Goal: Task Accomplishment & Management: Contribute content

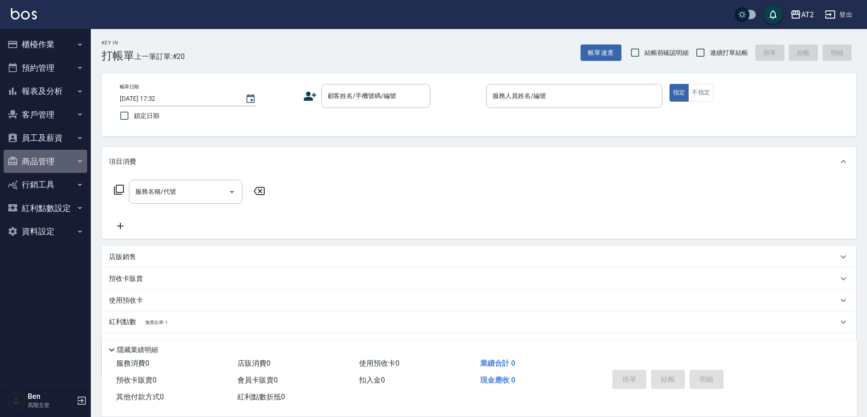
click at [30, 162] on button "商品管理" at bounding box center [46, 162] width 84 height 24
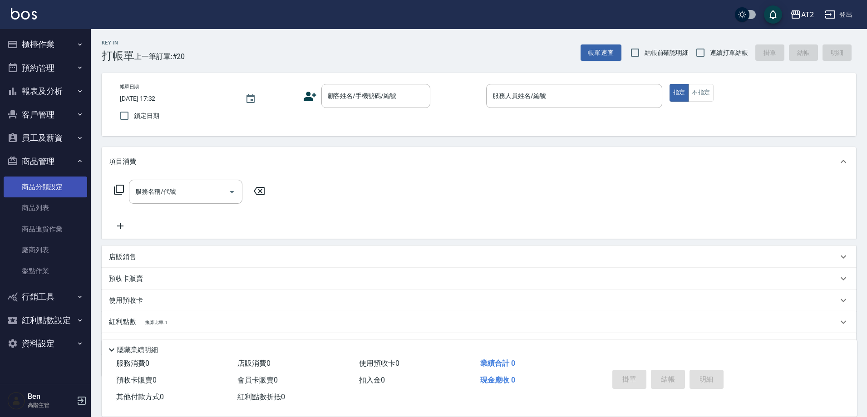
click at [34, 186] on link "商品分類設定" at bounding box center [46, 187] width 84 height 21
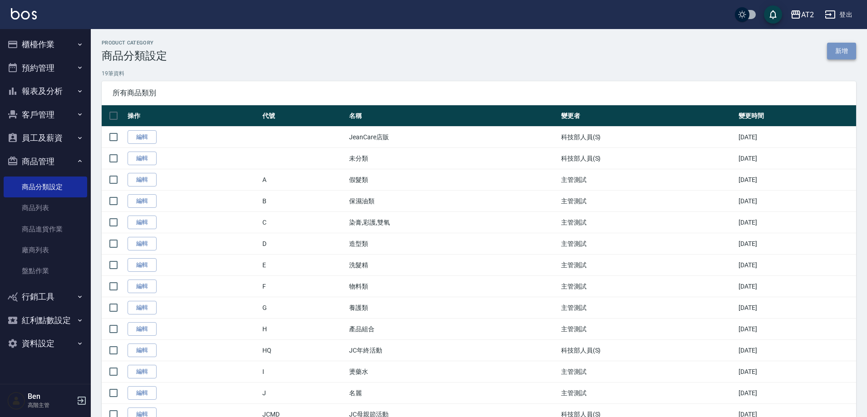
click at [832, 54] on link "新增" at bounding box center [841, 51] width 29 height 17
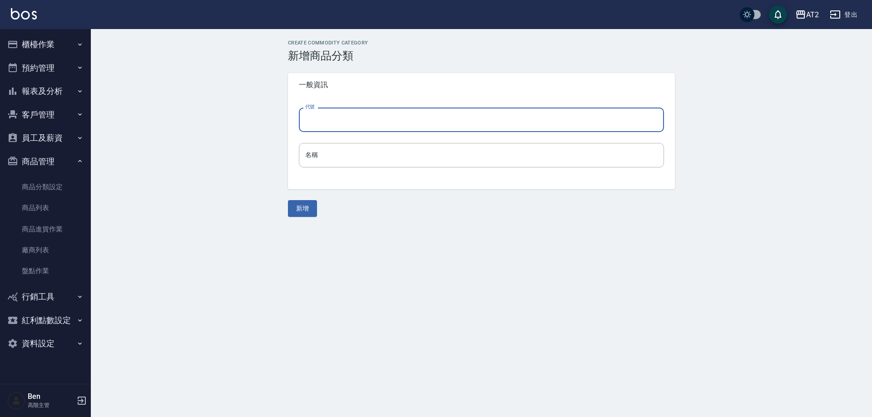
click at [315, 131] on input "代號" at bounding box center [481, 120] width 365 height 25
type input "n"
type input "N"
click at [327, 151] on input "名稱" at bounding box center [481, 155] width 365 height 25
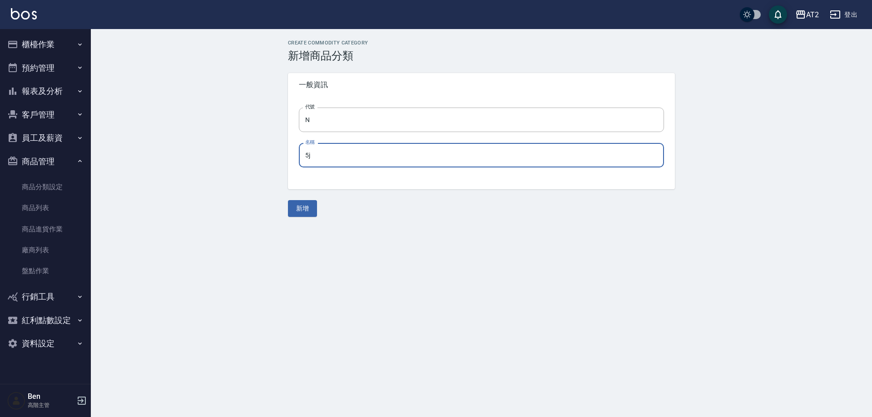
type input "5"
type input "轉帳"
click at [301, 208] on button "新增" at bounding box center [302, 208] width 29 height 17
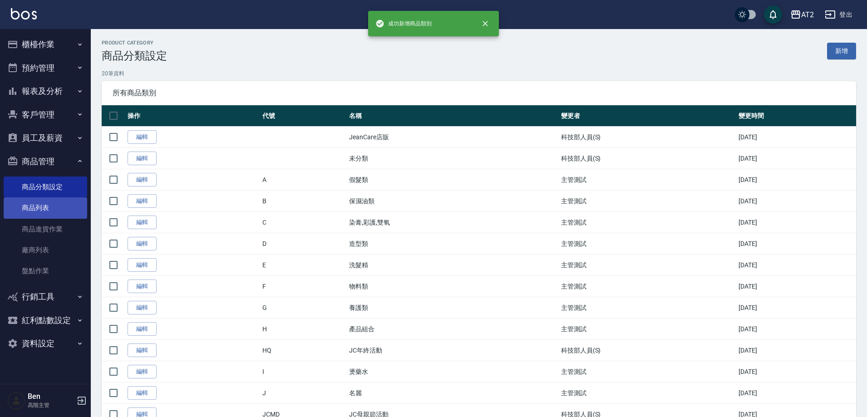
click at [43, 211] on link "商品列表" at bounding box center [46, 208] width 84 height 21
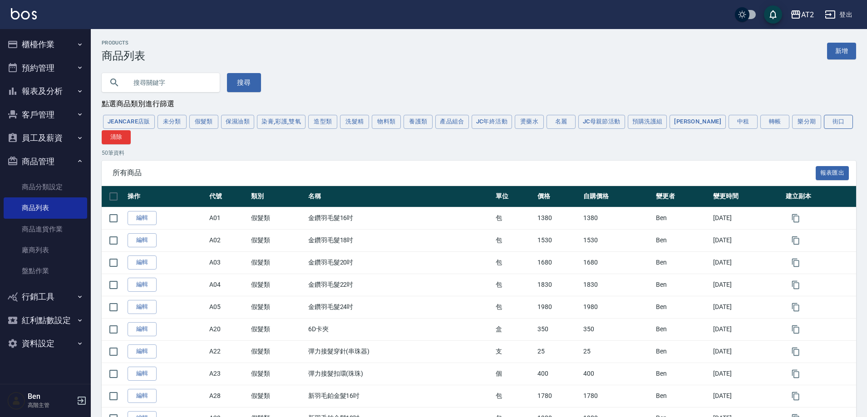
click at [824, 125] on button "街口" at bounding box center [838, 122] width 29 height 14
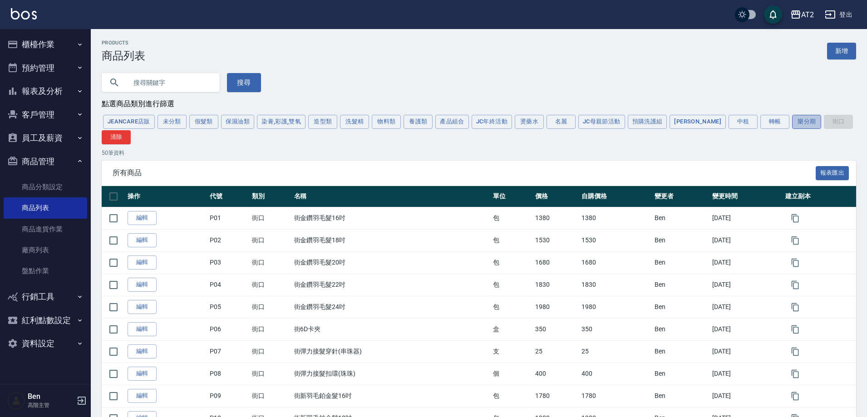
click at [792, 128] on button "樂分期" at bounding box center [806, 122] width 29 height 14
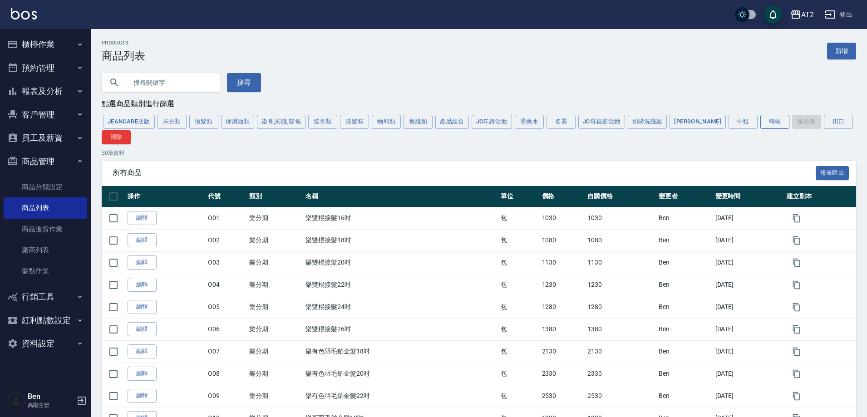
click at [761, 128] on button "轉帳" at bounding box center [775, 122] width 29 height 14
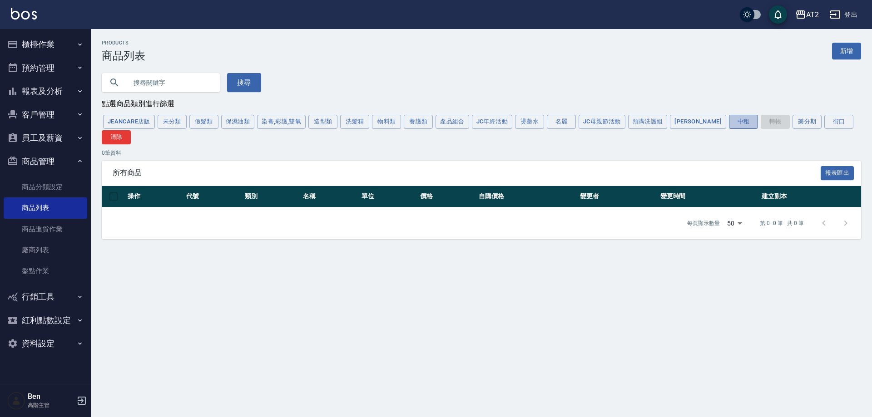
click at [729, 128] on button "中租" at bounding box center [743, 122] width 29 height 14
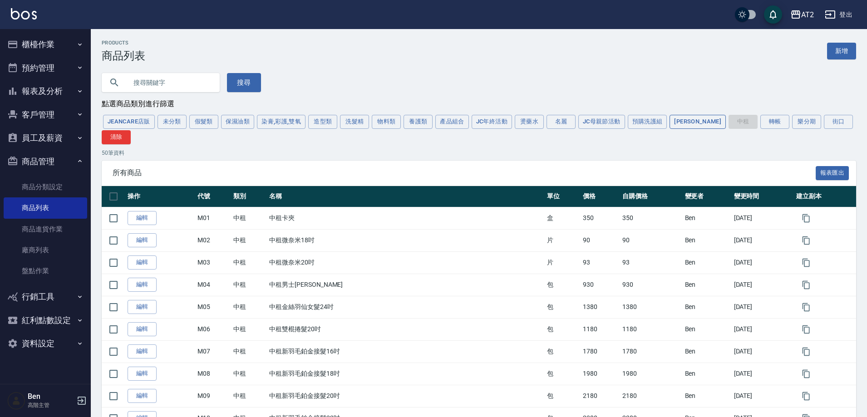
click at [686, 127] on button "[PERSON_NAME]" at bounding box center [698, 122] width 56 height 14
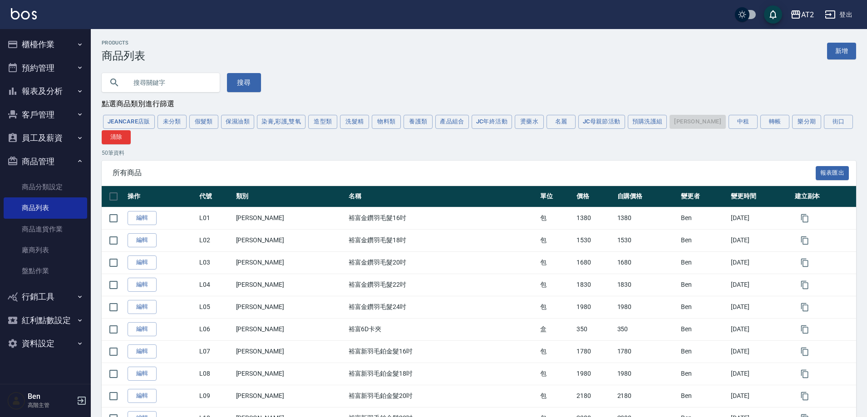
click at [701, 124] on div "JeanCare店販 未分類 假髮類 保濕油類 染膏,彩護,雙氧 造型類 洗髮精 物料類 養護類 產品組合 JC年終活動 燙藥水 名麗 JC母親節活動 預購洗…" at bounding box center [479, 129] width 755 height 31
click at [729, 124] on button "中租" at bounding box center [743, 122] width 29 height 14
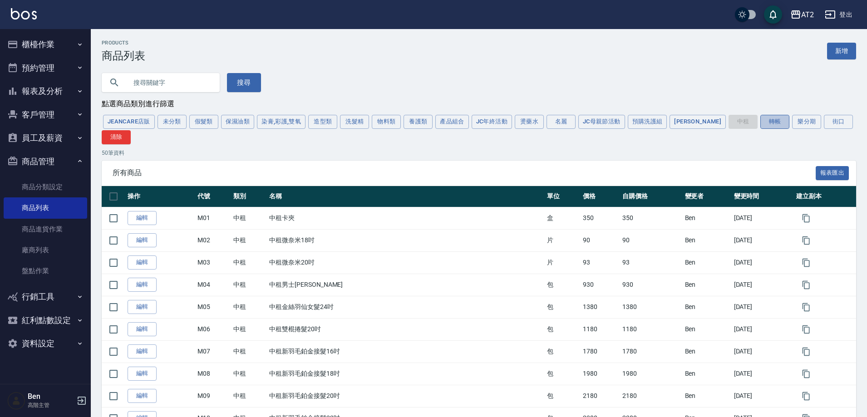
click at [761, 124] on button "轉帳" at bounding box center [775, 122] width 29 height 14
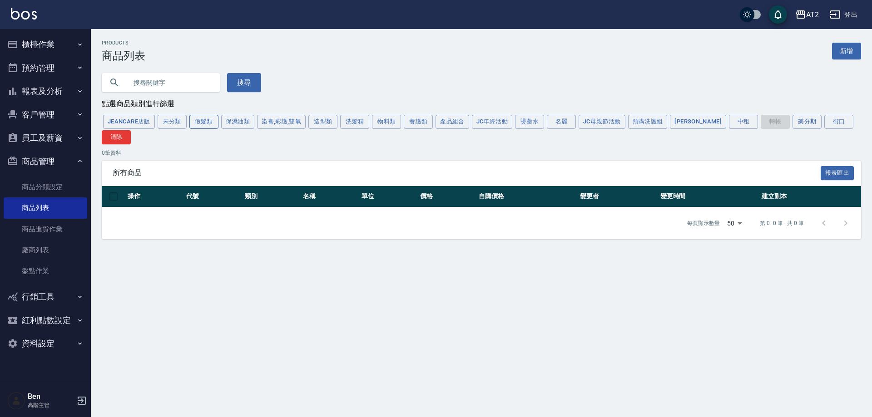
click at [197, 125] on button "假髮類" at bounding box center [203, 122] width 29 height 14
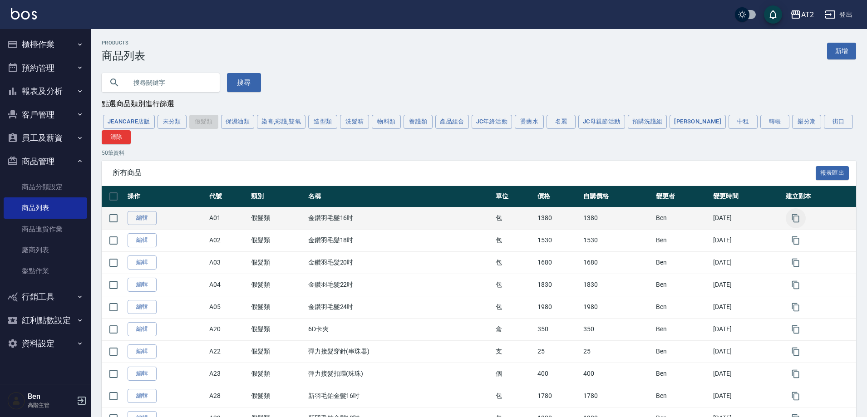
click at [800, 222] on icon "button" at bounding box center [795, 218] width 7 height 8
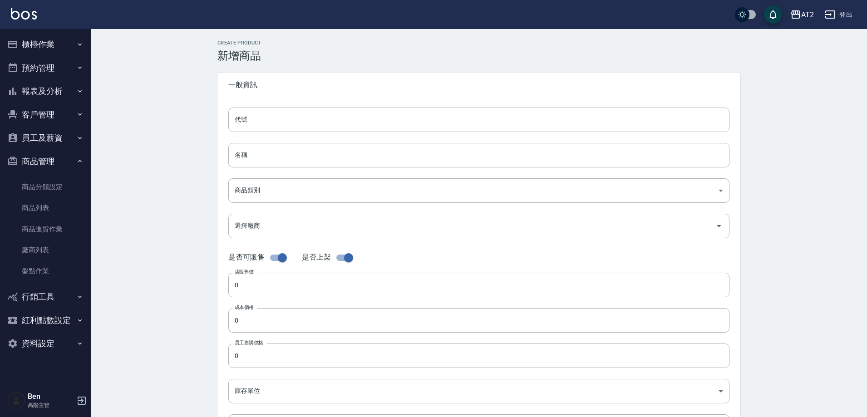
type input "A01的副本"
type input "金鑽羽毛髮16吋的副本"
type input "8c6dd865-00fd-49ce-9c72-9b7de5dd775a"
type input "1380"
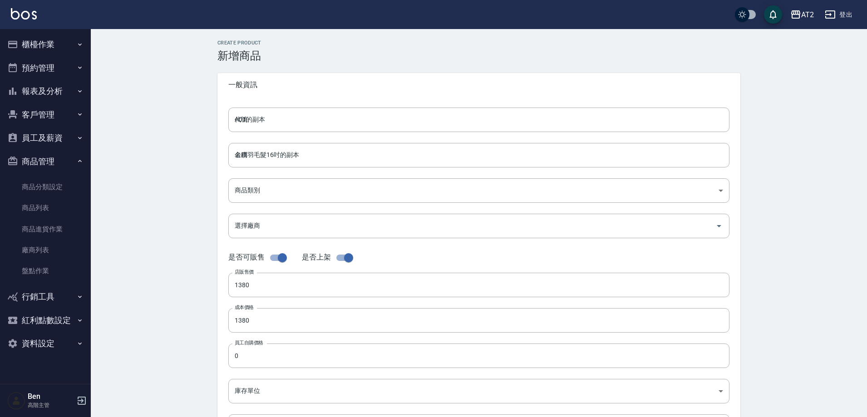
type input "1380"
type input "包"
type input "UNSET"
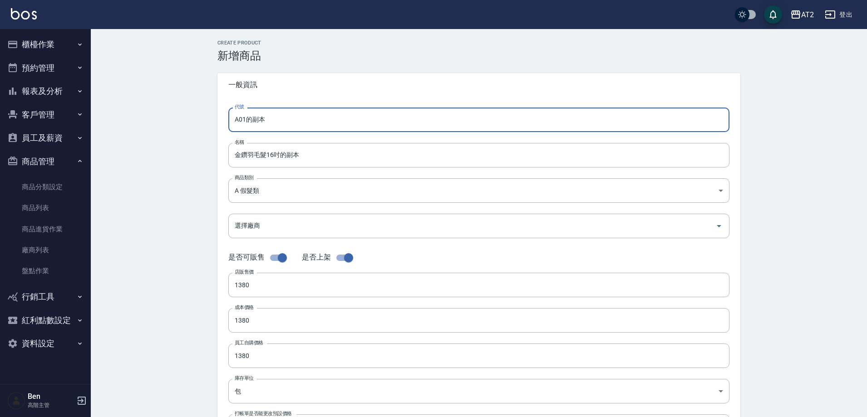
drag, startPoint x: 281, startPoint y: 115, endPoint x: 254, endPoint y: 117, distance: 26.4
click at [254, 117] on input "A01的副本" at bounding box center [478, 120] width 501 height 25
drag, startPoint x: 240, startPoint y: 120, endPoint x: 218, endPoint y: 119, distance: 22.3
click at [218, 119] on div "代號 A01 代號 名稱 金鑽羽毛髮16吋的副本 名稱 商品類別 A 假髮類 8c6dd865-00fd-49ce-9c72-9b7de5dd775a 商…" at bounding box center [478, 279] width 523 height 364
type input "N01"
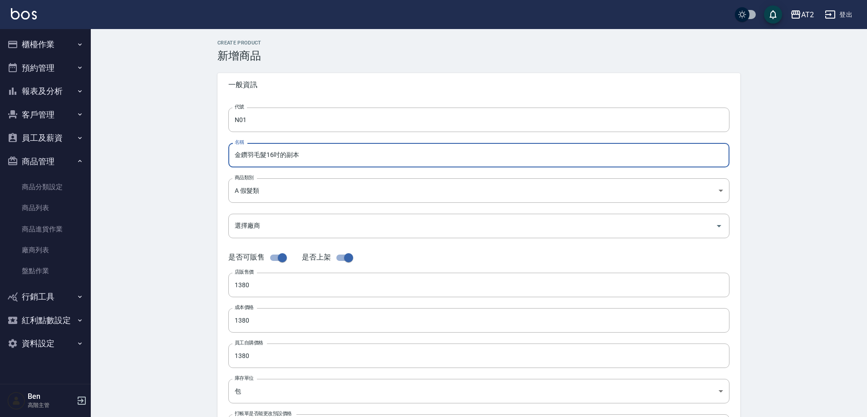
drag, startPoint x: 331, startPoint y: 163, endPoint x: 283, endPoint y: 158, distance: 48.4
click at [283, 158] on input "金鑽羽毛髮16吋的副本" at bounding box center [478, 155] width 501 height 25
click at [239, 156] on input "金鑽羽毛髮16吋" at bounding box center [478, 155] width 501 height 25
type input "轉金鑽羽毛髮16吋"
click at [271, 187] on body "AT2 登出 櫃檯作業 打帳單 帳單列表 掛單列表 座位開單 營業儀表板 現金收支登錄 高階收支登錄 材料自購登錄 每日結帳 排班表 現場電腦打卡 掃碼打卡 …" at bounding box center [433, 313] width 867 height 627
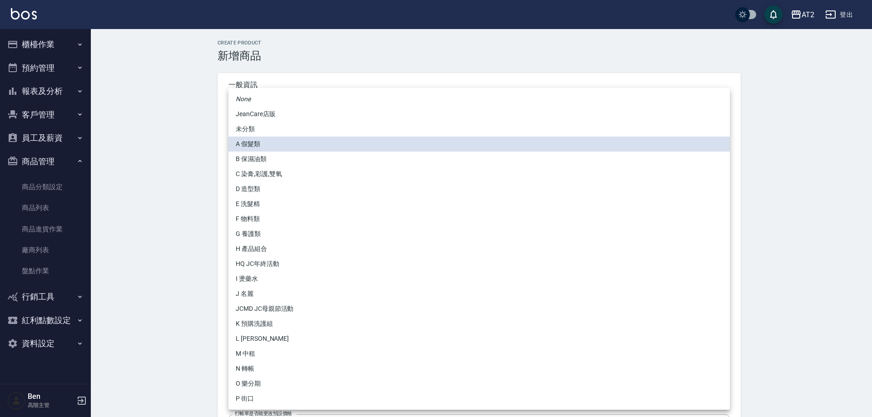
click at [266, 366] on li "N 轉帳" at bounding box center [478, 368] width 501 height 15
type input "118808c7-c395-4c07-abfa-b2f2c742c37e"
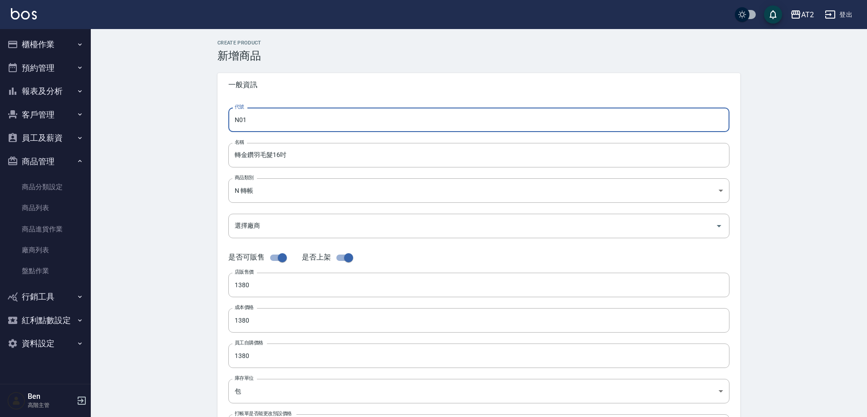
drag, startPoint x: 237, startPoint y: 120, endPoint x: 232, endPoint y: 120, distance: 5.0
click at [232, 120] on input "N01" at bounding box center [478, 120] width 501 height 25
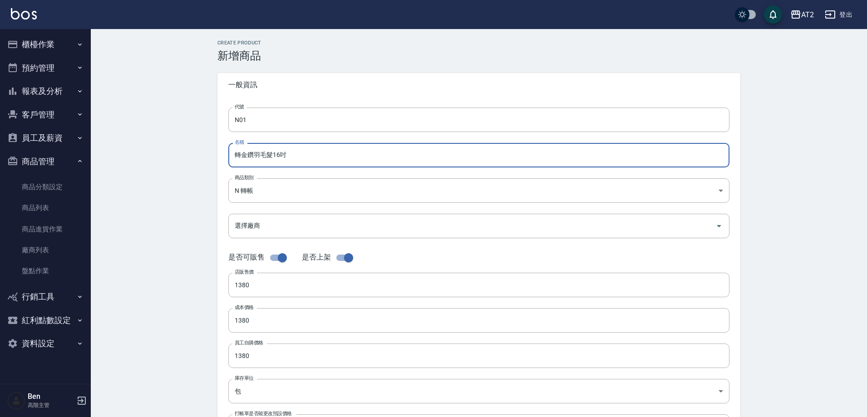
drag, startPoint x: 241, startPoint y: 154, endPoint x: 228, endPoint y: 153, distance: 12.7
click at [228, 153] on input "轉金鑽羽毛髮16吋" at bounding box center [478, 155] width 501 height 25
click at [171, 161] on div "CREATE PRODUCT 新增商品 一般資訊 代號 N01 代號 名稱 轉金鑽羽毛髮16吋 名稱 商品類別 N 轉帳 118808c7-c395-4c…" at bounding box center [479, 328] width 776 height 598
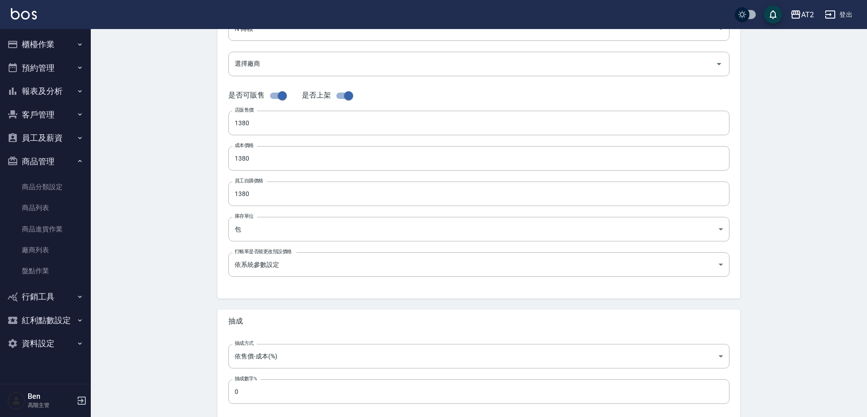
scroll to position [209, 0]
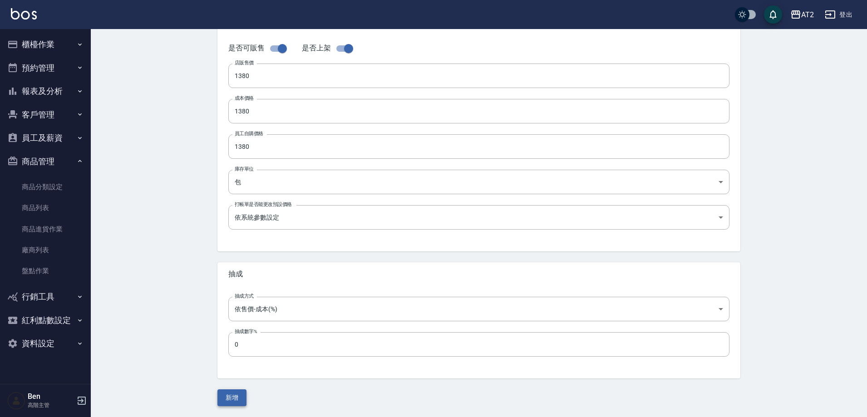
click at [224, 397] on button "新增" at bounding box center [231, 398] width 29 height 17
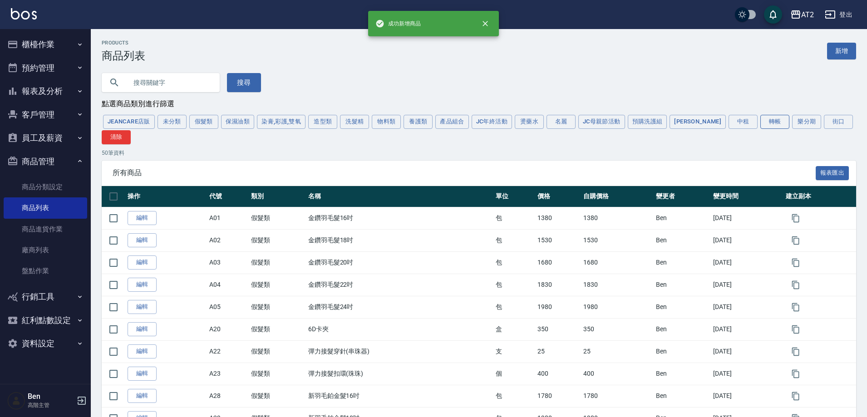
click at [761, 125] on button "轉帳" at bounding box center [775, 122] width 29 height 14
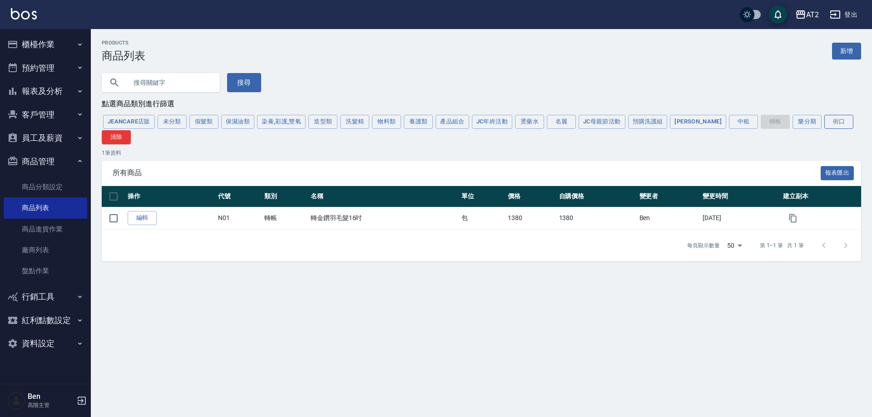
click at [824, 122] on button "街口" at bounding box center [838, 122] width 29 height 14
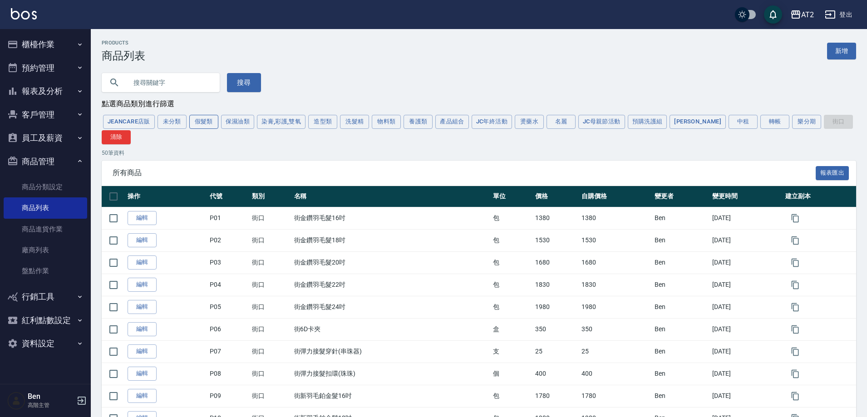
click at [205, 120] on button "假髮類" at bounding box center [203, 122] width 29 height 14
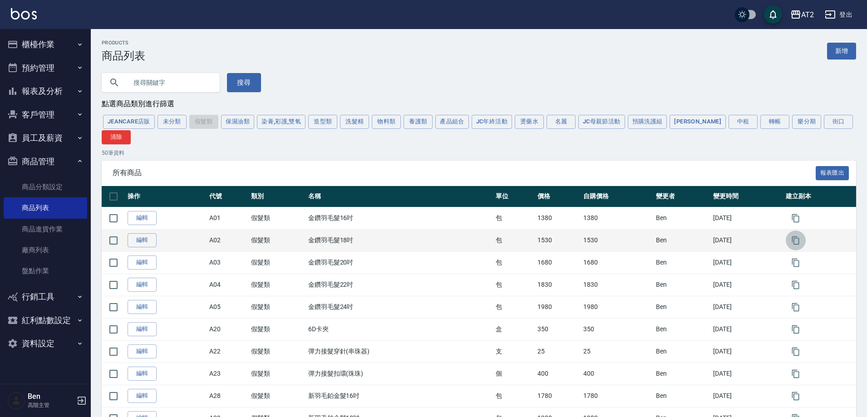
click at [795, 243] on icon "button" at bounding box center [795, 240] width 7 height 8
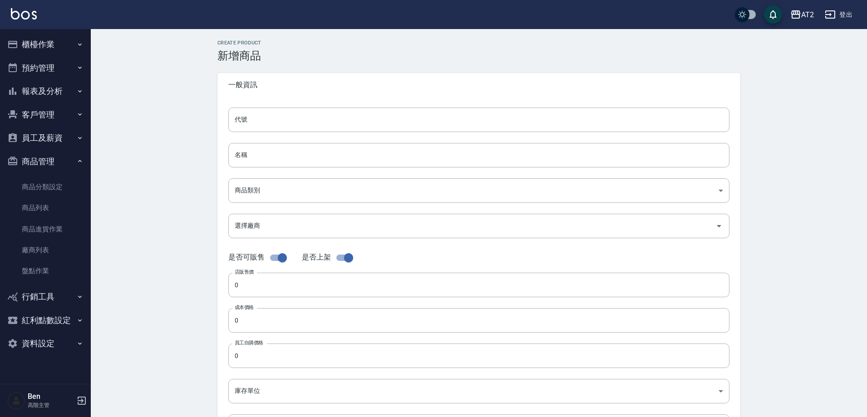
type input "A02的副本"
type input "金鑽羽毛髮18吋的副本"
type input "8c6dd865-00fd-49ce-9c72-9b7de5dd775a"
type input "1530"
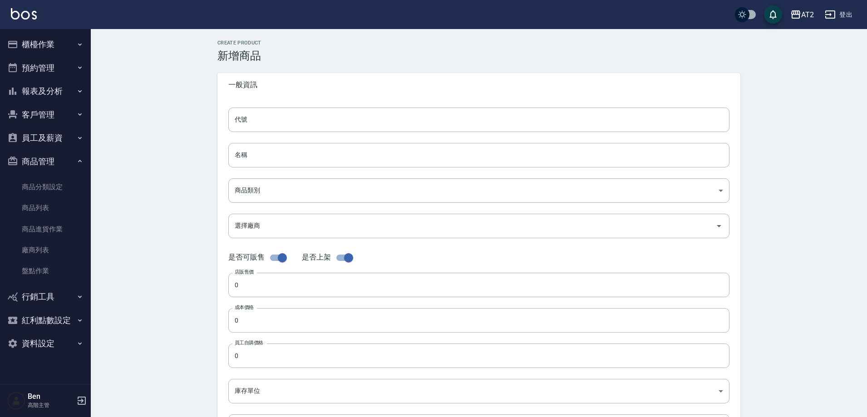
type input "1530"
type input "包"
type input "UNSET"
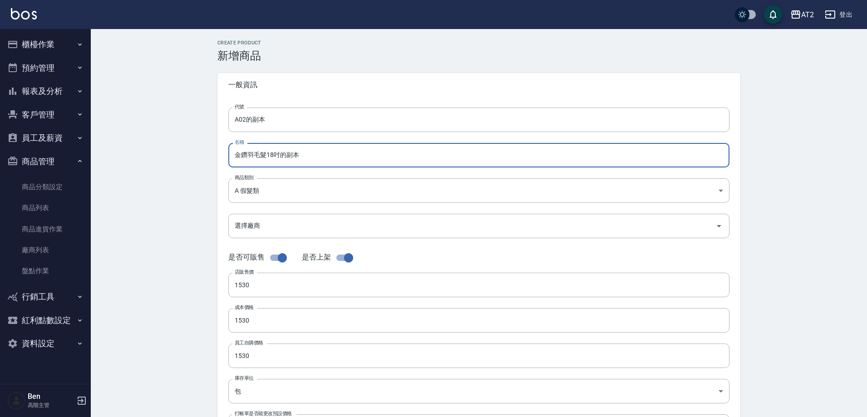
click at [232, 157] on input "金鑽羽毛髮18吋的副本" at bounding box center [478, 155] width 501 height 25
paste input "轉"
drag, startPoint x: 305, startPoint y: 154, endPoint x: 290, endPoint y: 153, distance: 15.5
click at [290, 153] on input "轉金鑽羽毛髮18吋的副本" at bounding box center [478, 155] width 501 height 25
type input "轉金鑽羽毛髮18吋"
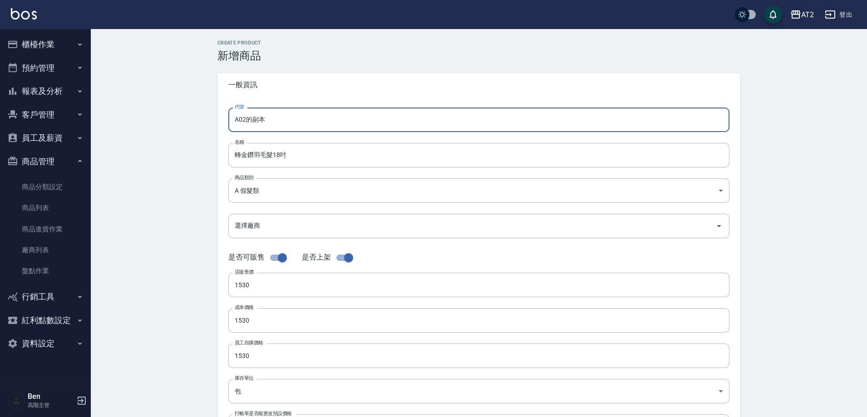
drag, startPoint x: 237, startPoint y: 119, endPoint x: 194, endPoint y: 122, distance: 43.2
click at [195, 122] on div "CREATE PRODUCT 新增商品 一般資訊 代號 A02的副本 代號 名稱 轉金鑽羽毛髮18吋 名稱 商品類別 A 假髮類 8c6dd865-00f…" at bounding box center [479, 328] width 776 height 598
click at [279, 116] on input "N02的副本" at bounding box center [478, 120] width 501 height 25
type input "N02"
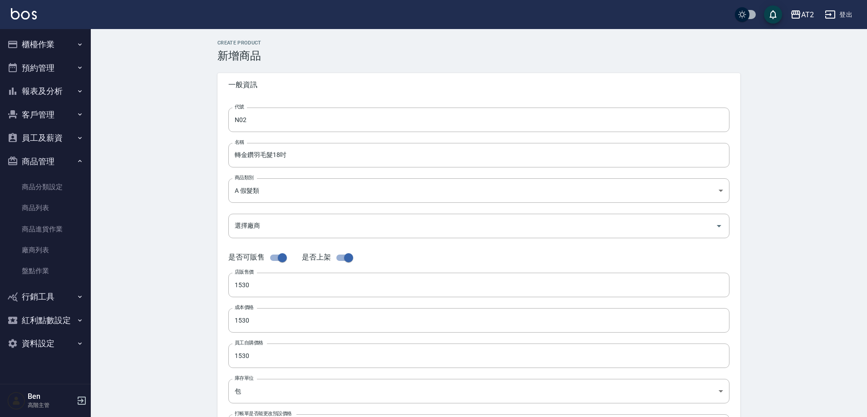
scroll to position [209, 0]
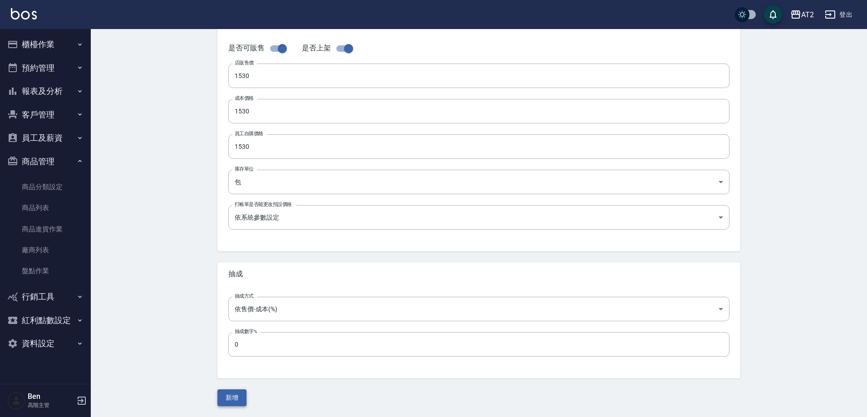
click at [239, 396] on button "新增" at bounding box center [231, 398] width 29 height 17
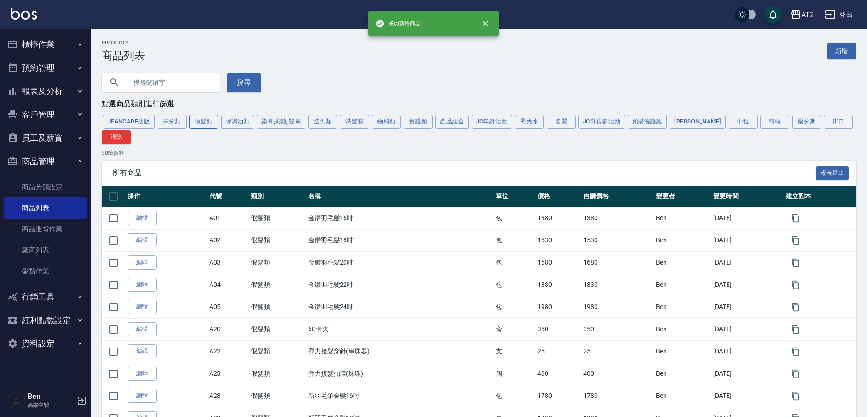
click at [210, 118] on button "假髮類" at bounding box center [203, 122] width 29 height 14
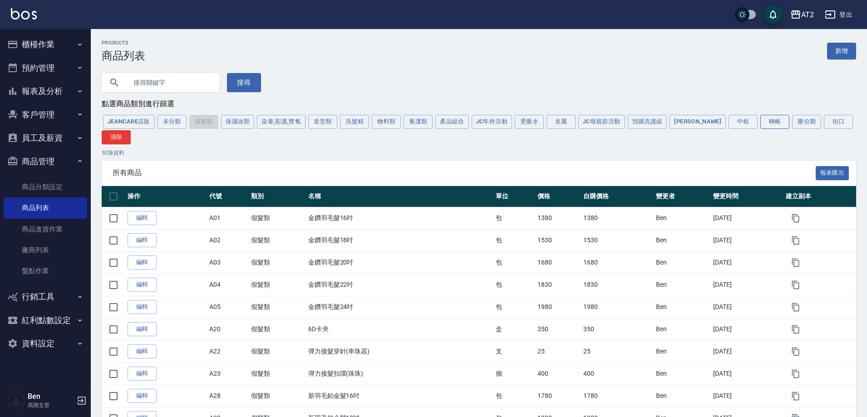
click at [761, 126] on button "轉帳" at bounding box center [775, 122] width 29 height 14
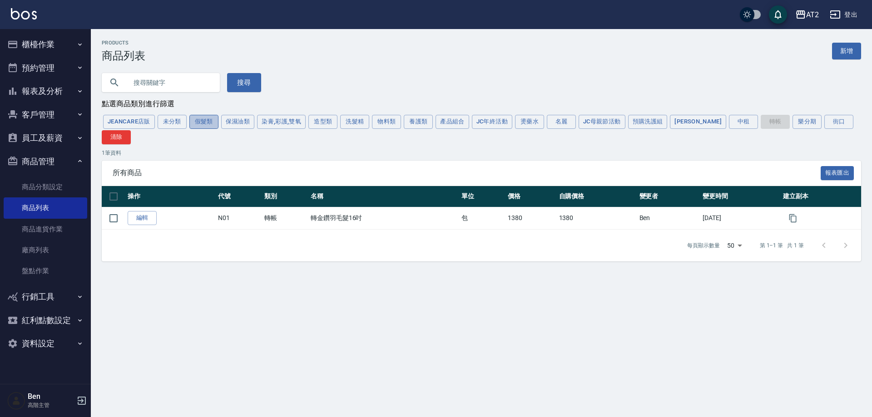
click at [196, 126] on button "假髮類" at bounding box center [203, 122] width 29 height 14
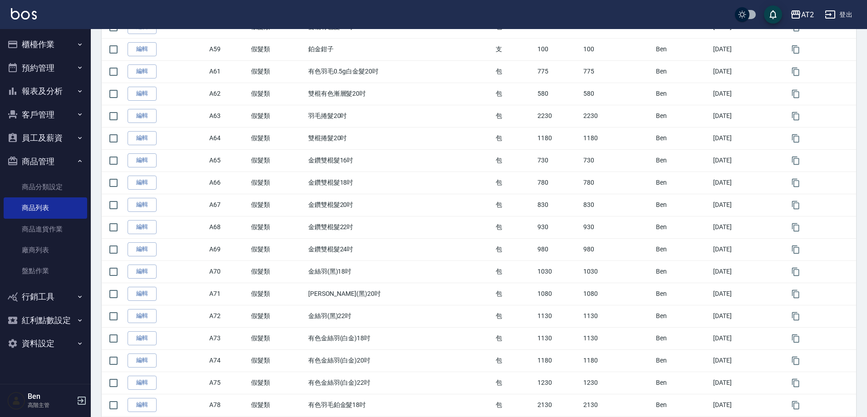
scroll to position [947, 0]
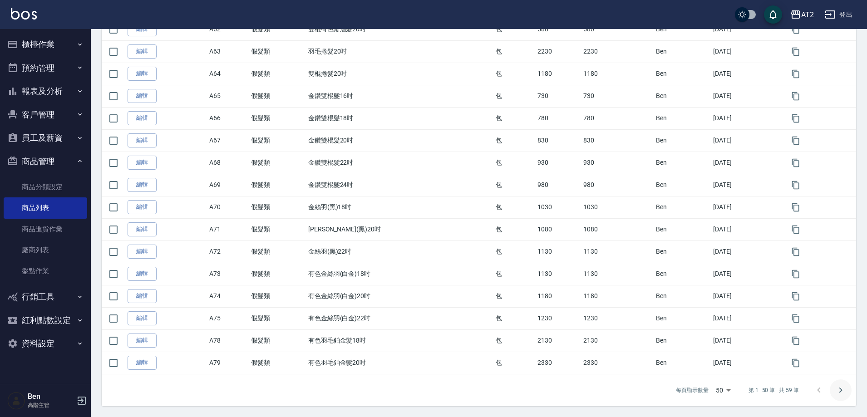
click at [844, 382] on button "Go to next page" at bounding box center [841, 391] width 22 height 22
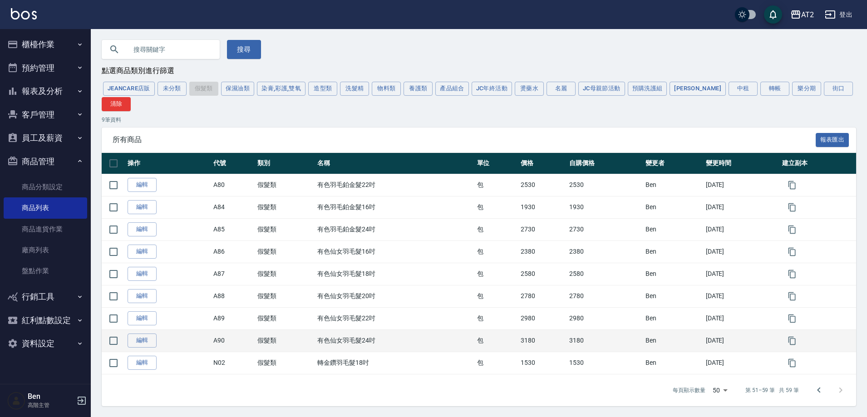
scroll to position [35, 0]
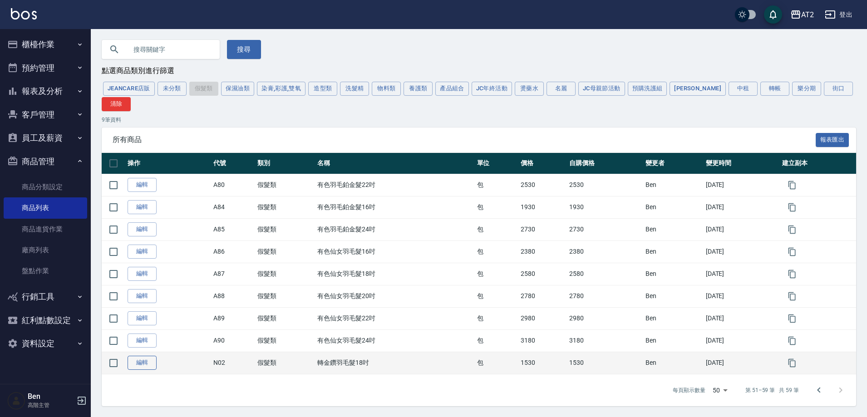
click at [148, 365] on link "編輯" at bounding box center [142, 363] width 29 height 14
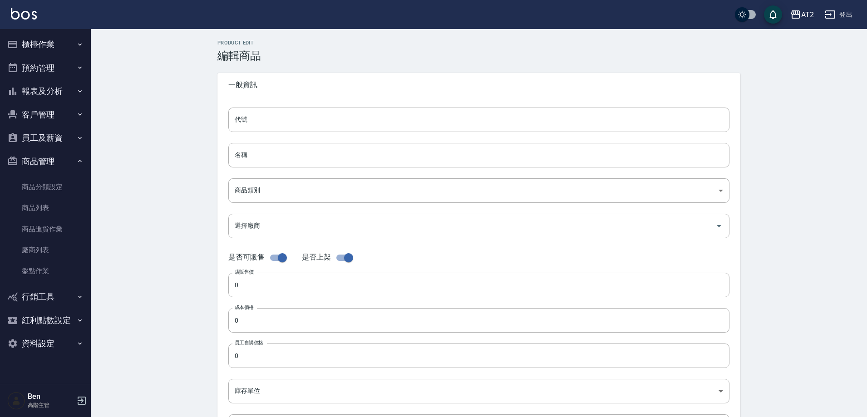
type input "N02"
type input "轉金鑽羽毛髮18吋"
type input "8c6dd865-00fd-49ce-9c72-9b7de5dd775a"
type input "1530"
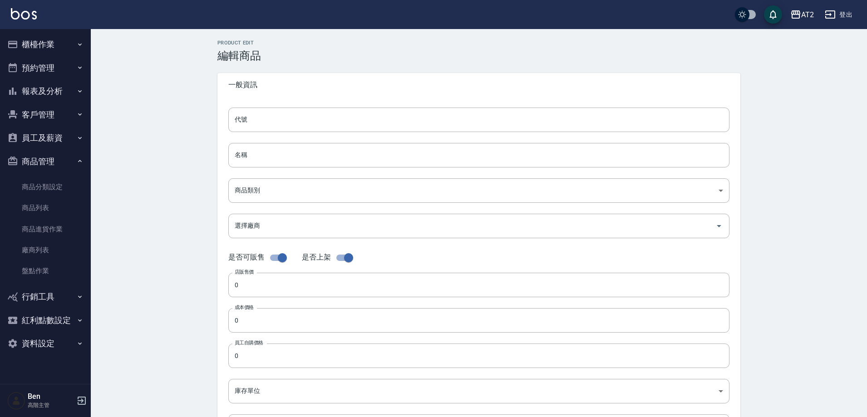
type input "1530"
type input "包"
type input "UNSET"
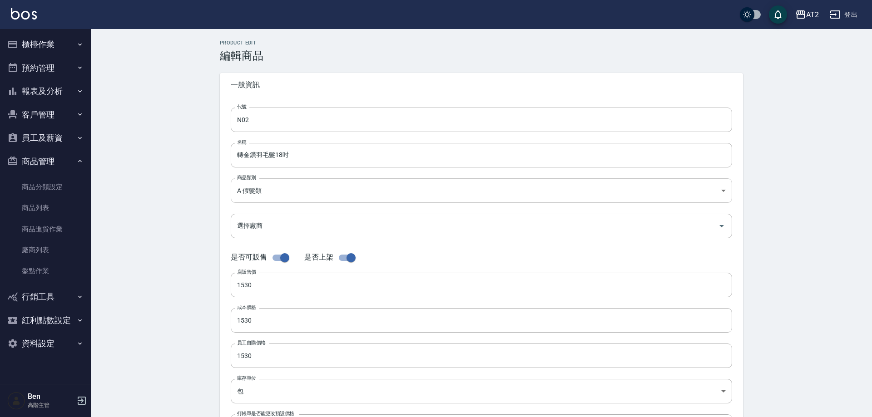
click at [280, 186] on body "AT2 登出 櫃檯作業 打帳單 帳單列表 掛單列表 座位開單 營業儀表板 現金收支登錄 高階收支登錄 材料自購登錄 每日結帳 排班表 現場電腦打卡 掃碼打卡 …" at bounding box center [436, 313] width 872 height 627
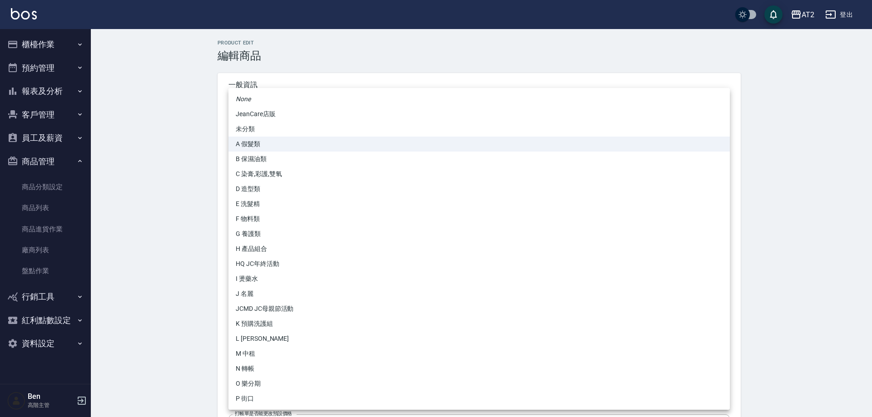
click at [272, 363] on li "N 轉帳" at bounding box center [478, 368] width 501 height 15
type input "118808c7-c395-4c07-abfa-b2f2c742c37e"
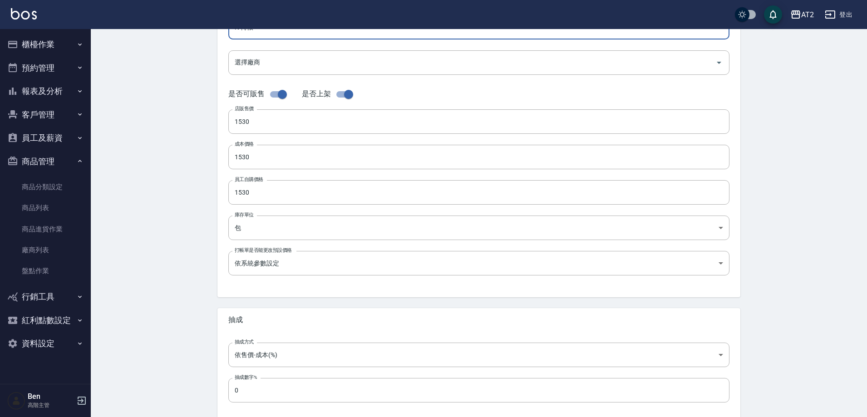
scroll to position [209, 0]
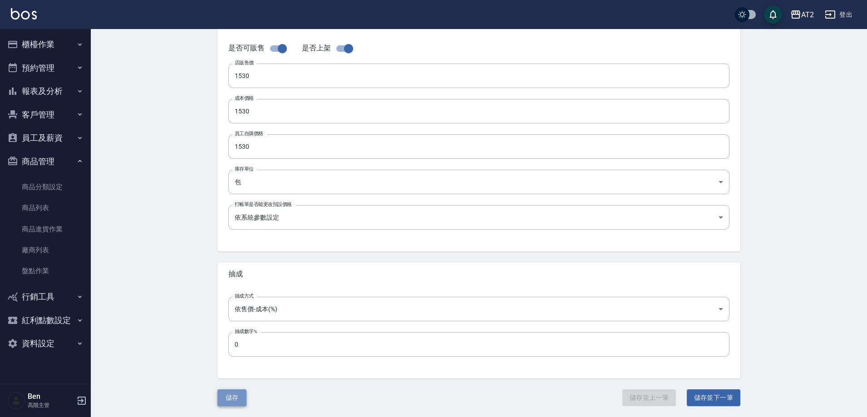
click at [229, 394] on button "儲存" at bounding box center [231, 398] width 29 height 17
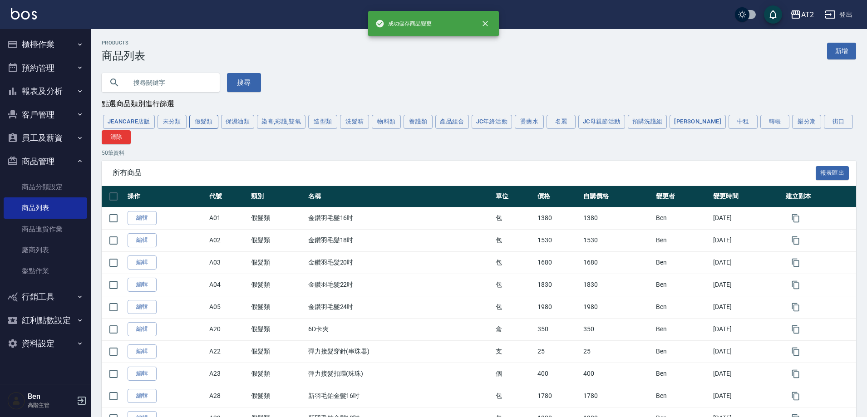
click at [200, 126] on button "假髮類" at bounding box center [203, 122] width 29 height 14
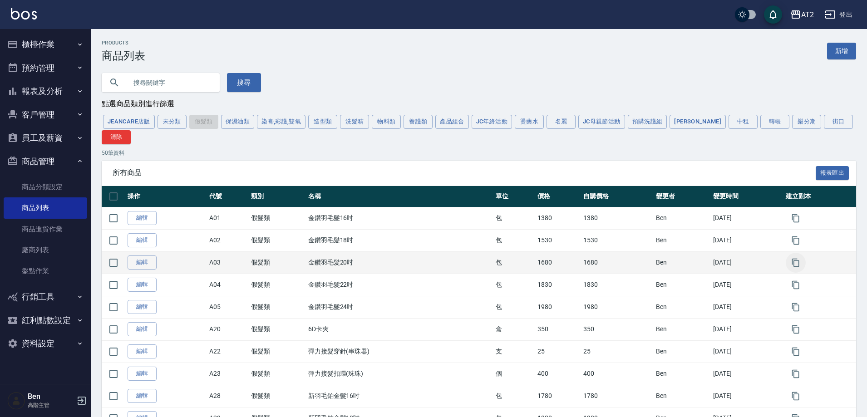
click at [800, 262] on icon "button" at bounding box center [795, 262] width 7 height 8
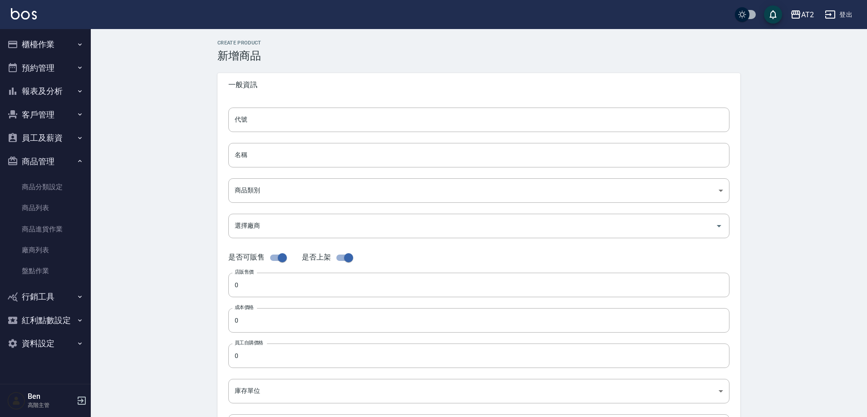
type input "A03的副本"
type input "金鑽羽毛髮20吋的副本"
type input "8c6dd865-00fd-49ce-9c72-9b7de5dd775a"
type input "1680"
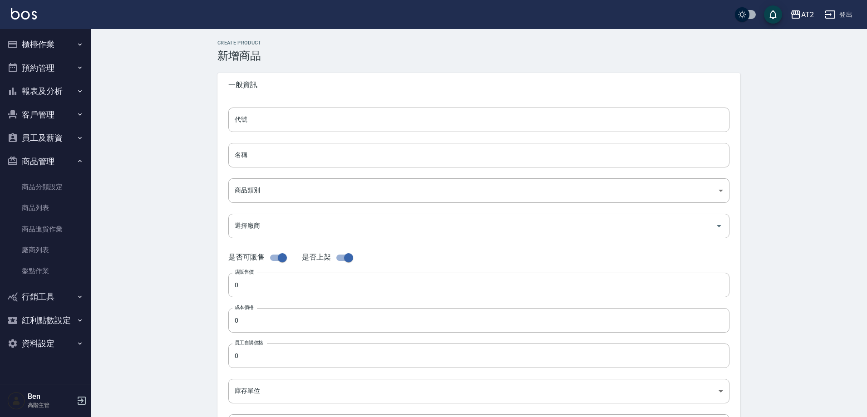
type input "1680"
type input "包"
type input "UNSET"
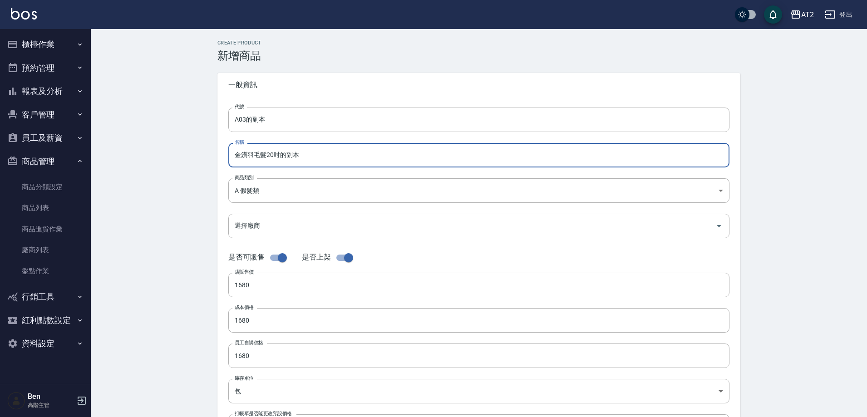
click at [232, 156] on input "金鑽羽毛髮20吋的副本" at bounding box center [478, 155] width 501 height 25
paste input "轉"
drag, startPoint x: 308, startPoint y: 155, endPoint x: 293, endPoint y: 154, distance: 14.6
click at [293, 154] on input "轉金鑽羽毛髮20吋的副本" at bounding box center [478, 155] width 501 height 25
type input "轉金鑽羽毛髮20吋"
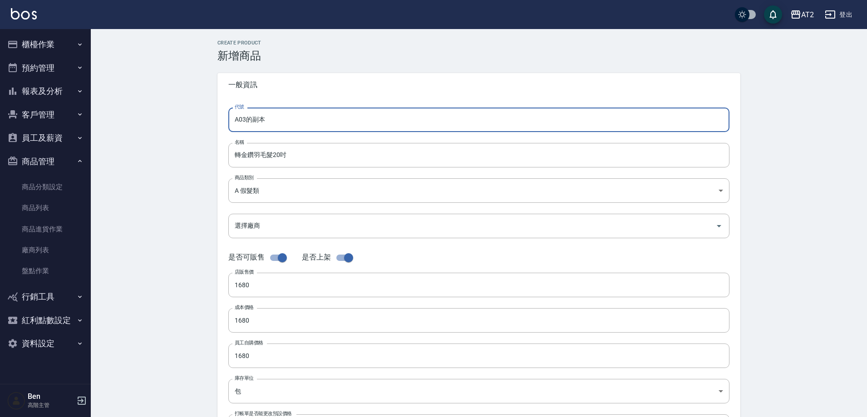
drag, startPoint x: 238, startPoint y: 120, endPoint x: 216, endPoint y: 121, distance: 22.7
click at [216, 121] on div "CREATE PRODUCT 新增商品 一般資訊 代號 A03的副本 代號 名稱 轉金鑽羽毛髮20吋 名稱 商品類別 A 假髮類 8c6dd865-00f…" at bounding box center [479, 328] width 545 height 576
click at [279, 119] on input "N03的副本" at bounding box center [478, 120] width 501 height 25
type input "N03"
click at [280, 193] on body "AT2 登出 櫃檯作業 打帳單 帳單列表 掛單列表 座位開單 營業儀表板 現金收支登錄 高階收支登錄 材料自購登錄 每日結帳 排班表 現場電腦打卡 掃碼打卡 …" at bounding box center [433, 313] width 867 height 627
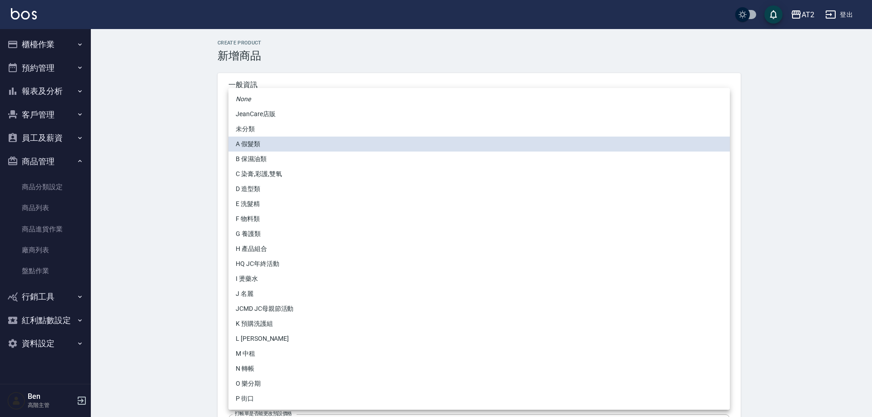
click at [261, 372] on li "N 轉帳" at bounding box center [478, 368] width 501 height 15
type input "118808c7-c395-4c07-abfa-b2f2c742c37e"
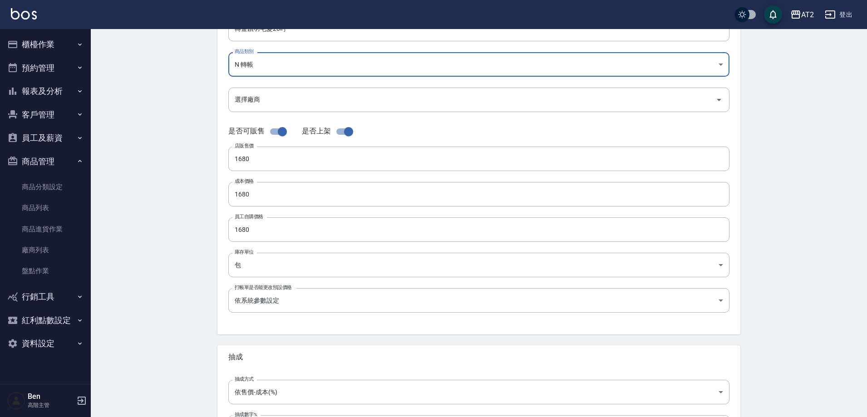
scroll to position [209, 0]
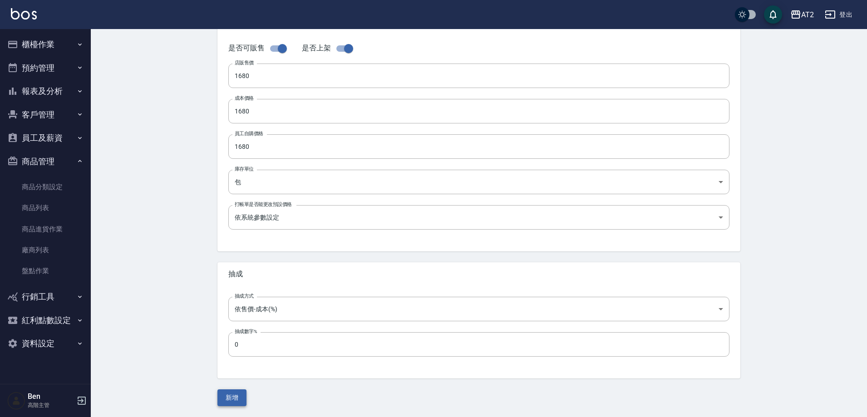
click at [223, 392] on button "新增" at bounding box center [231, 398] width 29 height 17
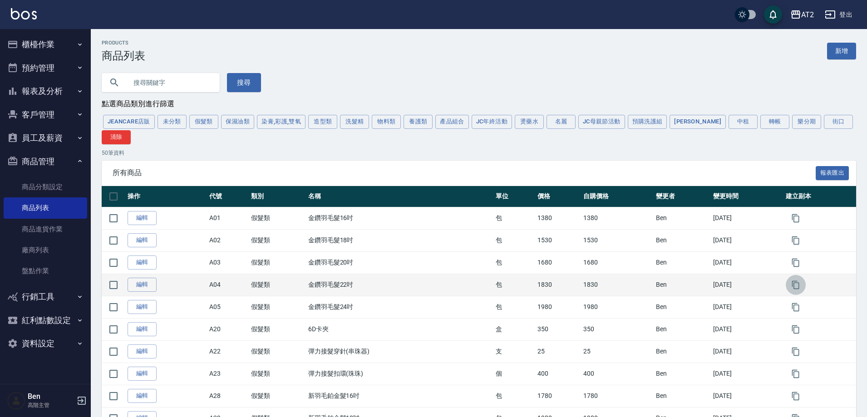
click at [796, 284] on icon "button" at bounding box center [795, 285] width 7 height 8
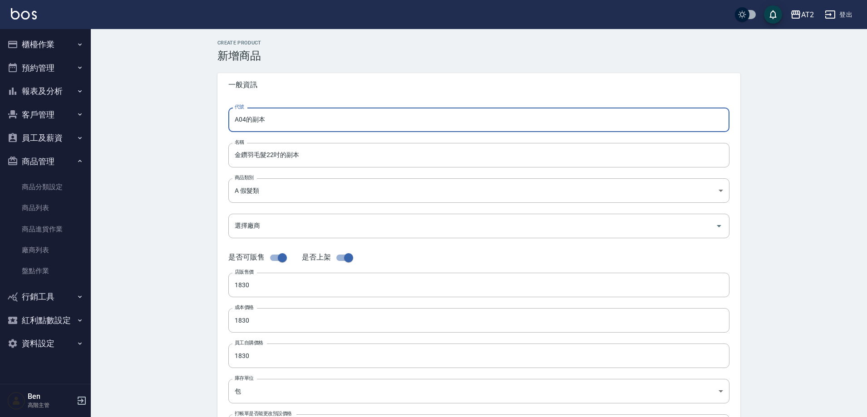
drag, startPoint x: 240, startPoint y: 118, endPoint x: 202, endPoint y: 116, distance: 38.7
click at [202, 116] on div "CREATE PRODUCT 新增商品 一般資訊 代號 A04的副本 代號 名稱 金鑽羽毛髮22吋的副本 名稱 商品類別 A 假髮類 8c6dd865-0…" at bounding box center [479, 328] width 776 height 598
drag, startPoint x: 284, startPoint y: 114, endPoint x: 253, endPoint y: 119, distance: 31.2
click at [253, 119] on input "N04的副本" at bounding box center [478, 120] width 501 height 25
type input "N04"
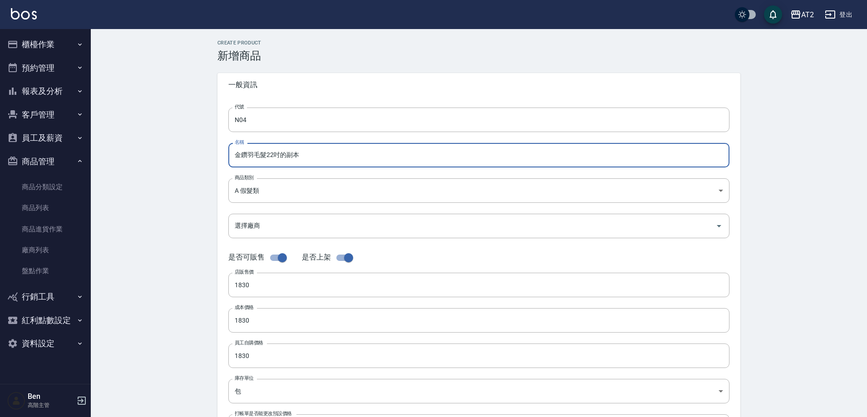
click at [232, 157] on input "金鑽羽毛髮22吋的副本" at bounding box center [478, 155] width 501 height 25
paste input "轉"
drag, startPoint x: 335, startPoint y: 157, endPoint x: 290, endPoint y: 154, distance: 45.5
click at [290, 154] on input "轉金鑽羽毛髮22吋的副本" at bounding box center [478, 155] width 501 height 25
type input "轉金鑽羽毛髮22吋"
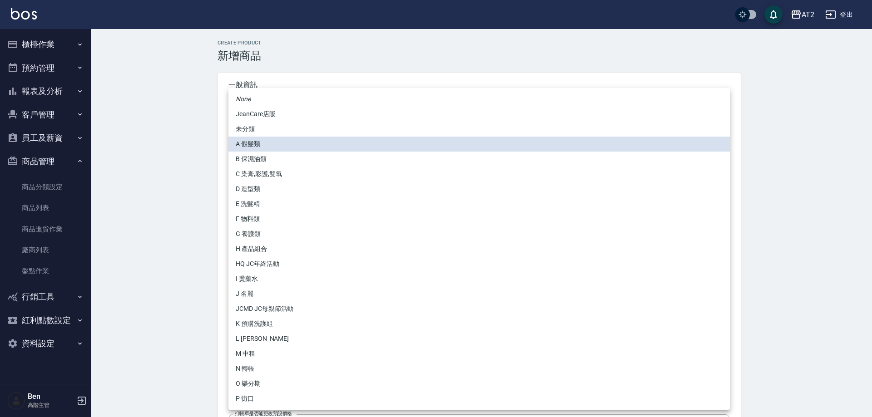
click at [288, 189] on body "AT2 登出 櫃檯作業 打帳單 帳單列表 掛單列表 座位開單 營業儀表板 現金收支登錄 高階收支登錄 材料自購登錄 每日結帳 排班表 現場電腦打卡 掃碼打卡 …" at bounding box center [436, 313] width 872 height 627
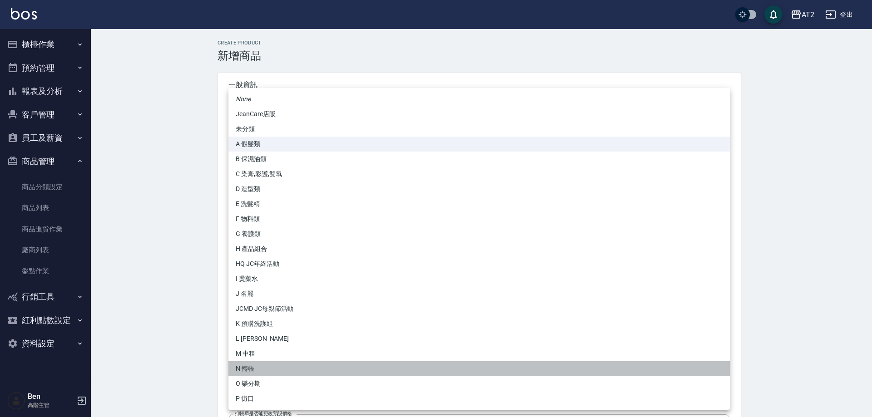
click at [275, 371] on li "N 轉帳" at bounding box center [478, 368] width 501 height 15
type input "118808c7-c395-4c07-abfa-b2f2c742c37e"
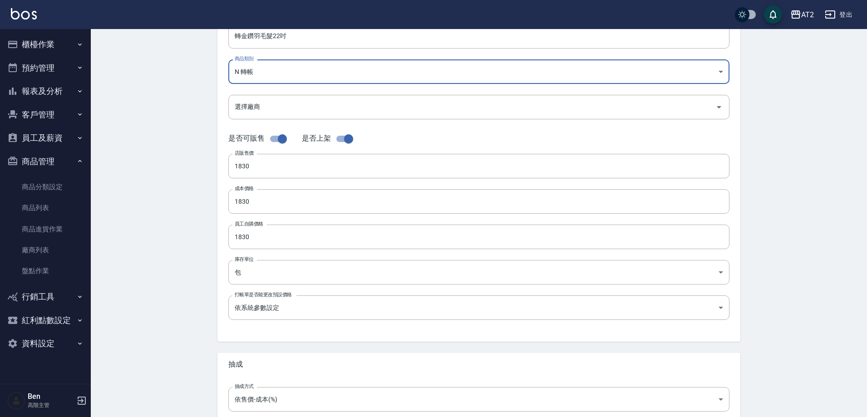
scroll to position [209, 0]
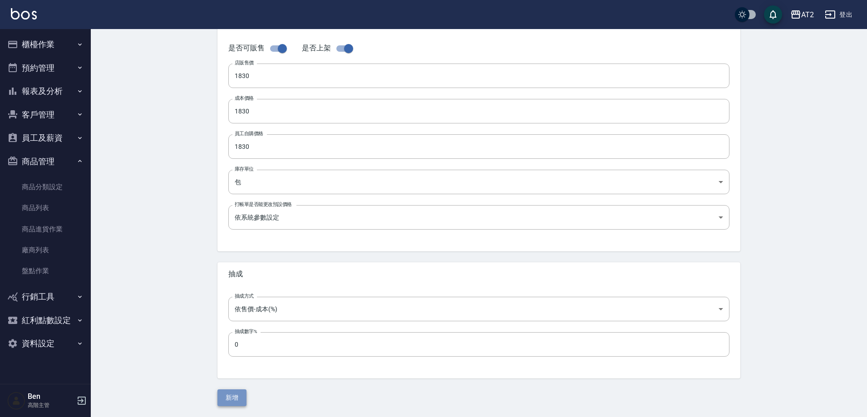
click at [236, 390] on button "新增" at bounding box center [231, 398] width 29 height 17
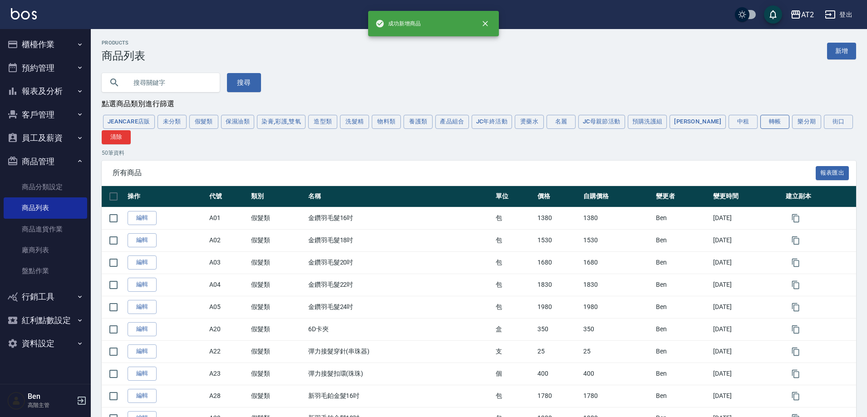
click at [761, 123] on button "轉帳" at bounding box center [775, 122] width 29 height 14
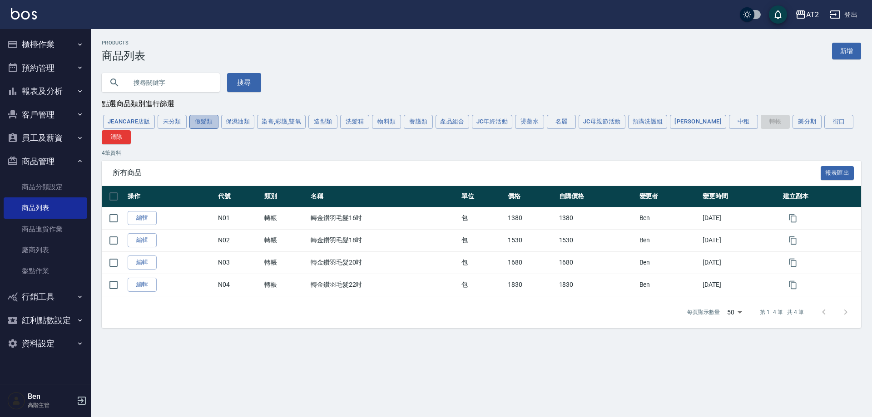
click at [203, 120] on button "假髮類" at bounding box center [203, 122] width 29 height 14
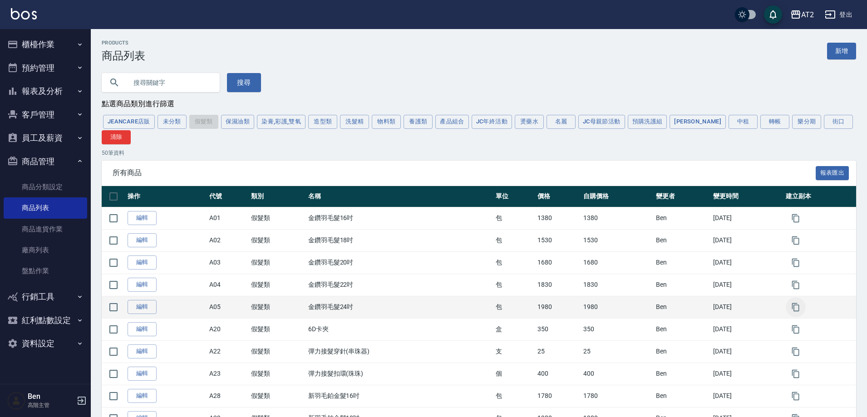
click at [796, 304] on icon "button" at bounding box center [795, 307] width 9 height 9
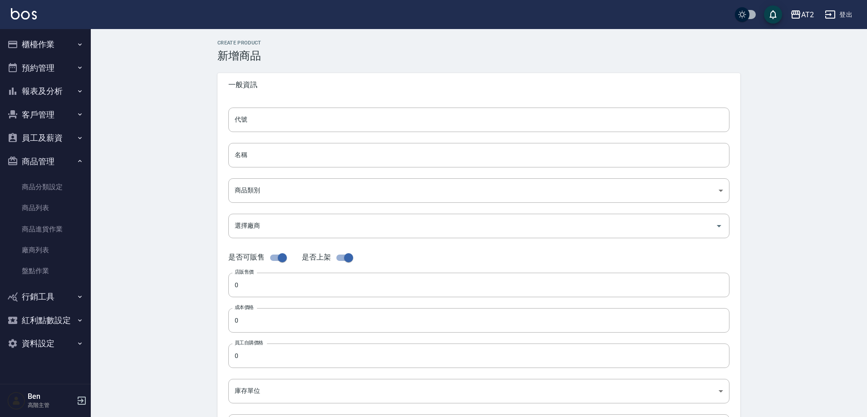
type input "A05的副本"
type input "金鑽羽毛髮24吋的副本"
type input "8c6dd865-00fd-49ce-9c72-9b7de5dd775a"
type input "1980"
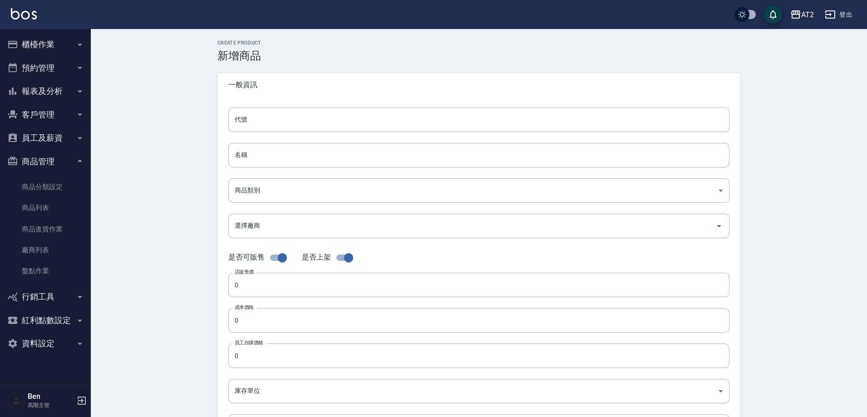
type input "1980"
type input "包"
type input "UNSET"
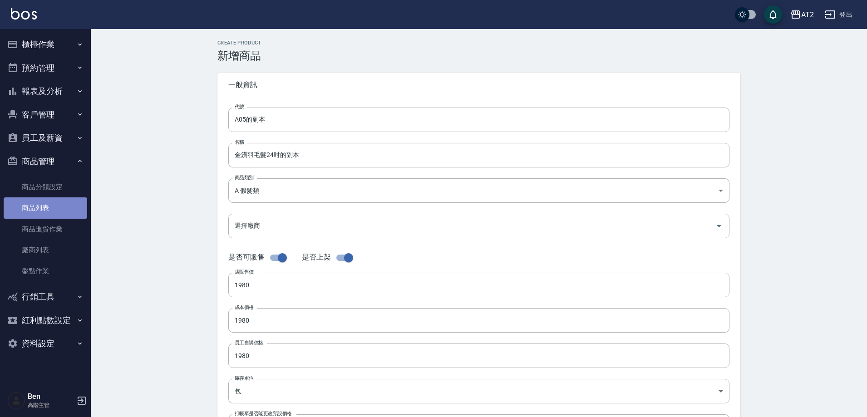
click at [63, 201] on link "商品列表" at bounding box center [46, 208] width 84 height 21
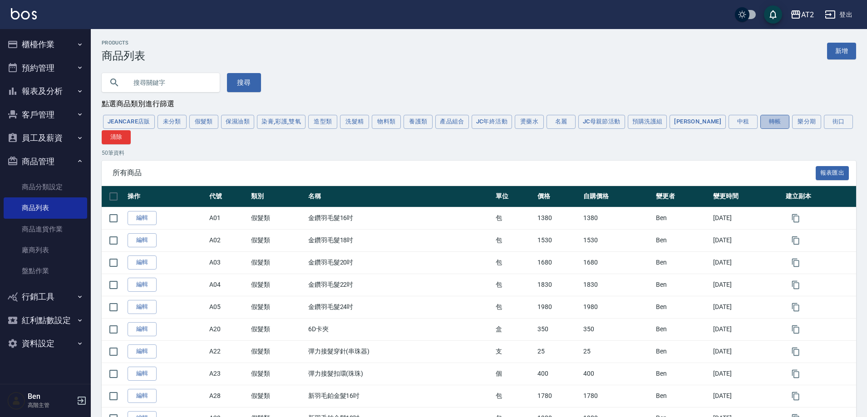
click at [761, 124] on button "轉帳" at bounding box center [775, 122] width 29 height 14
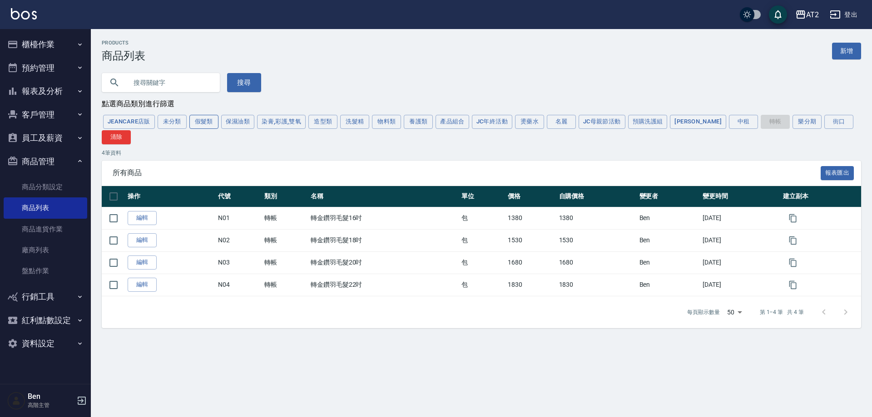
click at [201, 124] on button "假髮類" at bounding box center [203, 122] width 29 height 14
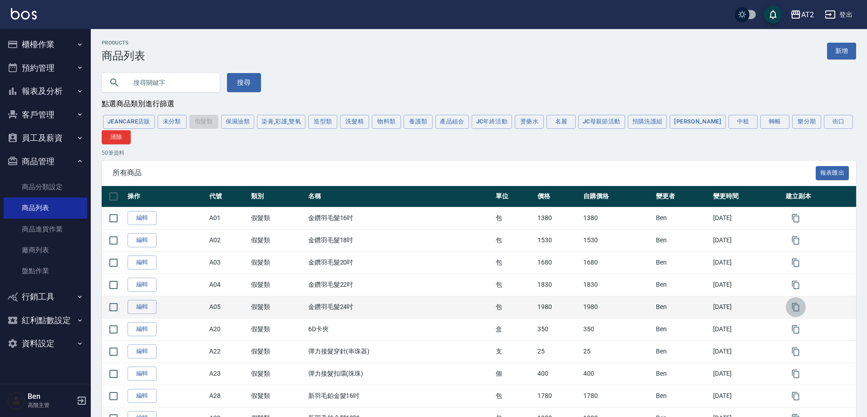
click at [795, 311] on icon "button" at bounding box center [795, 307] width 7 height 8
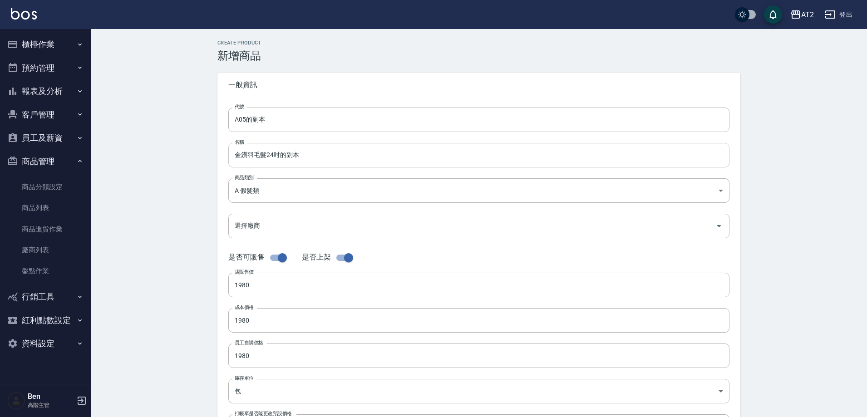
click at [231, 153] on input "金鑽羽毛髮24吋的副本" at bounding box center [478, 155] width 501 height 25
paste input "轉"
click at [282, 159] on input "轉金鑽羽毛髮24吋的副本" at bounding box center [478, 155] width 501 height 25
click at [322, 159] on input "轉金鑽羽毛髮24吋的副本" at bounding box center [478, 155] width 501 height 25
type input "轉金鑽羽毛髮24吋"
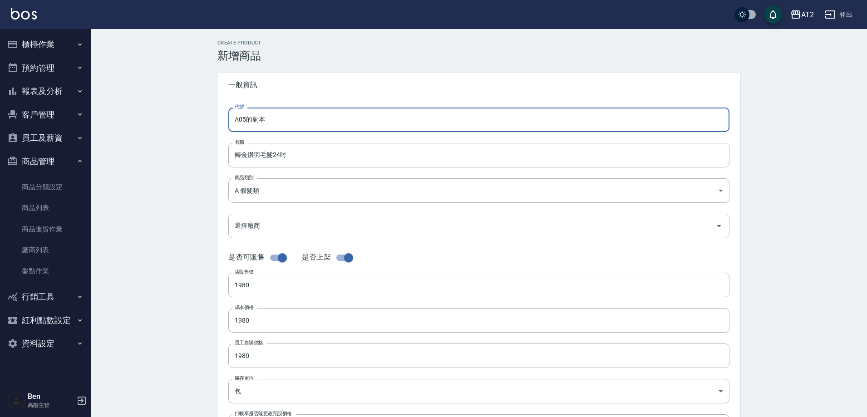
drag, startPoint x: 239, startPoint y: 120, endPoint x: 214, endPoint y: 121, distance: 24.5
click at [214, 121] on div "CREATE PRODUCT 新增商品 一般資訊 代號 A05的副本 代號 名稱 轉金鑽羽毛髮24吋 名稱 商品類別 A 假髮類 8c6dd865-00f…" at bounding box center [479, 328] width 545 height 576
click at [277, 119] on input "N05的副本" at bounding box center [478, 120] width 501 height 25
type input "N05"
click at [272, 205] on form "代號 N05 代號 名稱 轉金鑽羽毛髮24吋 名稱 商品類別 A 假髮類 8c6dd865-00fd-49ce-9c72-9b7de5dd775a 商品類…" at bounding box center [478, 279] width 501 height 342
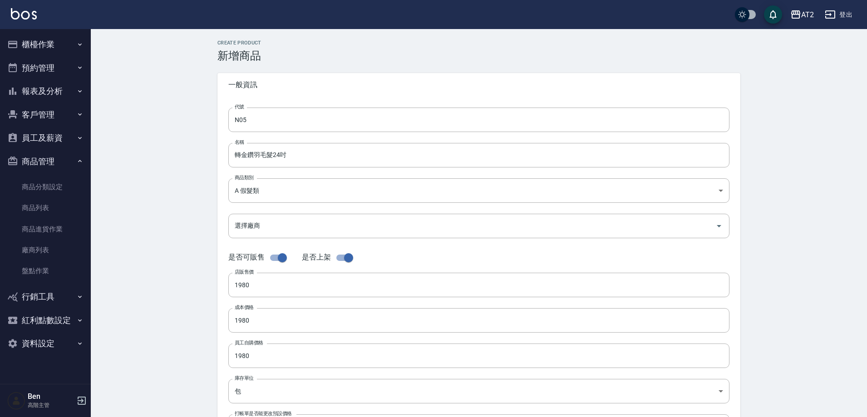
click at [272, 204] on form "代號 N05 代號 名稱 轉金鑽羽毛髮24吋 名稱 商品類別 A 假髮類 8c6dd865-00fd-49ce-9c72-9b7de5dd775a 商品類…" at bounding box center [478, 279] width 501 height 342
click at [272, 198] on body "AT2 登出 櫃檯作業 打帳單 帳單列表 掛單列表 座位開單 營業儀表板 現金收支登錄 高階收支登錄 材料自購登錄 每日結帳 排班表 現場電腦打卡 掃碼打卡 …" at bounding box center [433, 313] width 867 height 627
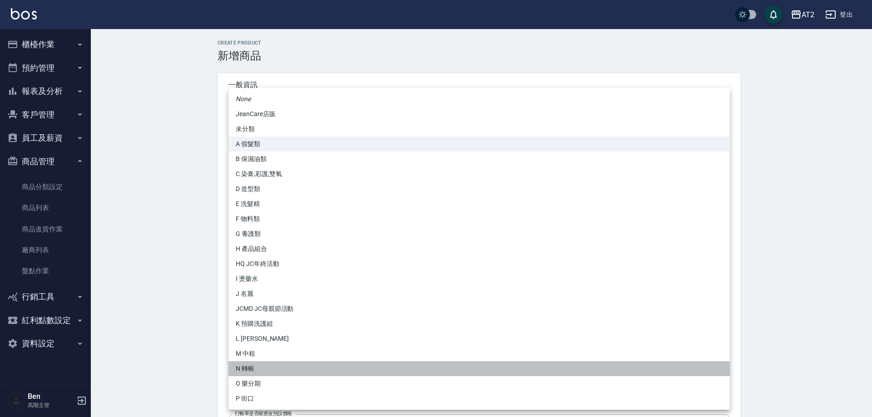
click at [257, 368] on li "N 轉帳" at bounding box center [478, 368] width 501 height 15
type input "118808c7-c395-4c07-abfa-b2f2c742c37e"
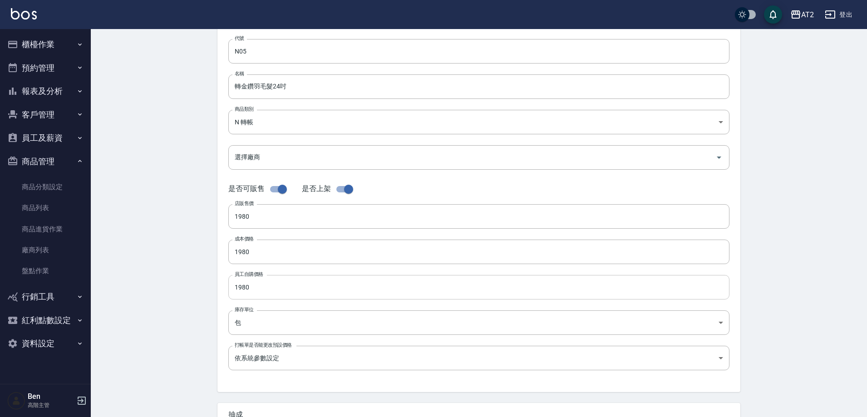
scroll to position [209, 0]
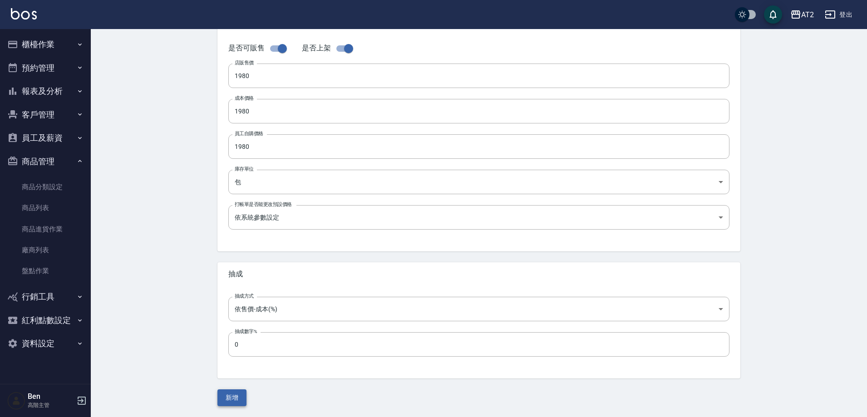
click at [232, 400] on button "新增" at bounding box center [231, 398] width 29 height 17
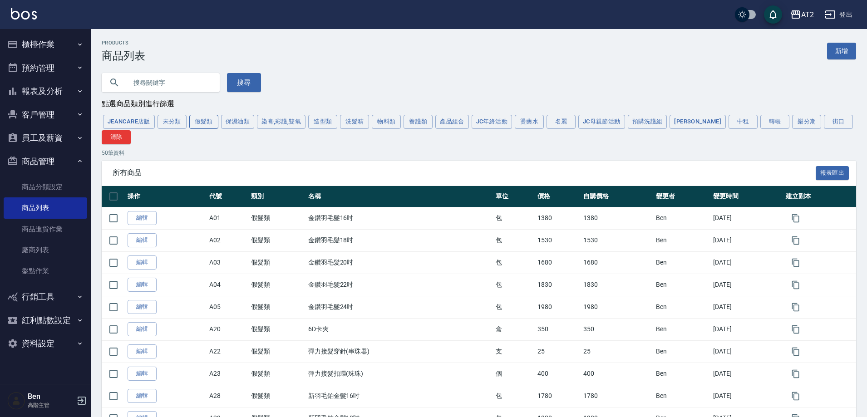
click at [214, 128] on button "假髮類" at bounding box center [203, 122] width 29 height 14
click at [762, 118] on button "轉帳" at bounding box center [775, 122] width 29 height 14
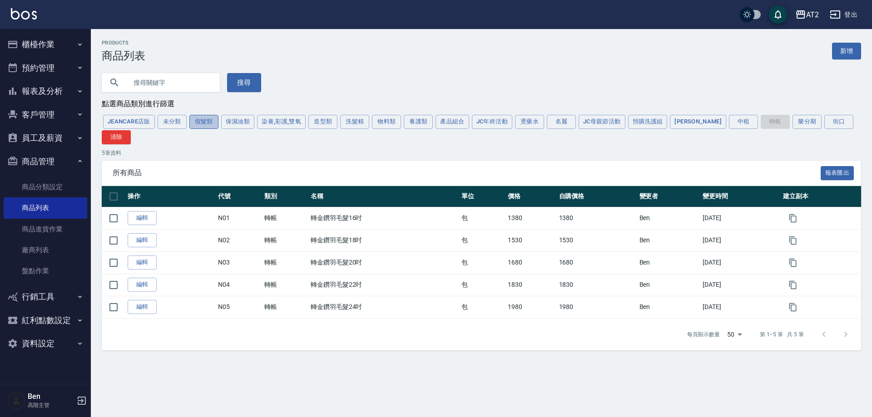
click at [200, 125] on button "假髮類" at bounding box center [203, 122] width 29 height 14
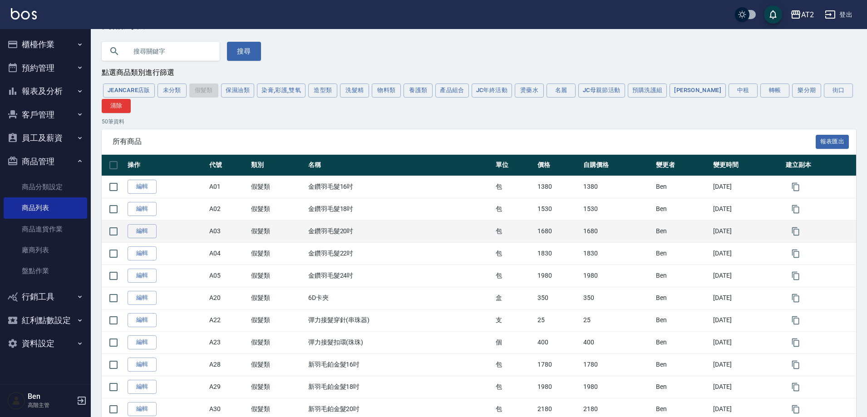
scroll to position [45, 0]
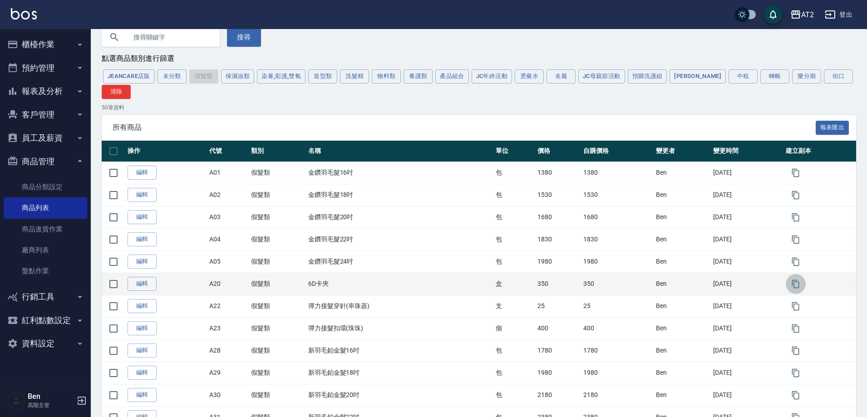
click at [800, 287] on icon "button" at bounding box center [795, 284] width 9 height 9
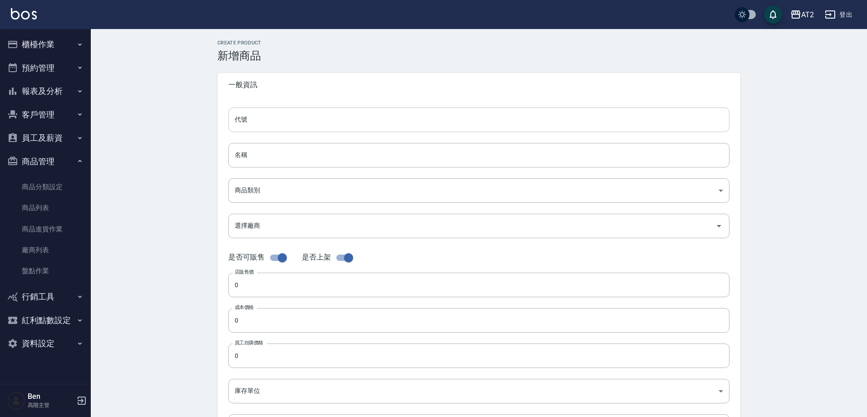
type input "A20的副本"
type input "6D卡夾的副本"
type input "8c6dd865-00fd-49ce-9c72-9b7de5dd775a"
type input "350"
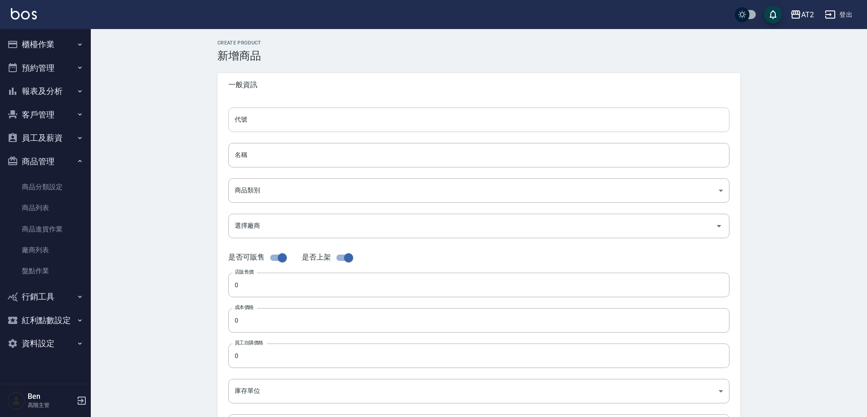
type input "350"
type input "盒"
type input "UNSET"
click at [214, 115] on div "CREATE PRODUCT 新增商品 一般資訊 代號 A20的副本 代號 名稱 6D卡夾的副本 名稱 商品類別 A 假髮類 8c6dd865-00fd-…" at bounding box center [479, 328] width 545 height 576
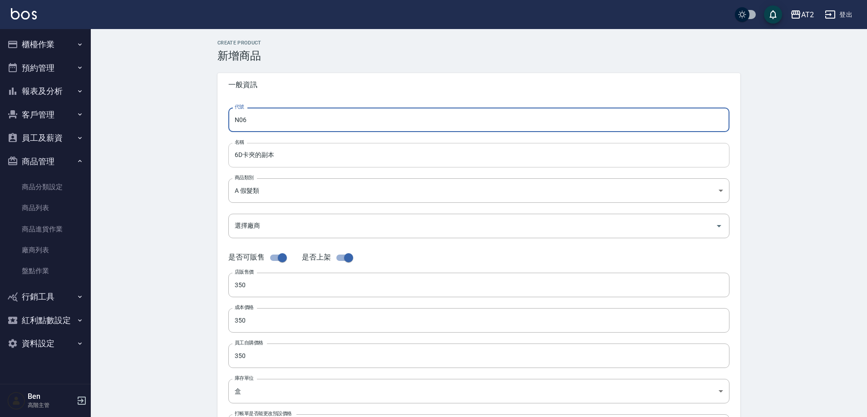
type input "N06"
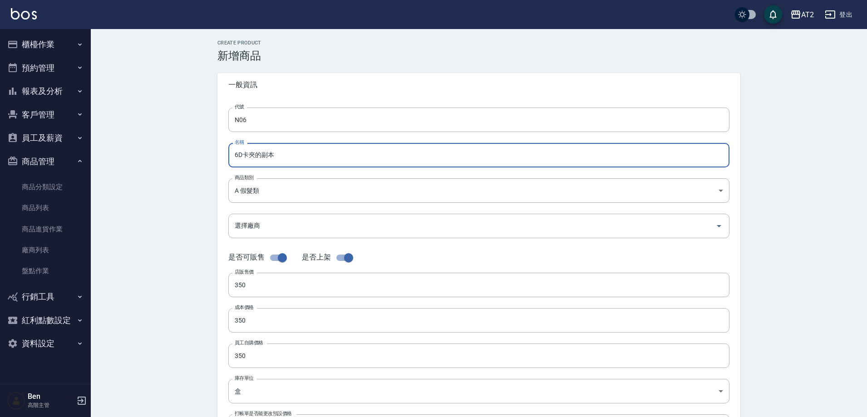
click at [236, 156] on input "6D卡夾的副本" at bounding box center [478, 155] width 501 height 25
paste input "轉"
drag, startPoint x: 296, startPoint y: 157, endPoint x: 262, endPoint y: 158, distance: 33.2
click at [262, 158] on input "轉6D卡夾的副本" at bounding box center [478, 155] width 501 height 25
type input "轉6D卡夾"
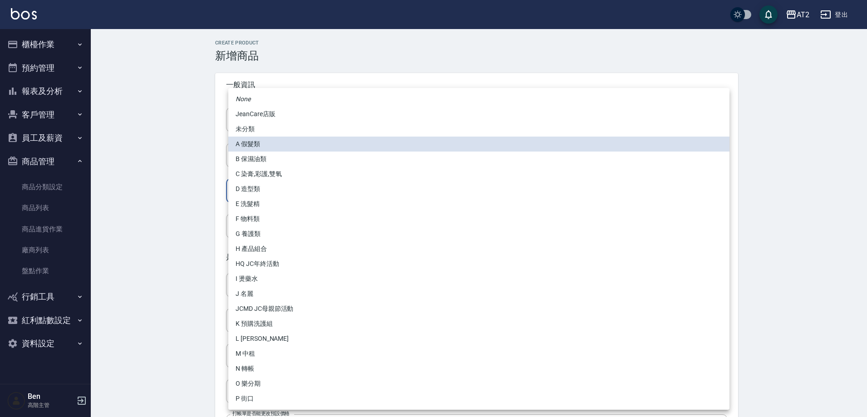
click at [276, 192] on body "AT2 登出 櫃檯作業 打帳單 帳單列表 掛單列表 座位開單 營業儀表板 現金收支登錄 高階收支登錄 材料自購登錄 每日結帳 排班表 現場電腦打卡 掃碼打卡 …" at bounding box center [433, 313] width 867 height 627
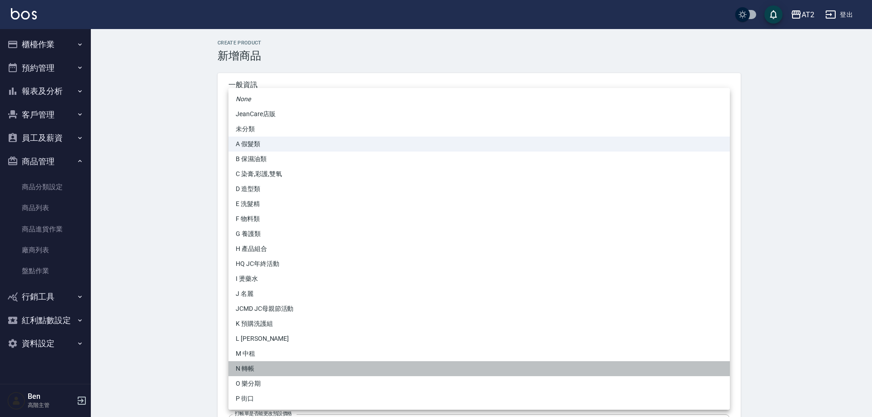
click at [262, 369] on li "N 轉帳" at bounding box center [478, 368] width 501 height 15
type input "118808c7-c395-4c07-abfa-b2f2c742c37e"
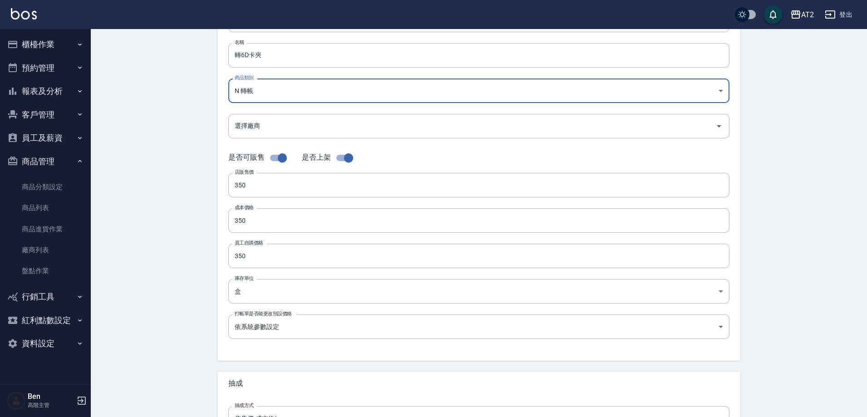
scroll to position [209, 0]
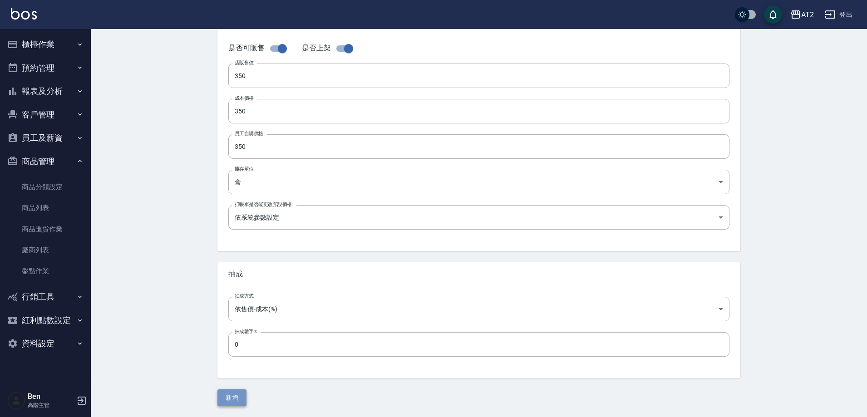
click at [235, 392] on button "新增" at bounding box center [231, 398] width 29 height 17
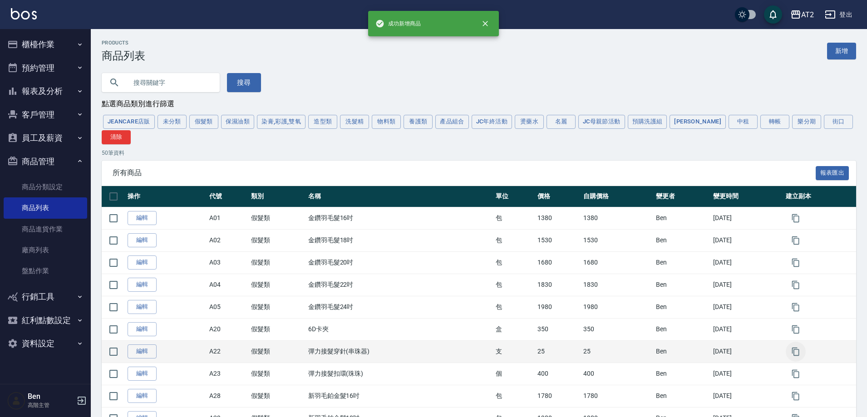
click at [798, 355] on icon "button" at bounding box center [795, 351] width 9 height 9
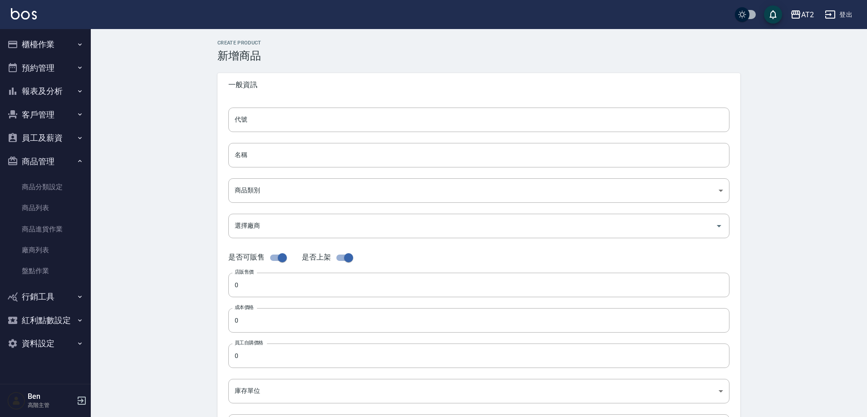
type input "A22的副本"
type input "彈力接髮穿針(串珠器)的副本"
type input "8c6dd865-00fd-49ce-9c72-9b7de5dd775a"
type input "25"
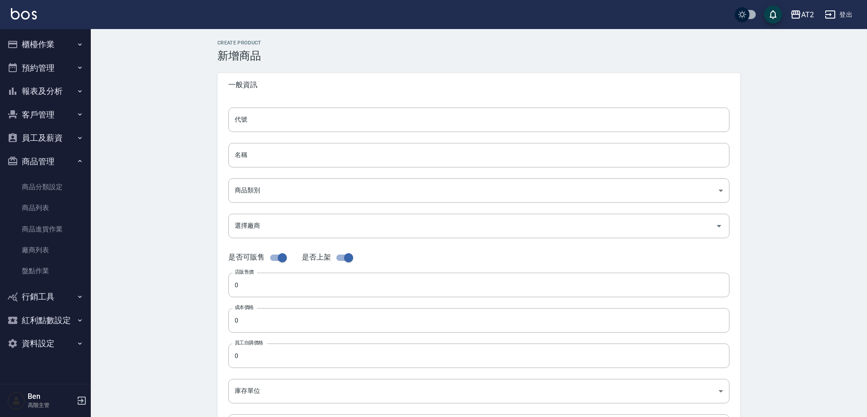
type input "25"
type input "支"
type input "UNSET"
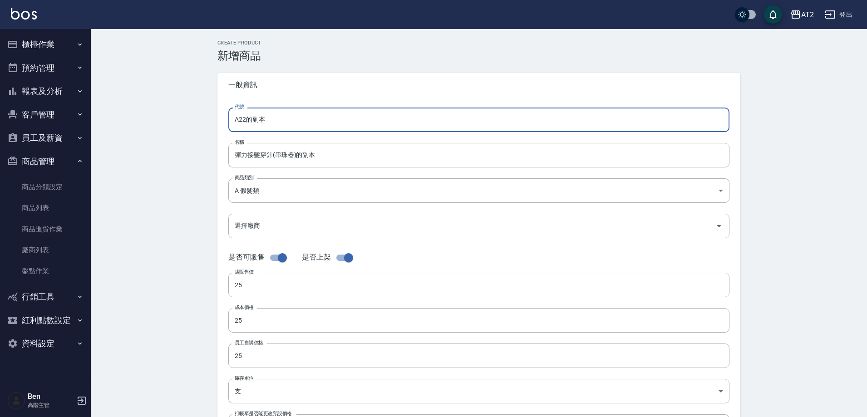
drag, startPoint x: 244, startPoint y: 120, endPoint x: 188, endPoint y: 120, distance: 55.8
click at [188, 120] on div "CREATE PRODUCT 新增商品 一般資訊 代號 A22的副本 代號 名稱 彈力接髮穿針(串珠器)的副本 名稱 商品類別 A 假髮類 8c6dd86…" at bounding box center [479, 328] width 776 height 598
type input "N07"
click at [235, 151] on input "彈力接髮穿針(串珠器)的副本" at bounding box center [478, 155] width 501 height 25
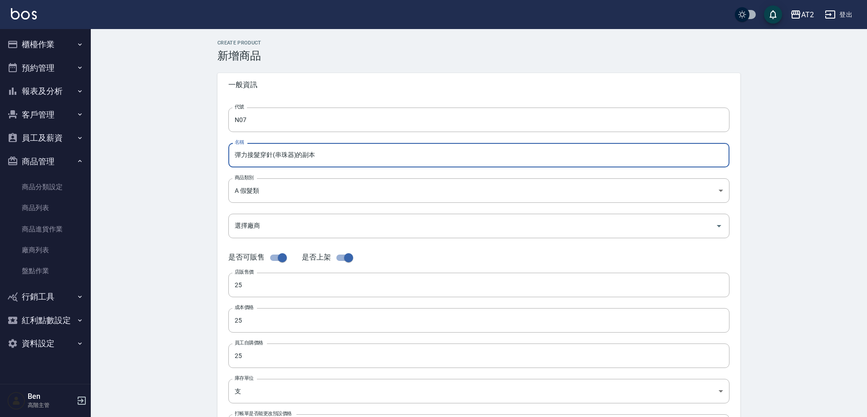
paste input "轉"
drag, startPoint x: 330, startPoint y: 156, endPoint x: 304, endPoint y: 157, distance: 25.9
click at [304, 157] on input "轉彈力接髮穿針(串珠器)的副本" at bounding box center [478, 155] width 501 height 25
type input "轉彈力接髮穿針(串珠器)"
click at [274, 183] on body "AT2 登出 櫃檯作業 打帳單 帳單列表 掛單列表 座位開單 營業儀表板 現金收支登錄 高階收支登錄 材料自購登錄 每日結帳 排班表 現場電腦打卡 掃碼打卡 …" at bounding box center [436, 313] width 872 height 627
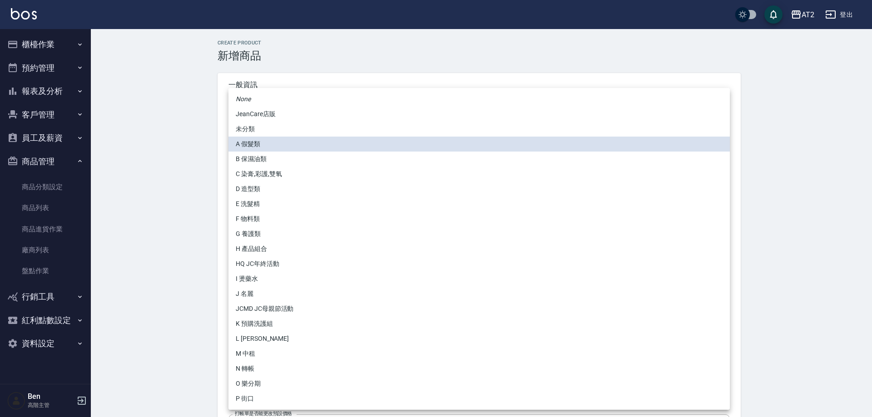
click at [246, 371] on li "N 轉帳" at bounding box center [478, 368] width 501 height 15
type input "118808c7-c395-4c07-abfa-b2f2c742c37e"
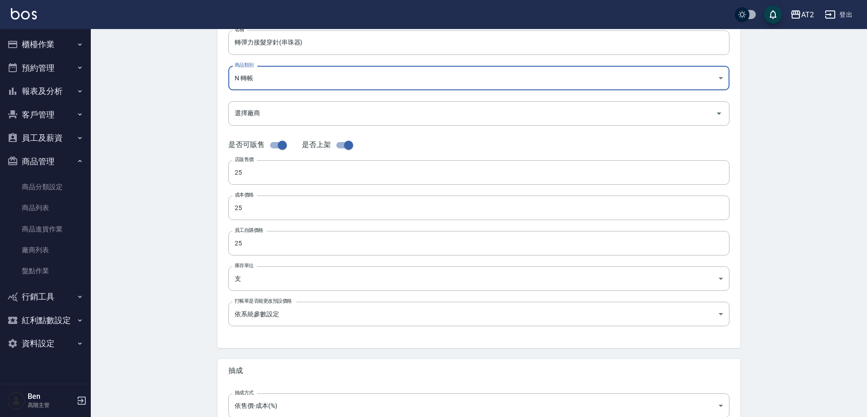
scroll to position [209, 0]
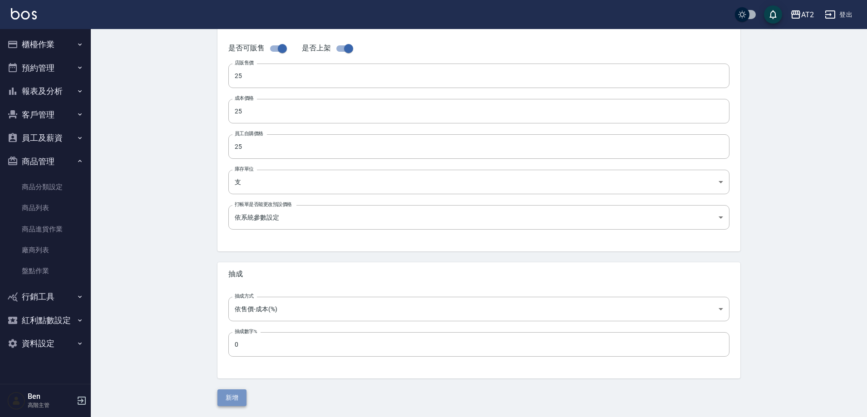
click at [236, 392] on button "新增" at bounding box center [231, 398] width 29 height 17
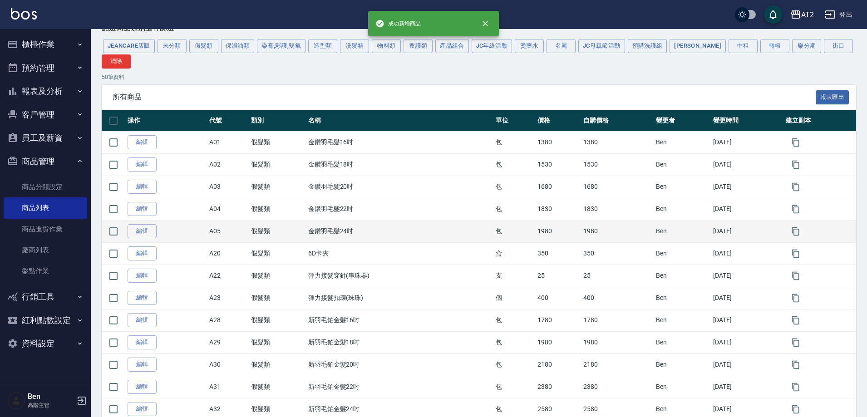
scroll to position [91, 0]
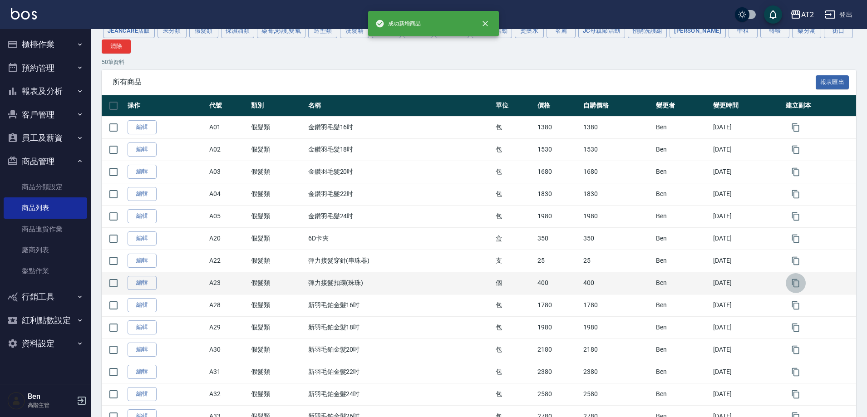
click at [795, 287] on icon "button" at bounding box center [795, 283] width 7 height 8
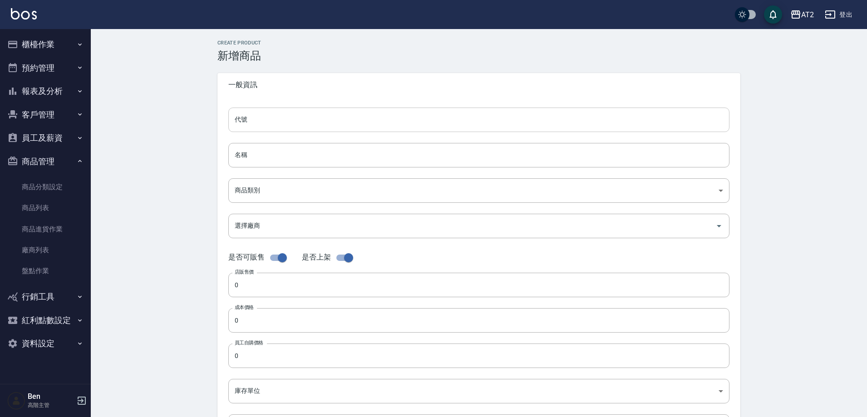
type input "A23的副本"
type input "彈力接髮扣環(珠珠)的副本"
type input "8c6dd865-00fd-49ce-9c72-9b7de5dd775a"
type input "400"
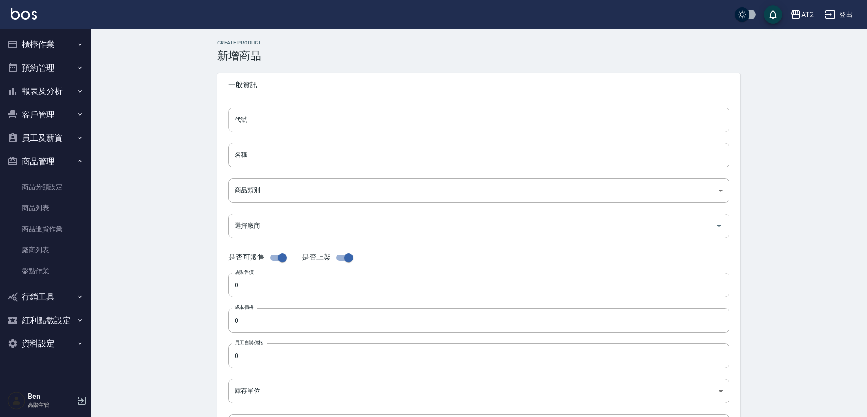
type input "400"
type input "個"
type input "UNSET"
click at [290, 118] on input "A23的副本" at bounding box center [478, 120] width 501 height 25
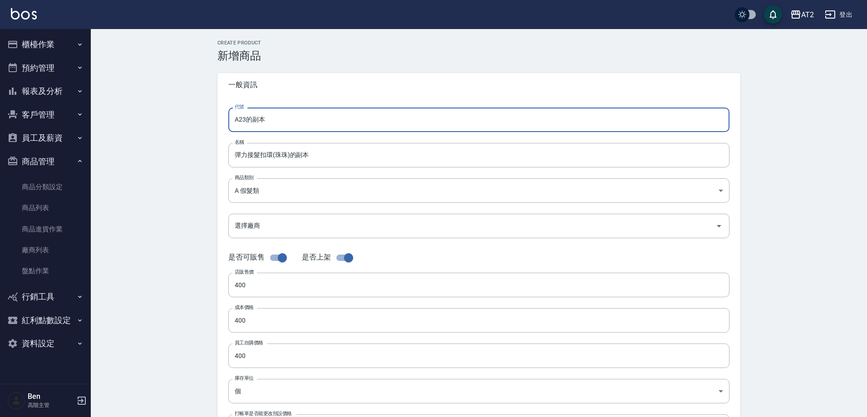
drag, startPoint x: 288, startPoint y: 118, endPoint x: 216, endPoint y: 119, distance: 71.8
click at [216, 119] on div "CREATE PRODUCT 新增商品 一般資訊 代號 A23的副本 代號 名稱 彈力接髮扣環(珠珠)的副本 名稱 商品類別 A 假髮類 8c6dd865…" at bounding box center [479, 328] width 545 height 576
type input "N08"
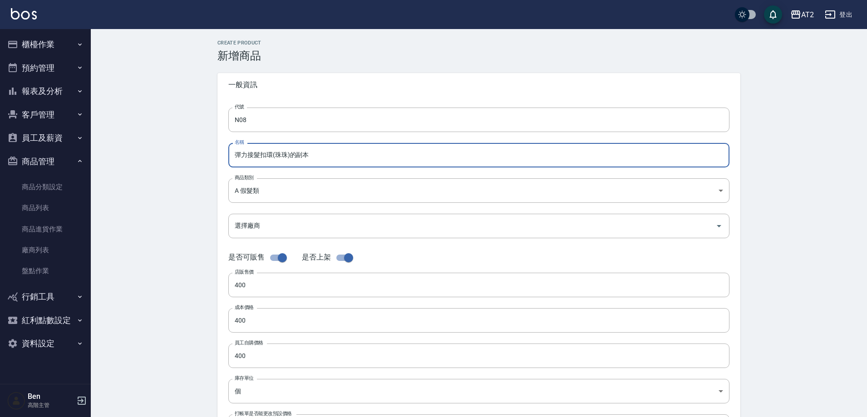
click at [230, 153] on input "彈力接髮扣環(珠珠)的副本" at bounding box center [478, 155] width 501 height 25
paste input "轉"
drag, startPoint x: 321, startPoint y: 154, endPoint x: 298, endPoint y: 157, distance: 23.4
click at [298, 157] on input "轉彈力接髮扣環(珠珠)的副本" at bounding box center [478, 155] width 501 height 25
type input "轉彈力接髮扣環(珠珠)"
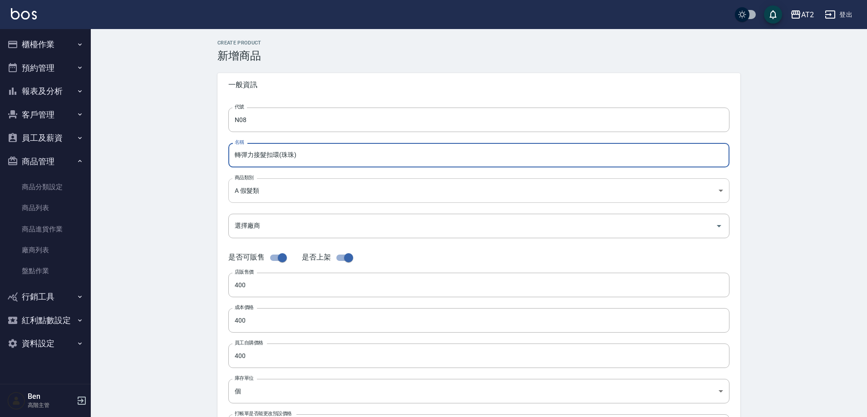
click at [277, 188] on body "AT2 登出 櫃檯作業 打帳單 帳單列表 掛單列表 座位開單 營業儀表板 現金收支登錄 高階收支登錄 材料自購登錄 每日結帳 排班表 現場電腦打卡 掃碼打卡 …" at bounding box center [433, 313] width 867 height 627
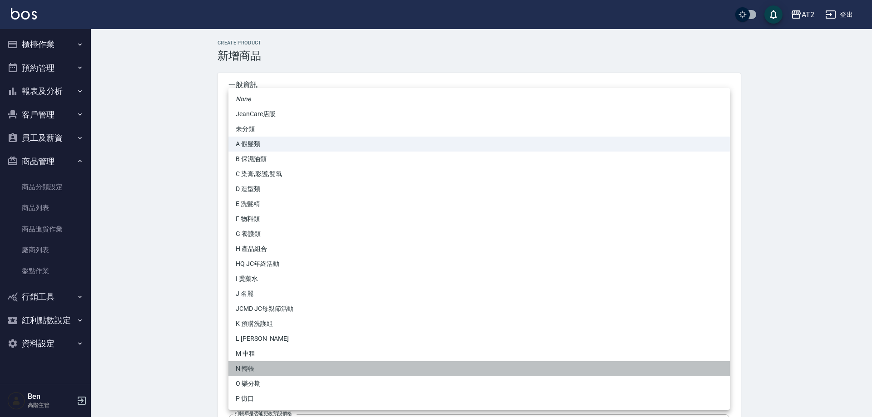
click at [251, 371] on li "N 轉帳" at bounding box center [478, 368] width 501 height 15
type input "118808c7-c395-4c07-abfa-b2f2c742c37e"
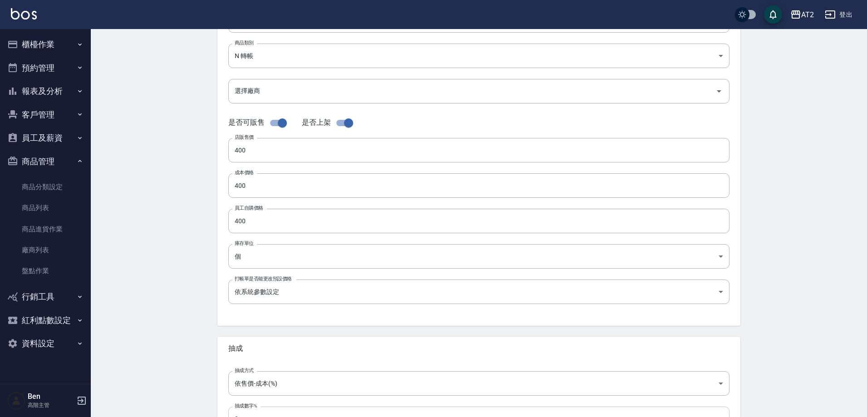
scroll to position [209, 0]
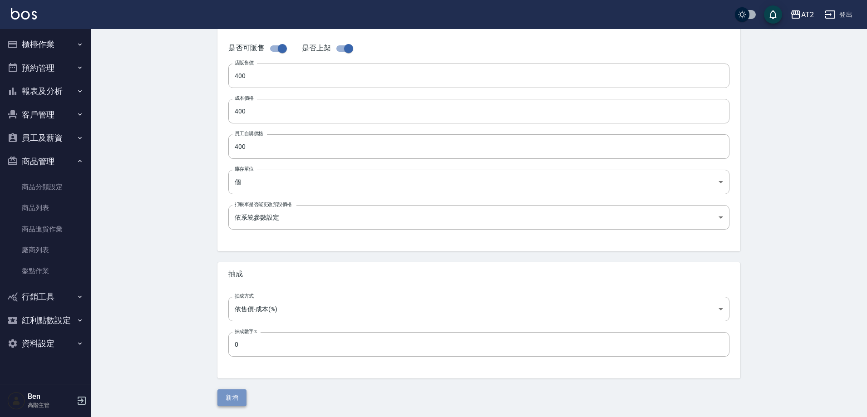
click at [231, 398] on button "新增" at bounding box center [231, 398] width 29 height 17
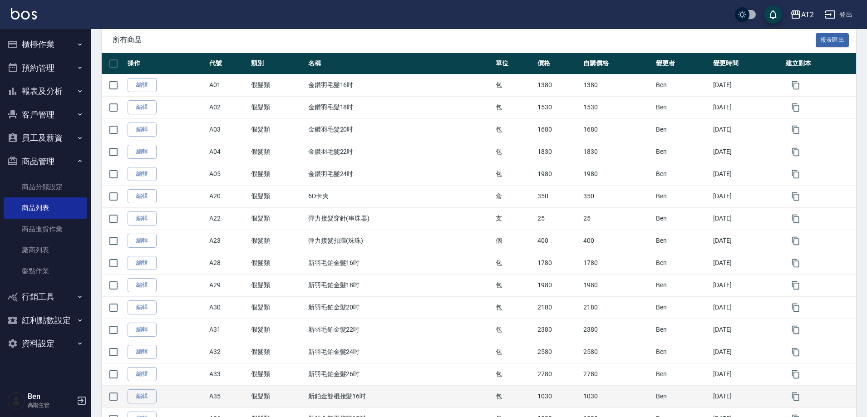
scroll to position [136, 0]
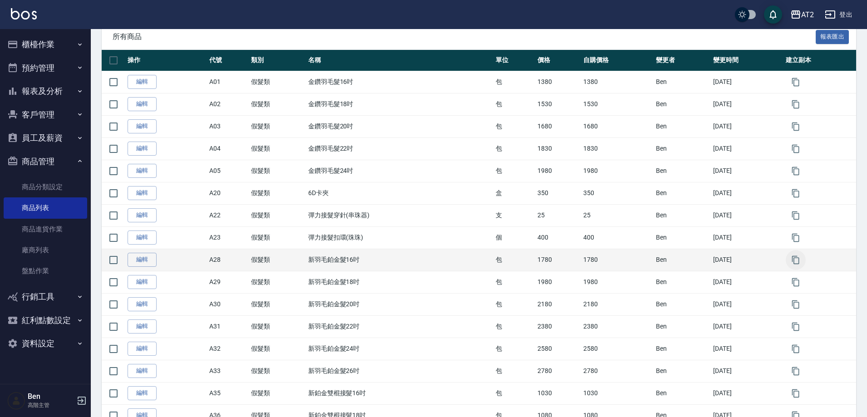
click at [791, 261] on button "button" at bounding box center [796, 260] width 20 height 20
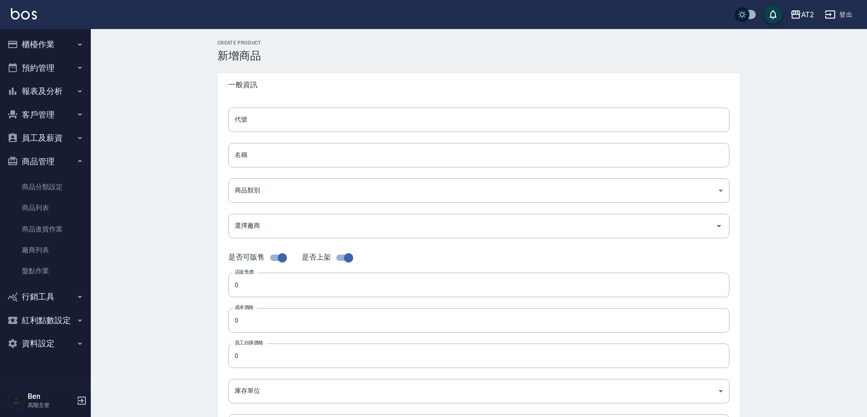
type input "A28的副本"
type input "新羽毛鉑金髮16吋的副本"
type input "8c6dd865-00fd-49ce-9c72-9b7de5dd775a"
type input "1780"
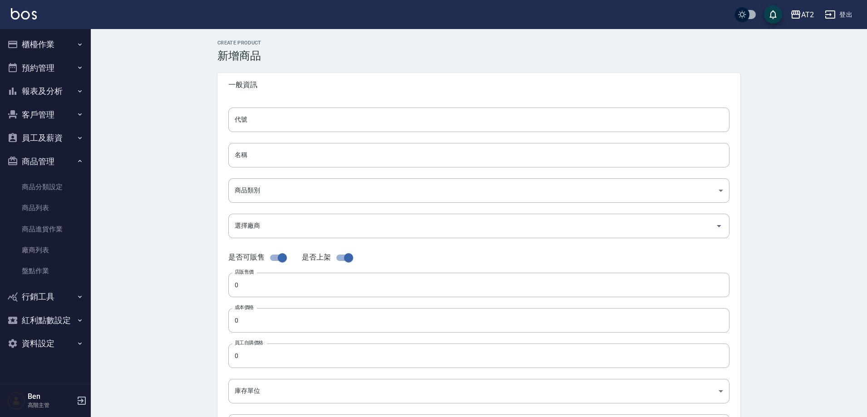
type input "1780"
type input "包"
type input "UNSET"
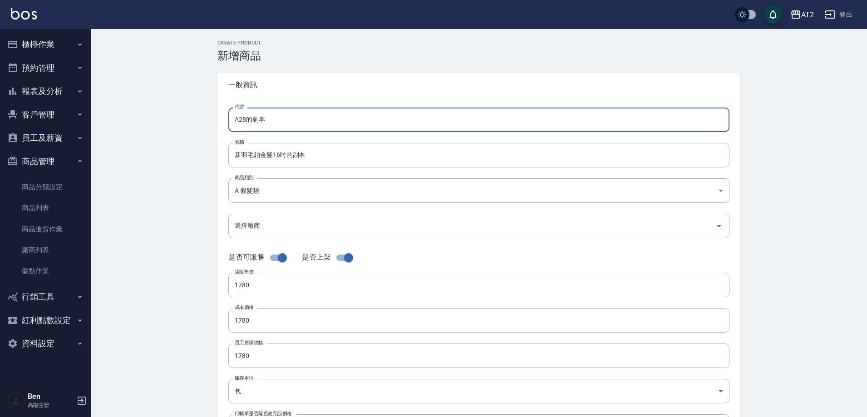
drag, startPoint x: 285, startPoint y: 122, endPoint x: 220, endPoint y: 121, distance: 65.4
click at [220, 121] on div "代號 A28的副本 代號 名稱 新羽毛鉑金髮16吋的副本 名稱 商品類別 A 假髮類 8c6dd865-00fd-49ce-9c72-9b7de5dd77…" at bounding box center [478, 279] width 523 height 364
type input "M"
type input "N09"
click at [232, 157] on input "新羽毛鉑金髮16吋的副本" at bounding box center [478, 155] width 501 height 25
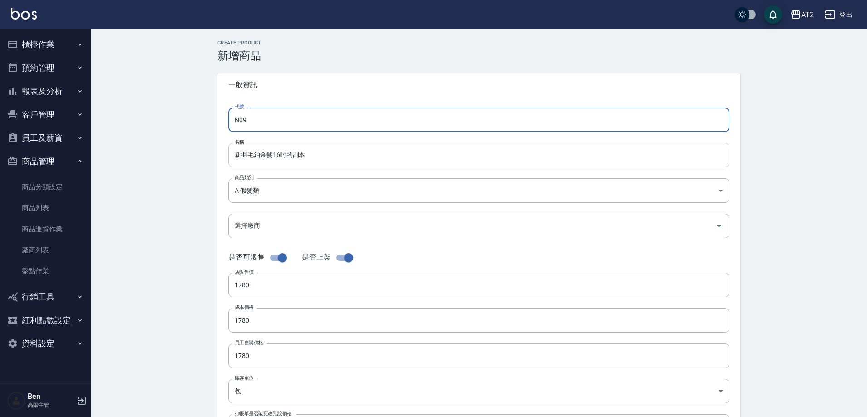
paste input "轉"
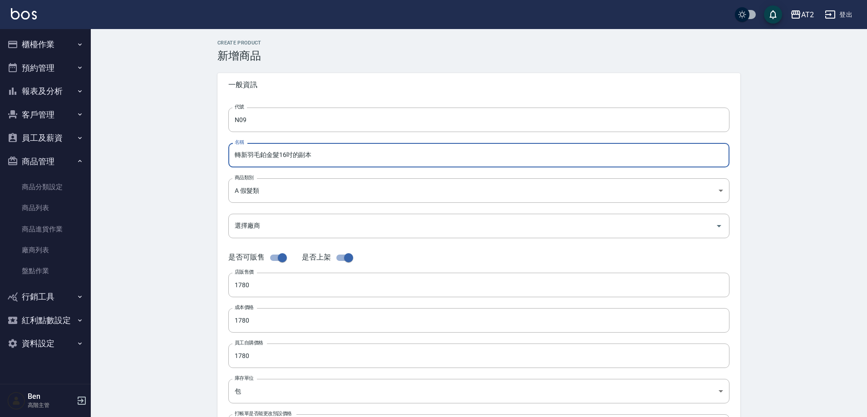
drag, startPoint x: 313, startPoint y: 156, endPoint x: 293, endPoint y: 153, distance: 20.1
click at [295, 155] on input "轉新羽毛鉑金髮16吋的副本" at bounding box center [478, 155] width 501 height 25
type input "轉新羽毛鉑金髮16吋"
click at [280, 195] on body "AT2 登出 櫃檯作業 打帳單 帳單列表 掛單列表 座位開單 營業儀表板 現金收支登錄 高階收支登錄 材料自購登錄 每日結帳 排班表 現場電腦打卡 掃碼打卡 …" at bounding box center [433, 313] width 867 height 627
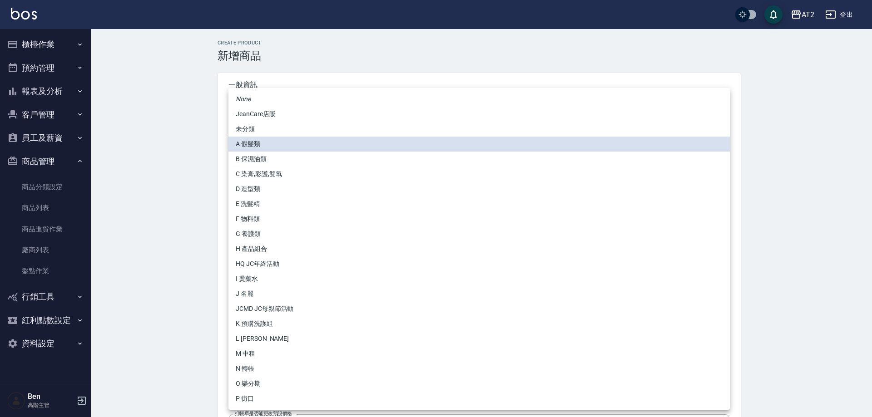
click at [257, 363] on li "N 轉帳" at bounding box center [478, 368] width 501 height 15
type input "118808c7-c395-4c07-abfa-b2f2c742c37e"
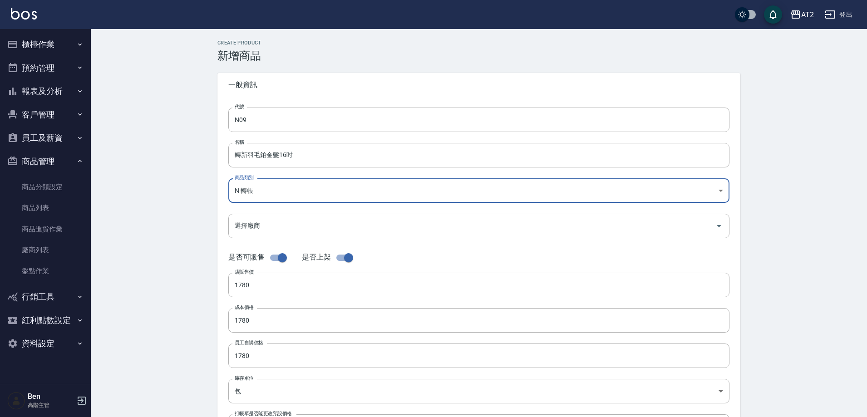
scroll to position [209, 0]
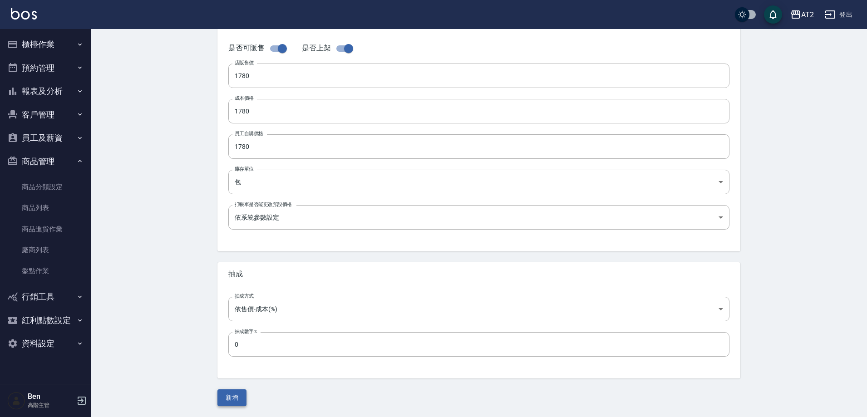
click at [234, 394] on button "新增" at bounding box center [231, 398] width 29 height 17
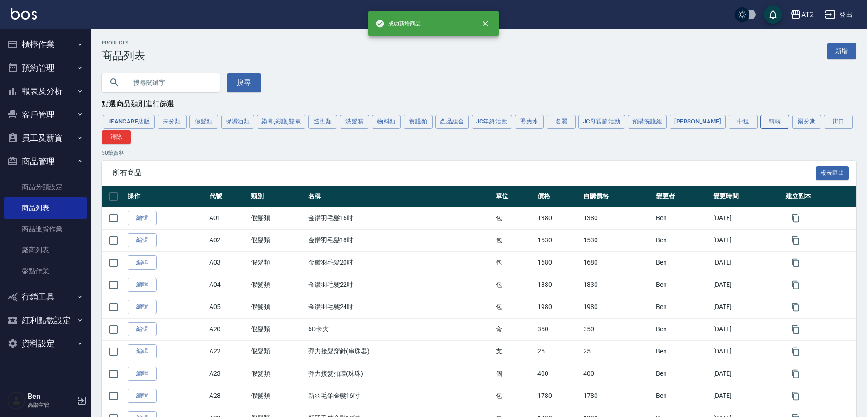
click at [761, 118] on button "轉帳" at bounding box center [775, 122] width 29 height 14
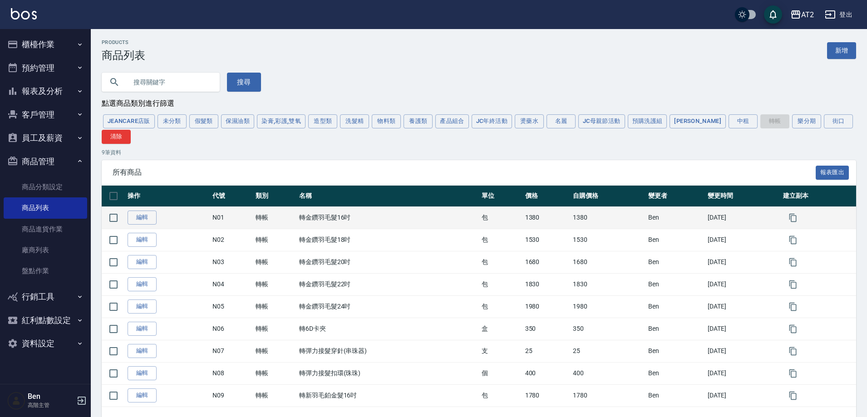
scroll to position [35, 0]
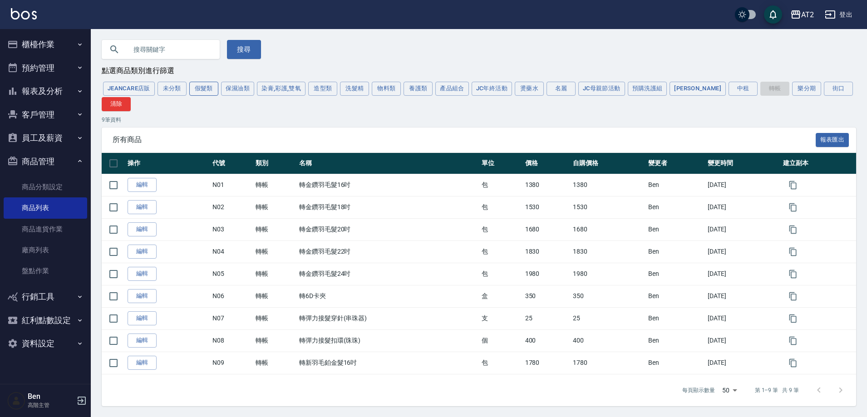
click at [211, 89] on button "假髮類" at bounding box center [203, 89] width 29 height 14
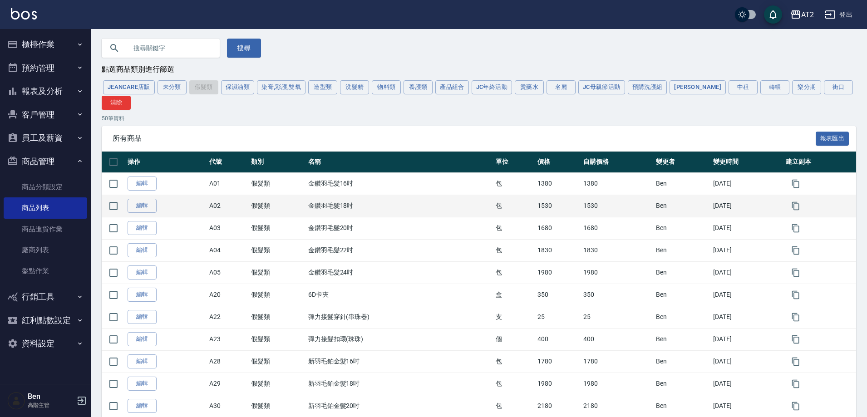
scroll to position [216, 0]
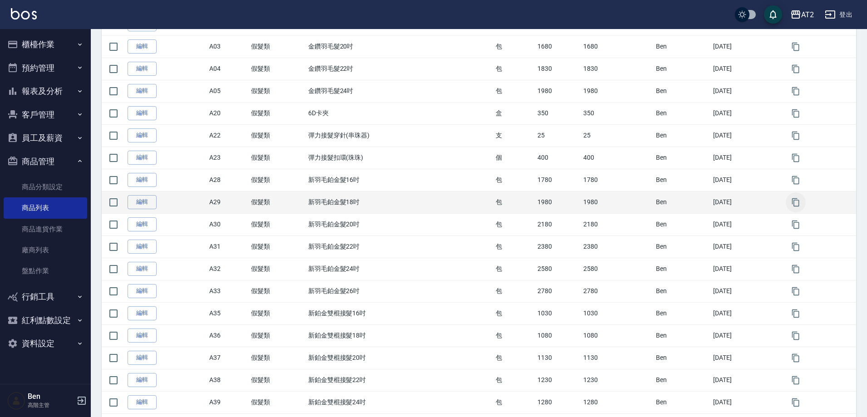
click at [802, 199] on button "button" at bounding box center [796, 203] width 20 height 20
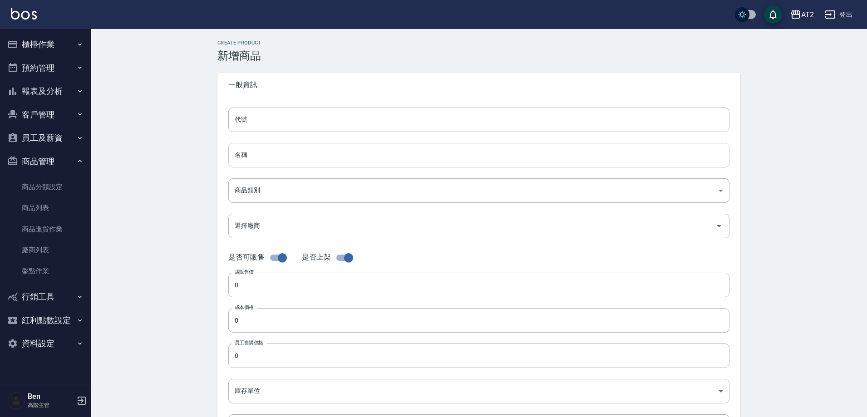
type input "A29的副本"
type input "新羽毛鉑金髮18吋的副本"
type input "8c6dd865-00fd-49ce-9c72-9b7de5dd775a"
type input "1980"
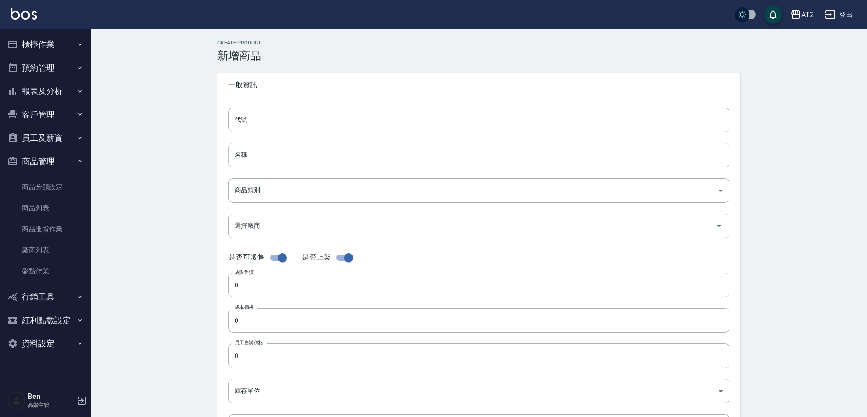
type input "1980"
type input "包"
type input "UNSET"
click at [235, 155] on input "新羽毛鉑金髮18吋的副本" at bounding box center [478, 155] width 501 height 25
paste input "轉"
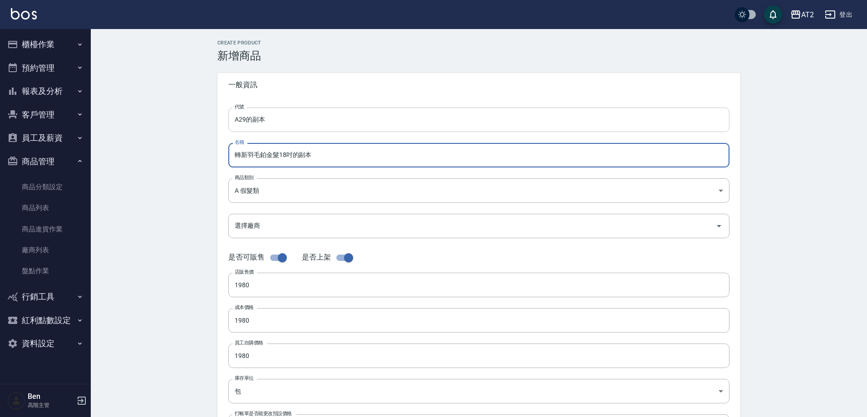
type input "轉新羽毛鉑金髮18吋的副本"
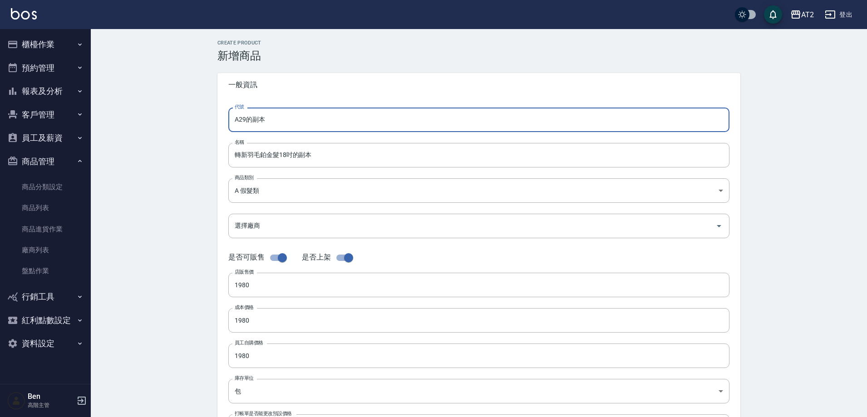
drag, startPoint x: 273, startPoint y: 124, endPoint x: 217, endPoint y: 117, distance: 56.8
click at [217, 117] on div "CREATE PRODUCT 新增商品 一般資訊 代號 A29的副本 代號 名稱 轉新羽毛鉑金髮18吋的副本 名稱 商品類別 A 假髮類 8c6dd865…" at bounding box center [479, 328] width 545 height 576
type input "N10"
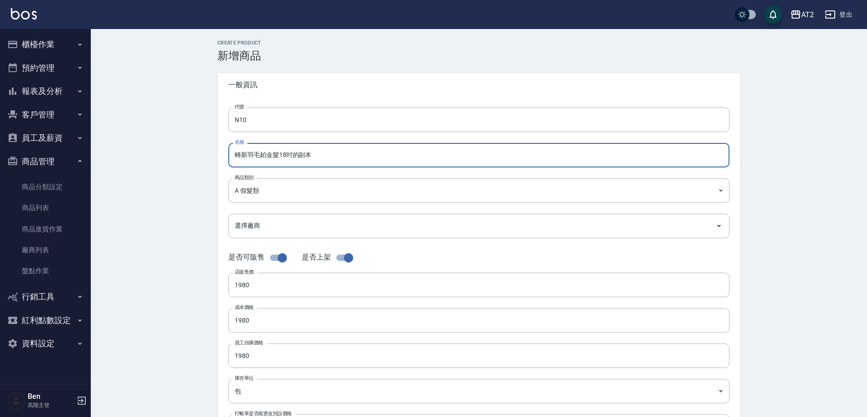
drag, startPoint x: 329, startPoint y: 158, endPoint x: 308, endPoint y: 156, distance: 21.0
click at [311, 156] on input "轉新羽毛鉑金髮18吋的副本" at bounding box center [478, 155] width 501 height 25
type input "轉新羽毛鉑金髮18吋"
click at [272, 194] on body "AT2 登出 櫃檯作業 打帳單 帳單列表 掛單列表 座位開單 營業儀表板 現金收支登錄 高階收支登錄 材料自購登錄 每日結帳 排班表 現場電腦打卡 掃碼打卡 …" at bounding box center [433, 313] width 867 height 627
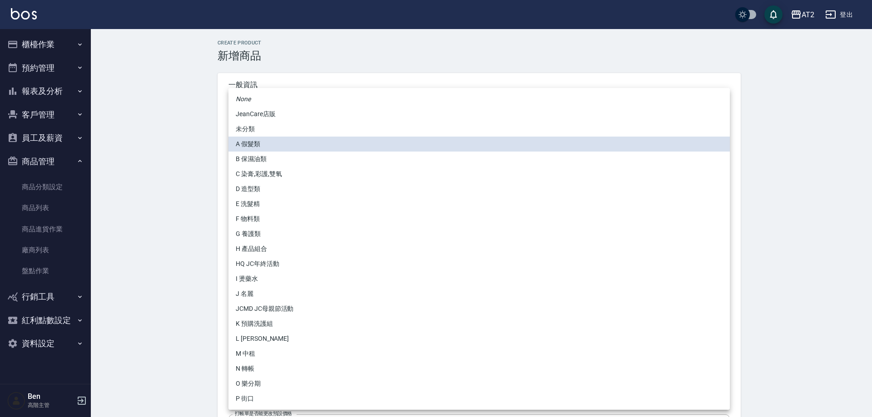
click at [248, 364] on li "N 轉帳" at bounding box center [478, 368] width 501 height 15
type input "118808c7-c395-4c07-abfa-b2f2c742c37e"
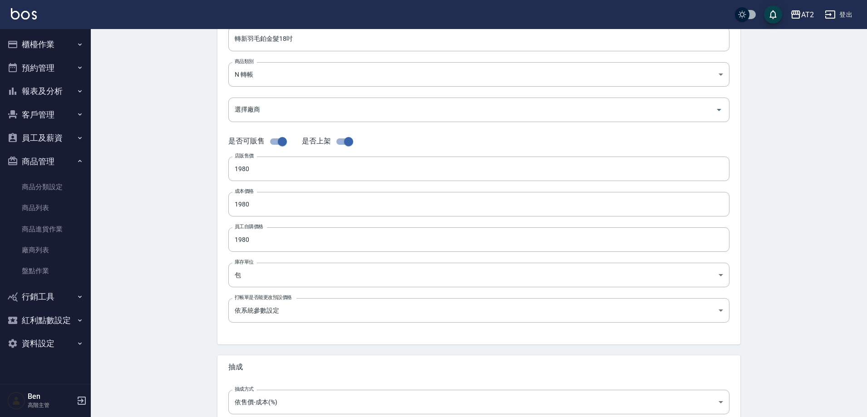
scroll to position [209, 0]
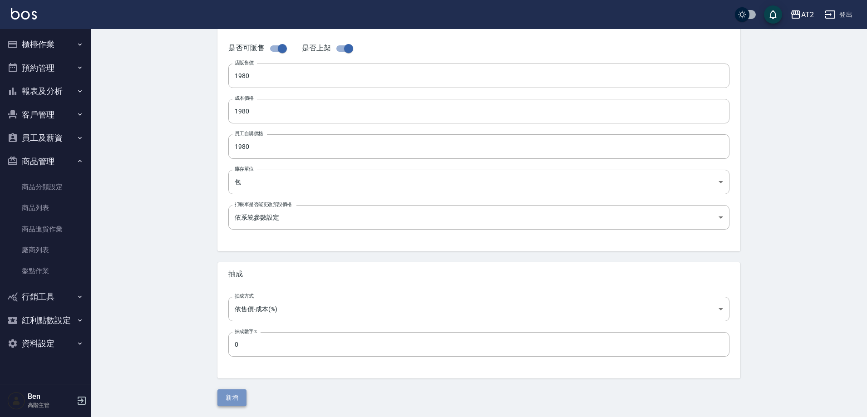
click at [243, 397] on button "新增" at bounding box center [231, 398] width 29 height 17
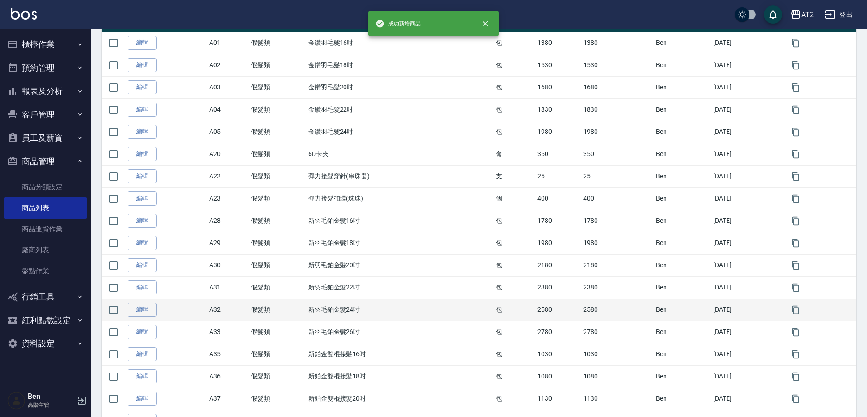
scroll to position [182, 0]
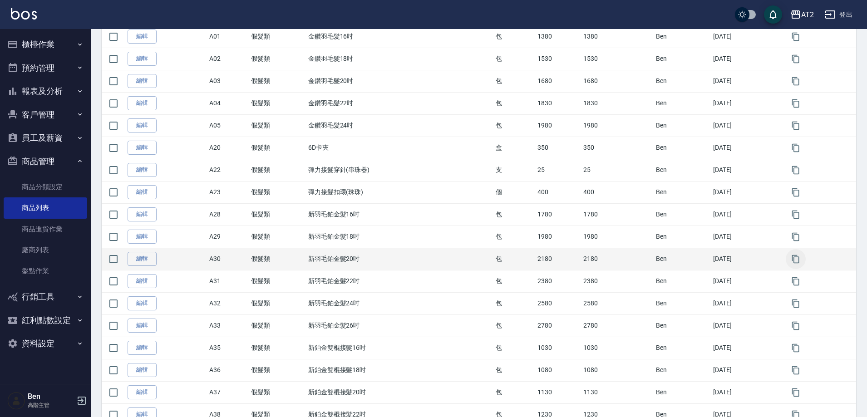
click at [791, 261] on button "button" at bounding box center [796, 259] width 20 height 20
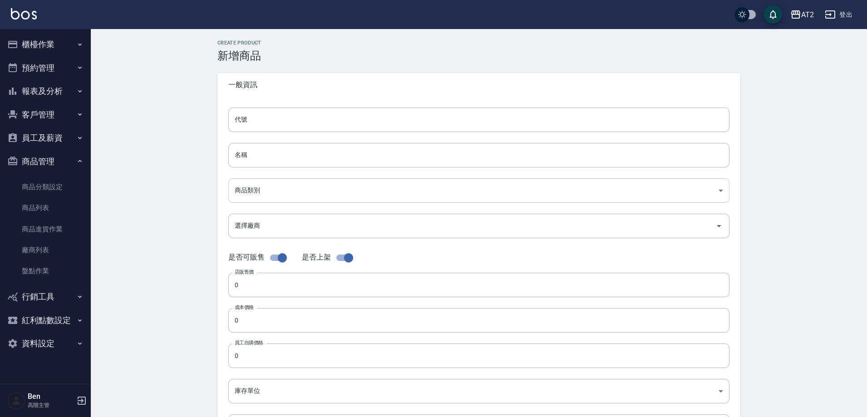
type input "A30的副本"
type input "新羽毛鉑金髮20吋的副本"
type input "8c6dd865-00fd-49ce-9c72-9b7de5dd775a"
type input "2180"
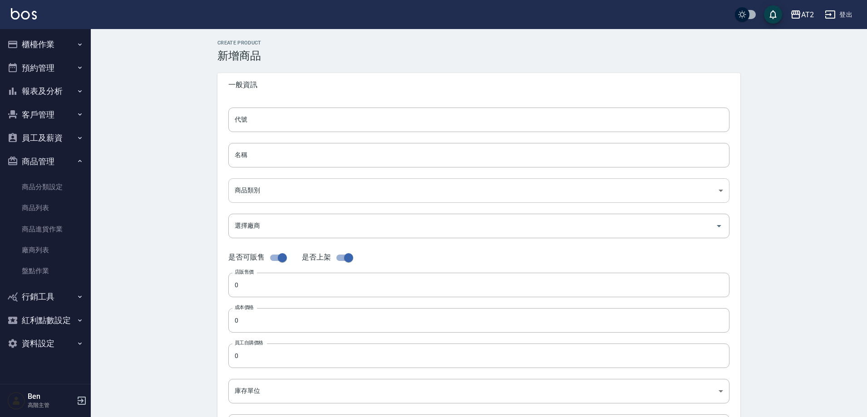
type input "2180"
type input "包"
type input "UNSET"
click at [197, 117] on div "CREATE PRODUCT 新增商品 一般資訊 代號 A30的副本 代號 名稱 新羽毛鉑金髮20吋的副本 名稱 商品類別 A 假髮類 8c6dd865-…" at bounding box center [479, 328] width 776 height 598
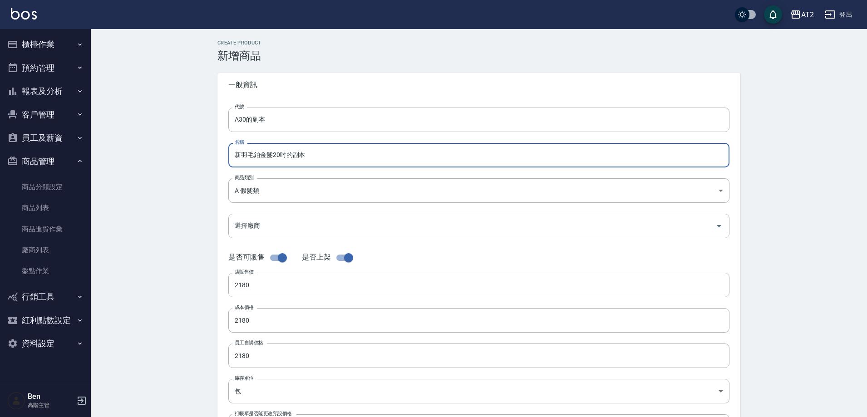
click at [232, 161] on input "新羽毛鉑金髮20吋的副本" at bounding box center [478, 155] width 501 height 25
paste input "轉"
type input "轉新羽毛鉑金髮20吋的副本"
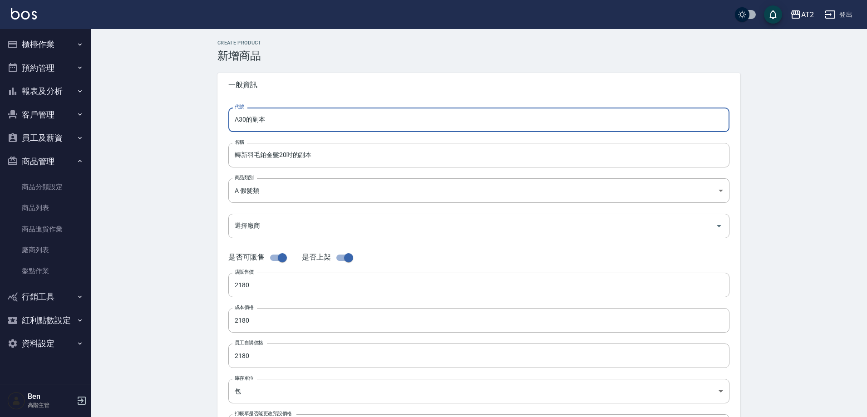
drag, startPoint x: 272, startPoint y: 122, endPoint x: 217, endPoint y: 120, distance: 55.4
click at [217, 120] on div "CREATE PRODUCT 新增商品 一般資訊 代號 A30的副本 代號 名稱 轉新羽毛鉑金髮20吋的副本 名稱 商品類別 A 假髮類 8c6dd865…" at bounding box center [479, 328] width 545 height 576
type input "N11"
click at [349, 158] on input "轉新羽毛鉑金髮20吋的副本" at bounding box center [478, 155] width 501 height 25
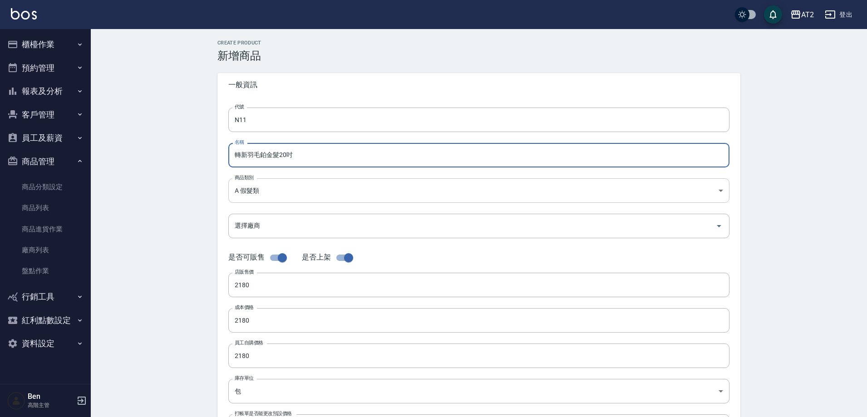
type input "轉新羽毛鉑金髮20吋"
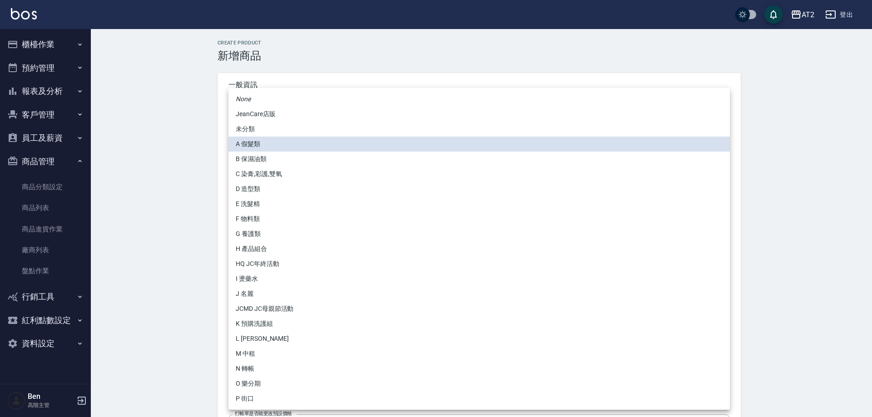
click at [273, 195] on body "AT2 登出 櫃檯作業 打帳單 帳單列表 掛單列表 座位開單 營業儀表板 現金收支登錄 高階收支登錄 材料自購登錄 每日結帳 排班表 現場電腦打卡 掃碼打卡 …" at bounding box center [436, 313] width 872 height 627
click at [251, 371] on li "N 轉帳" at bounding box center [478, 368] width 501 height 15
type input "118808c7-c395-4c07-abfa-b2f2c742c37e"
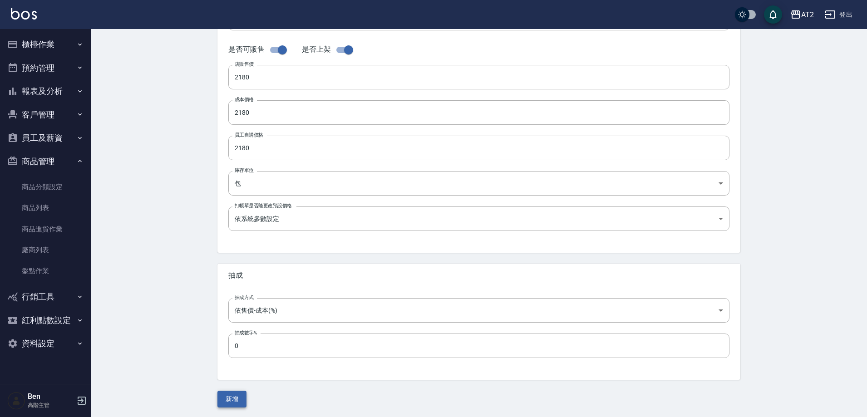
scroll to position [209, 0]
click at [227, 399] on button "新增" at bounding box center [231, 398] width 29 height 17
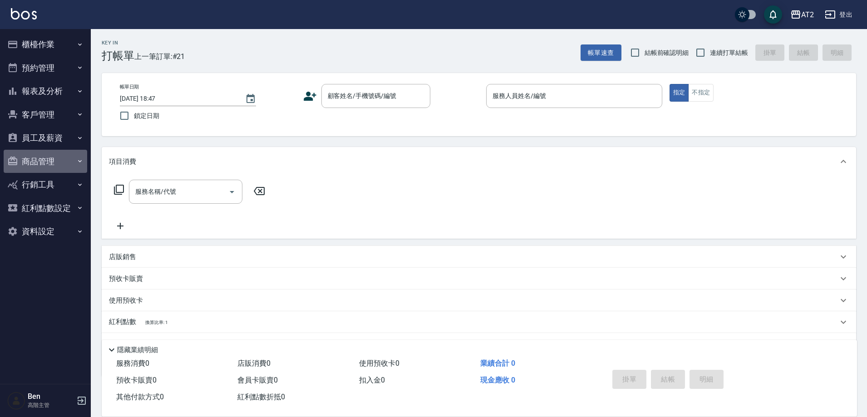
click at [40, 158] on button "商品管理" at bounding box center [46, 162] width 84 height 24
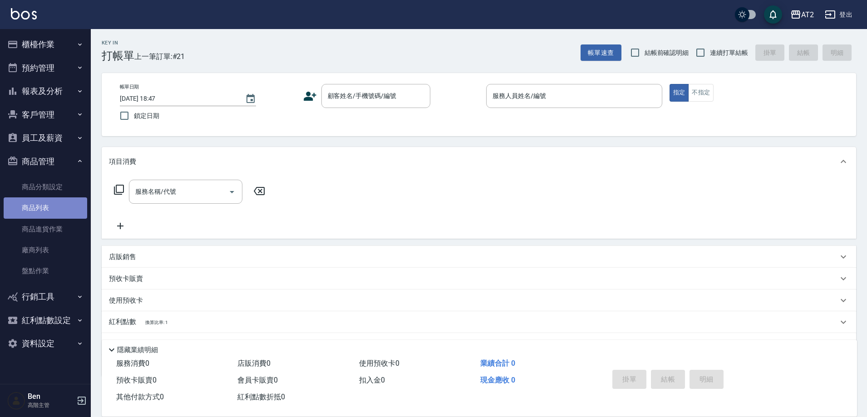
click at [43, 207] on link "商品列表" at bounding box center [46, 208] width 84 height 21
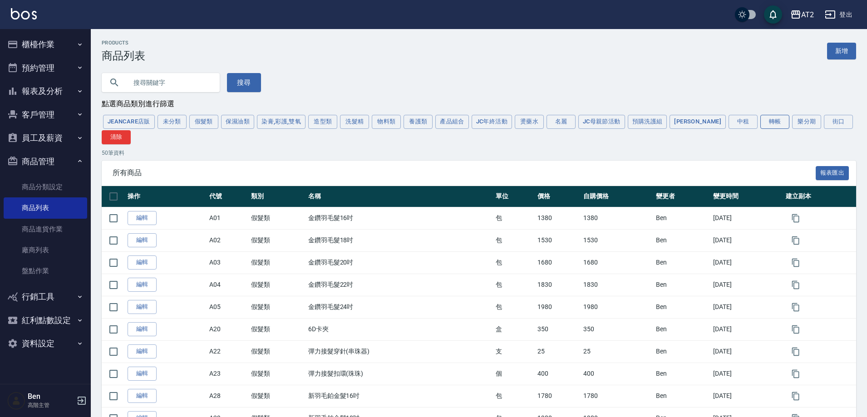
click at [761, 125] on button "轉帳" at bounding box center [775, 122] width 29 height 14
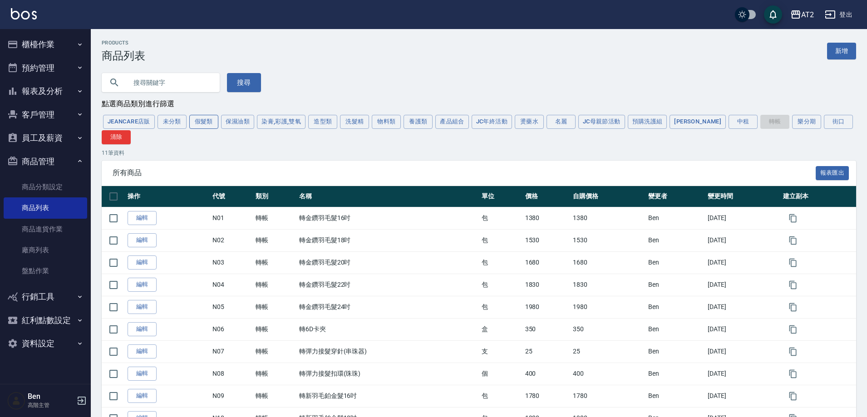
click at [208, 128] on button "假髮類" at bounding box center [203, 122] width 29 height 14
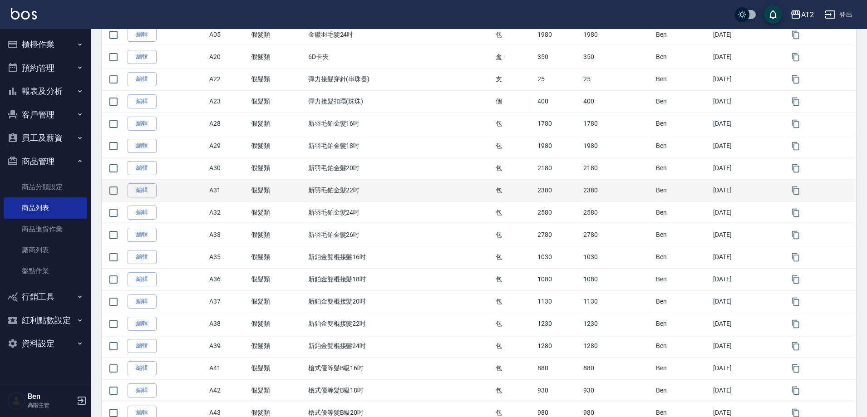
scroll to position [227, 0]
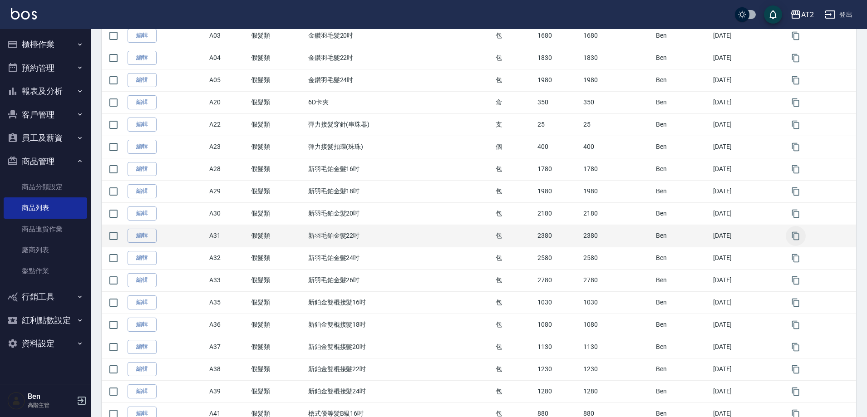
click at [802, 237] on button "button" at bounding box center [796, 236] width 20 height 20
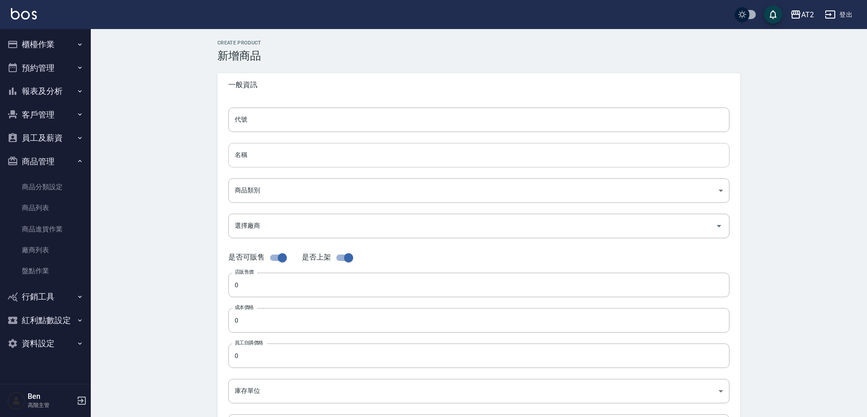
type input "A31的副本"
type input "新羽毛鉑金髮22吋的副本"
type input "8c6dd865-00fd-49ce-9c72-9b7de5dd775a"
type input "2380"
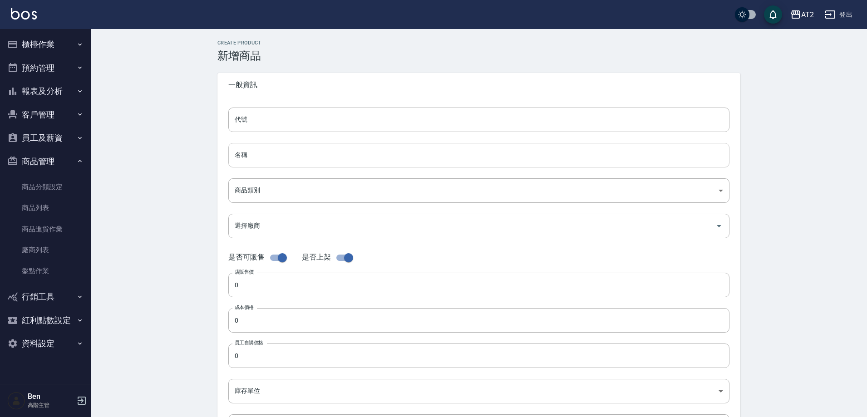
type input "2380"
type input "包"
type input "UNSET"
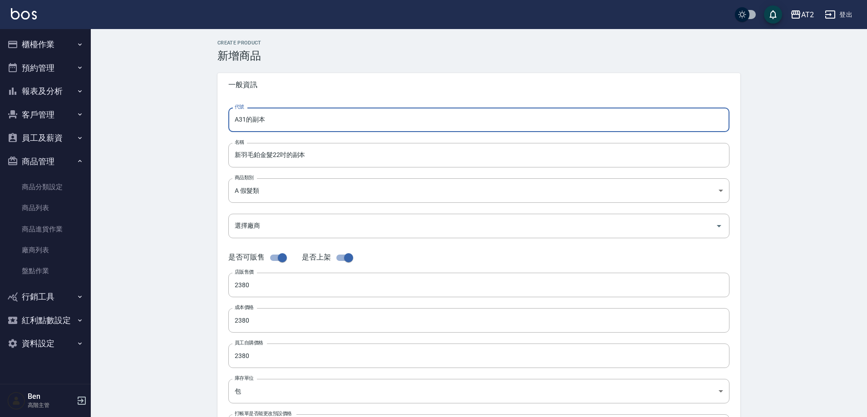
drag, startPoint x: 293, startPoint y: 113, endPoint x: 184, endPoint y: 111, distance: 109.5
click at [184, 111] on div "CREATE PRODUCT 新增商品 一般資訊 代號 A31的副本 代號 名稱 新羽毛鉑金髮22吋的副本 名稱 商品類別 A 假髮類 8c6dd865-…" at bounding box center [479, 328] width 776 height 598
type input "N12"
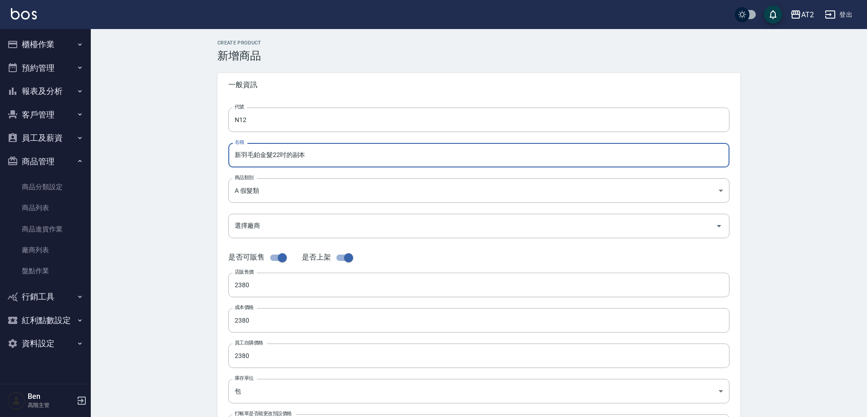
click at [232, 154] on input "新羽毛鉑金髮22吋的副本" at bounding box center [478, 155] width 501 height 25
paste input "轉"
drag, startPoint x: 322, startPoint y: 155, endPoint x: 298, endPoint y: 154, distance: 23.6
click at [298, 154] on input "轉新羽毛鉑金髮22吋的副本" at bounding box center [478, 155] width 501 height 25
type input "轉新羽毛鉑金髮22吋"
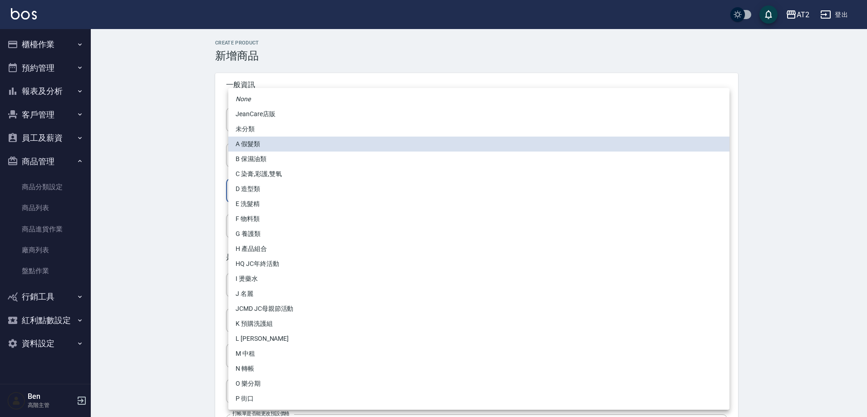
click at [286, 180] on body "AT2 登出 櫃檯作業 打帳單 帳單列表 掛單列表 座位開單 營業儀表板 現金收支登錄 高階收支登錄 材料自購登錄 每日結帳 排班表 現場電腦打卡 掃碼打卡 …" at bounding box center [433, 313] width 867 height 627
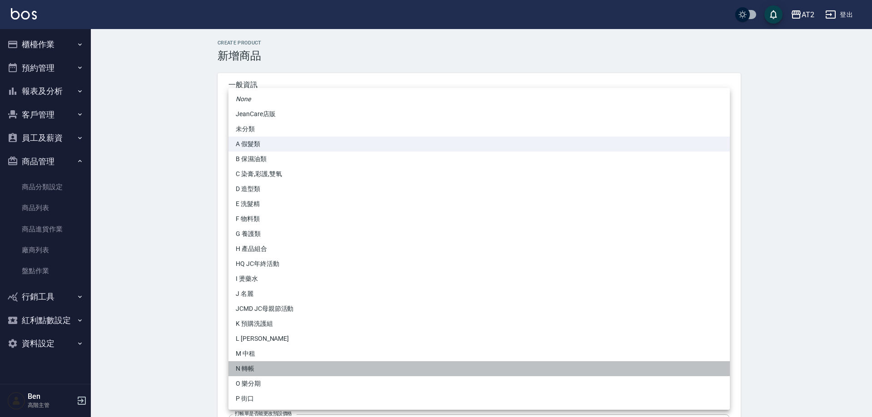
click at [257, 365] on li "N 轉帳" at bounding box center [478, 368] width 501 height 15
type input "118808c7-c395-4c07-abfa-b2f2c742c37e"
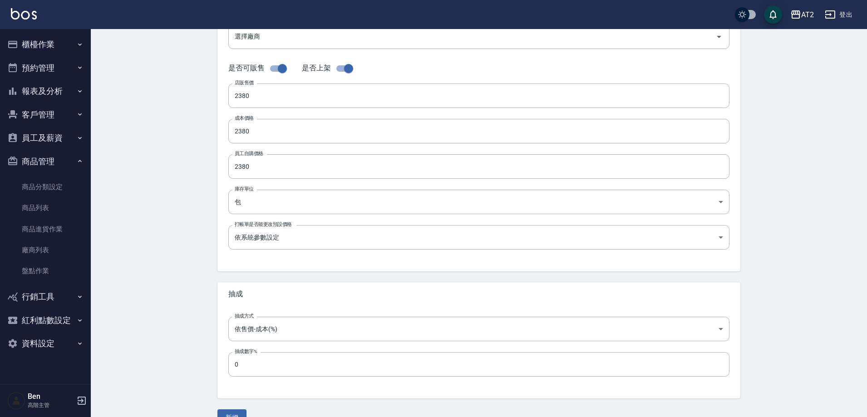
scroll to position [209, 0]
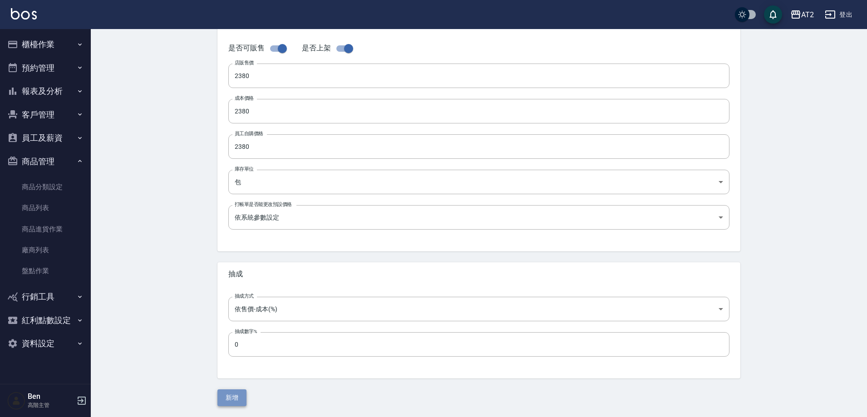
click at [235, 397] on button "新增" at bounding box center [231, 398] width 29 height 17
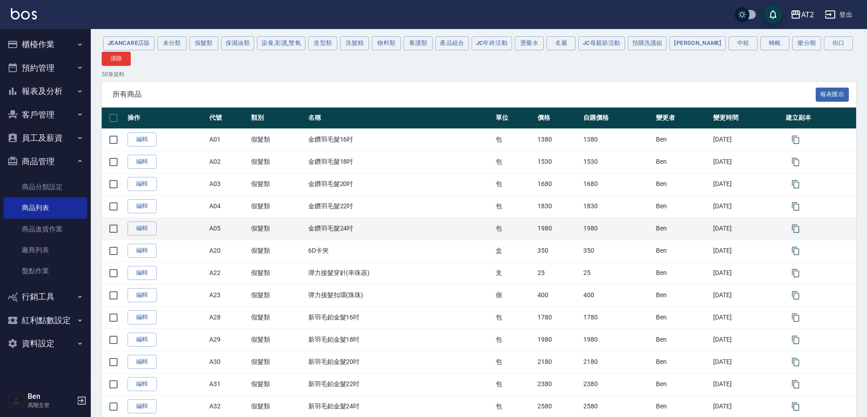
scroll to position [91, 0]
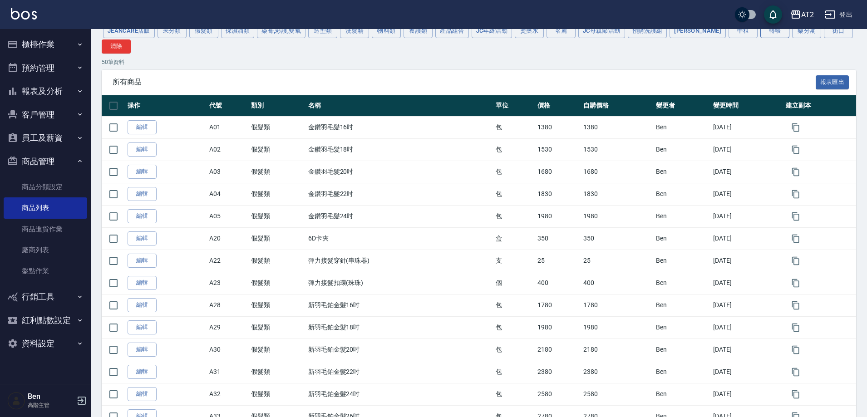
click at [761, 35] on button "轉帳" at bounding box center [775, 31] width 29 height 14
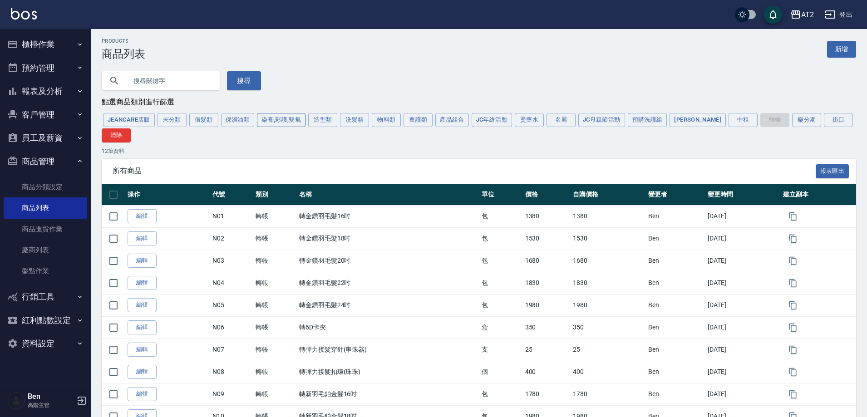
scroll to position [0, 0]
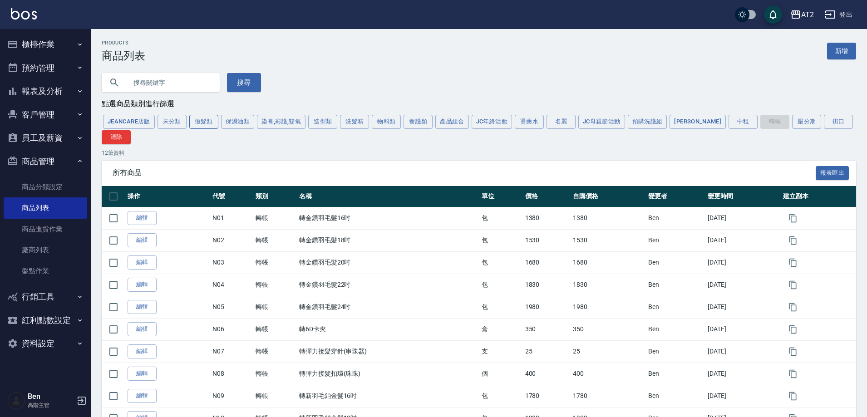
click at [203, 124] on button "假髮類" at bounding box center [203, 122] width 29 height 14
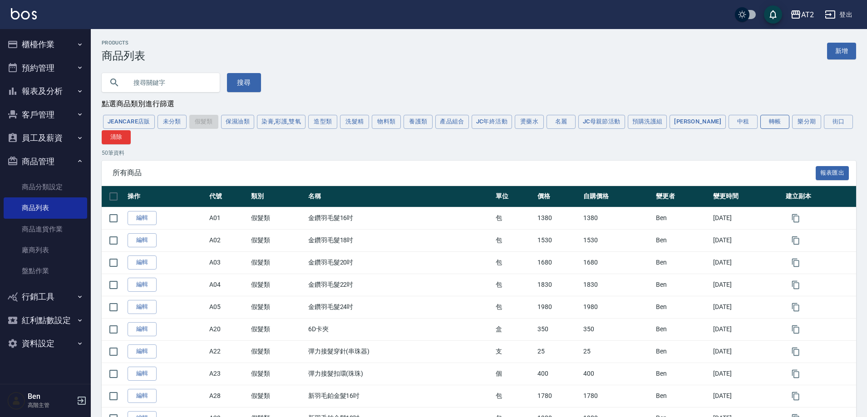
click at [761, 124] on button "轉帳" at bounding box center [775, 122] width 29 height 14
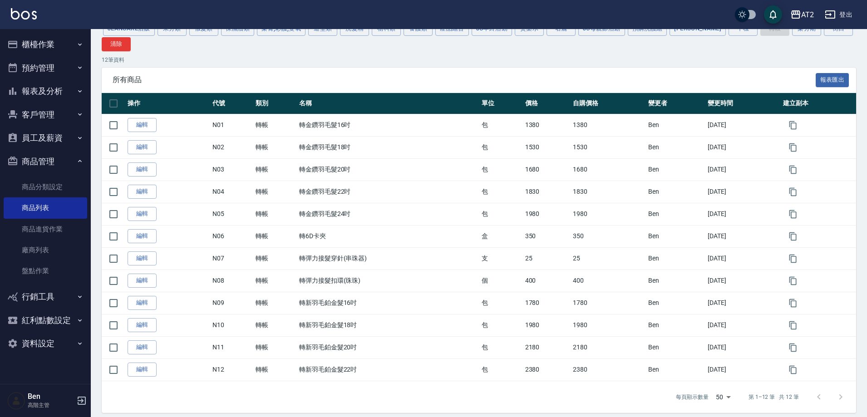
scroll to position [101, 0]
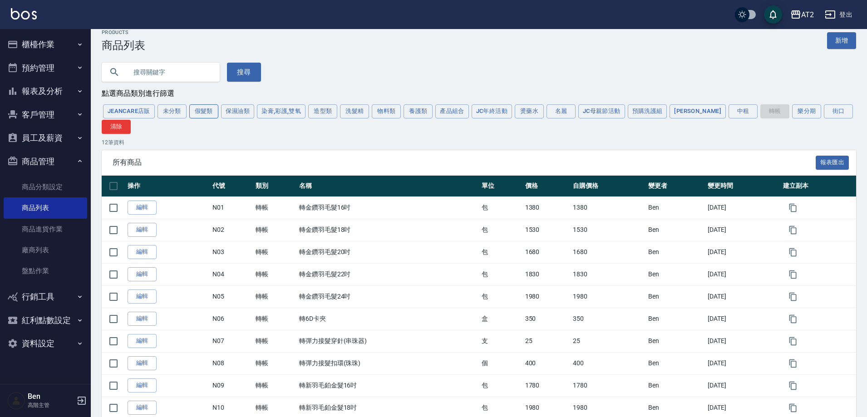
click at [200, 115] on button "假髮類" at bounding box center [203, 111] width 29 height 14
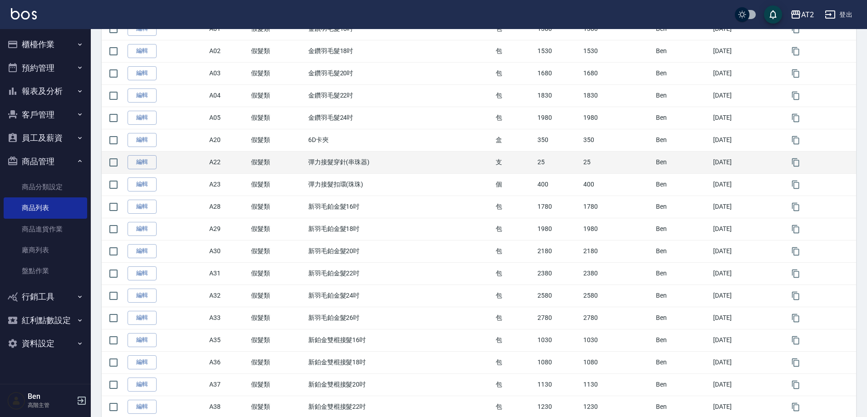
scroll to position [192, 0]
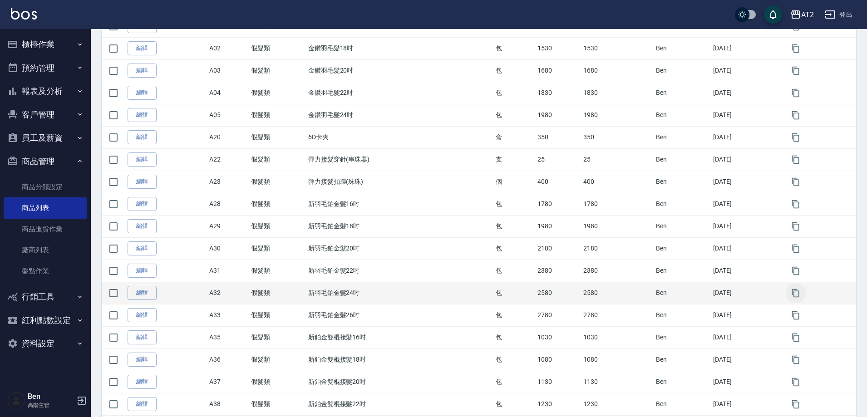
click at [800, 294] on icon "button" at bounding box center [795, 293] width 7 height 8
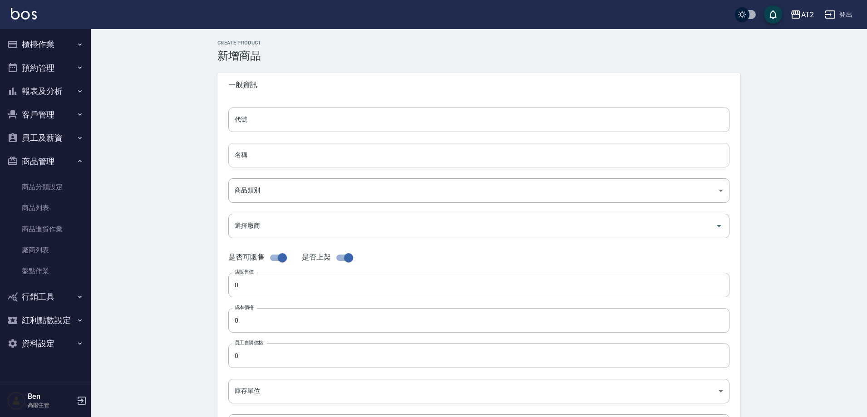
type input "A32的副本"
type input "新羽毛鉑金髮24吋的副本"
type input "8c6dd865-00fd-49ce-9c72-9b7de5dd775a"
type input "2580"
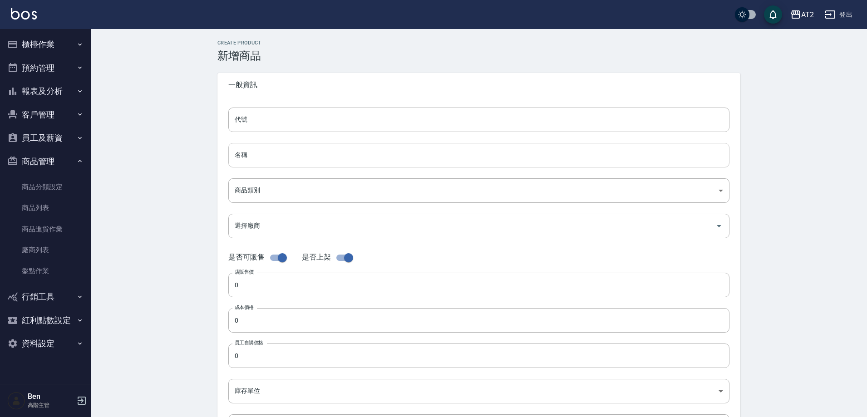
type input "2580"
type input "包"
type input "UNSET"
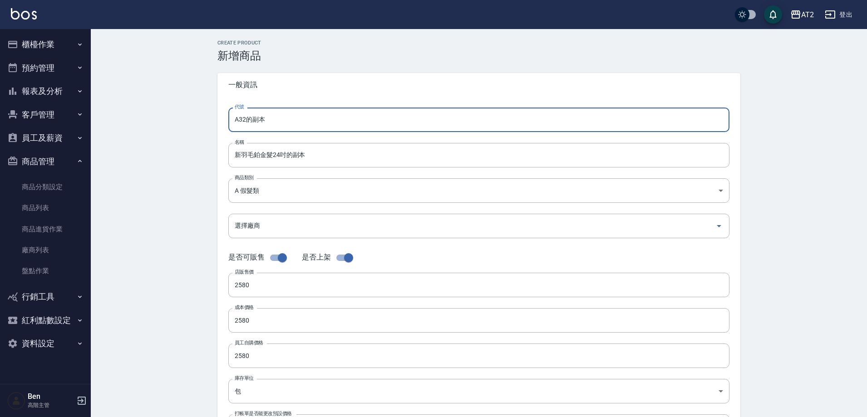
drag, startPoint x: 258, startPoint y: 119, endPoint x: 224, endPoint y: 118, distance: 33.6
click at [225, 119] on div "代號 A32的副本 代號 名稱 新羽毛鉑金髮24吋的副本 名稱 商品類別 A 假髮類 8c6dd865-00fd-49ce-9c72-9b7de5dd77…" at bounding box center [478, 279] width 523 height 364
type input "N13"
click at [234, 153] on input "新羽毛鉑金髮24吋的副本" at bounding box center [478, 155] width 501 height 25
paste input "轉"
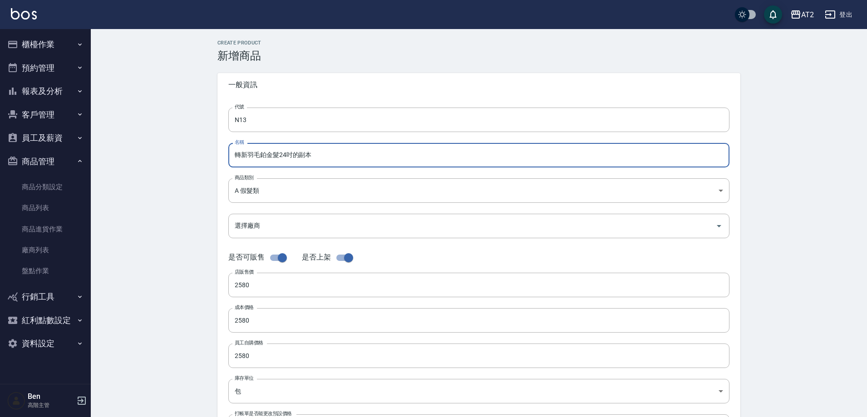
drag, startPoint x: 308, startPoint y: 157, endPoint x: 298, endPoint y: 157, distance: 10.0
click at [298, 157] on input "轉新羽毛鉑金髮24吋的副本" at bounding box center [478, 155] width 501 height 25
type input "轉新羽毛鉑金髮24吋"
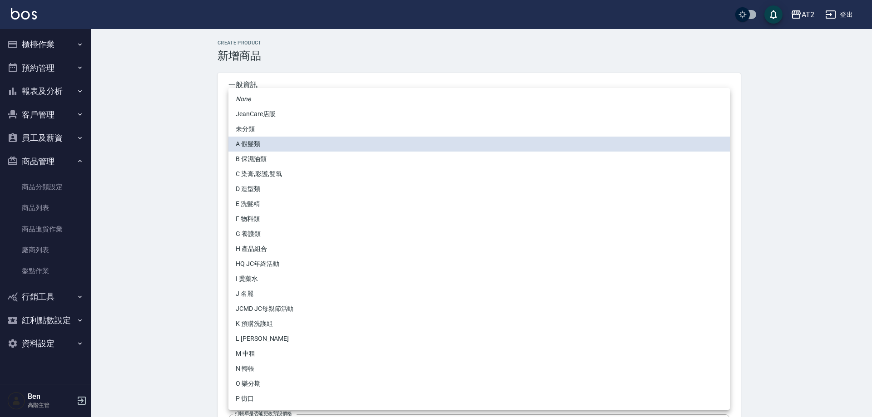
click at [280, 193] on body "AT2 登出 櫃檯作業 打帳單 帳單列表 掛單列表 座位開單 營業儀表板 現金收支登錄 高階收支登錄 材料自購登錄 每日結帳 排班表 現場電腦打卡 掃碼打卡 …" at bounding box center [436, 313] width 872 height 627
click at [262, 366] on li "N 轉帳" at bounding box center [478, 368] width 501 height 15
type input "118808c7-c395-4c07-abfa-b2f2c742c37e"
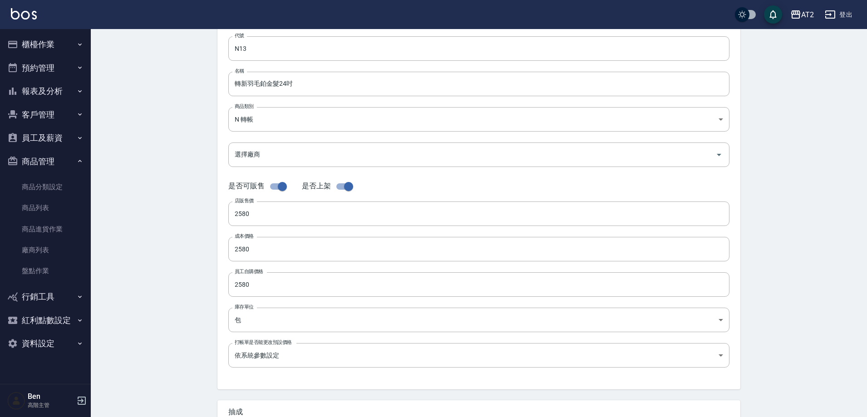
scroll to position [209, 0]
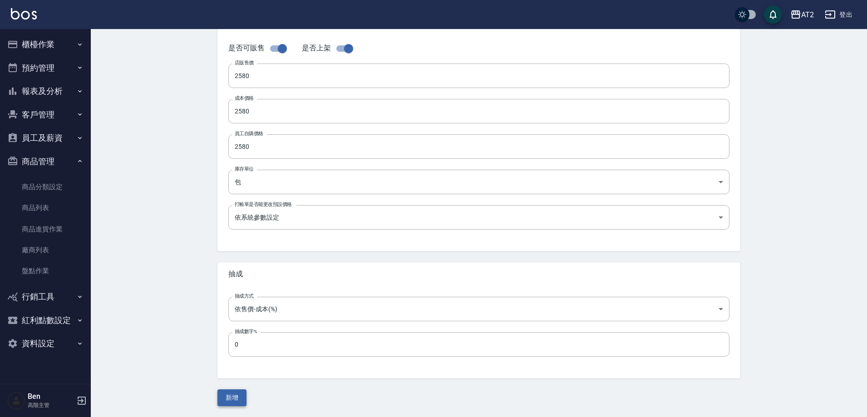
click at [231, 404] on button "新增" at bounding box center [231, 398] width 29 height 17
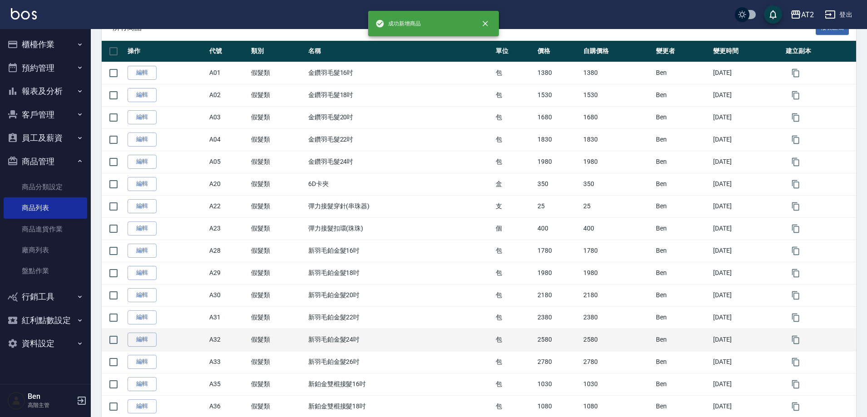
scroll to position [182, 0]
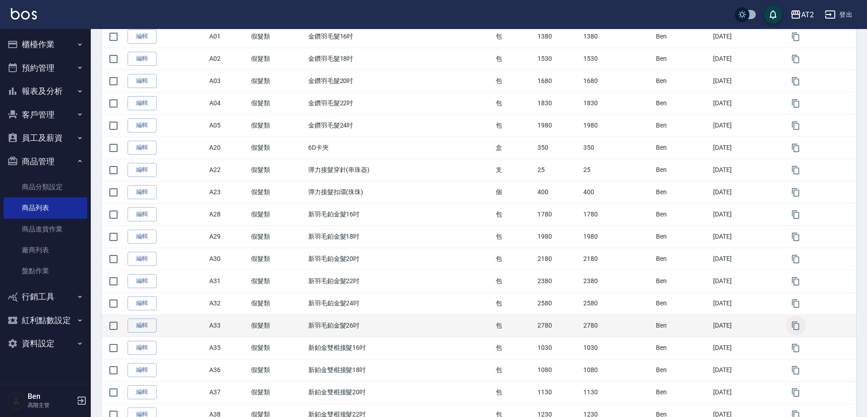
click at [798, 326] on icon "button" at bounding box center [795, 325] width 9 height 9
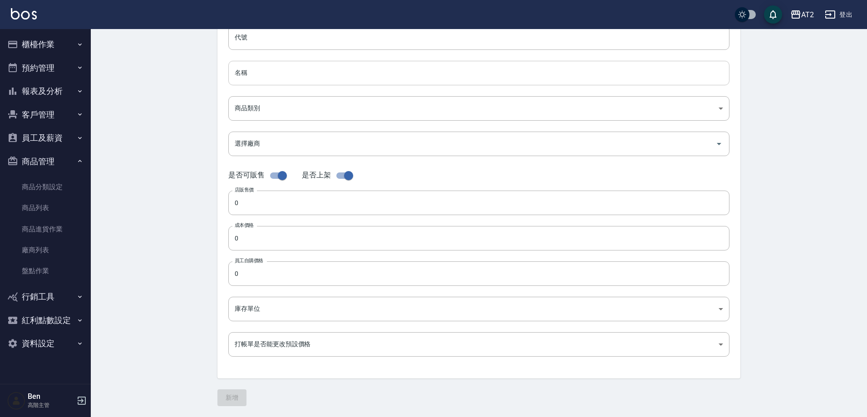
type input "A33的副本"
type input "新羽毛鉑金髮26吋的副本"
type input "8c6dd865-00fd-49ce-9c72-9b7de5dd775a"
type input "2780"
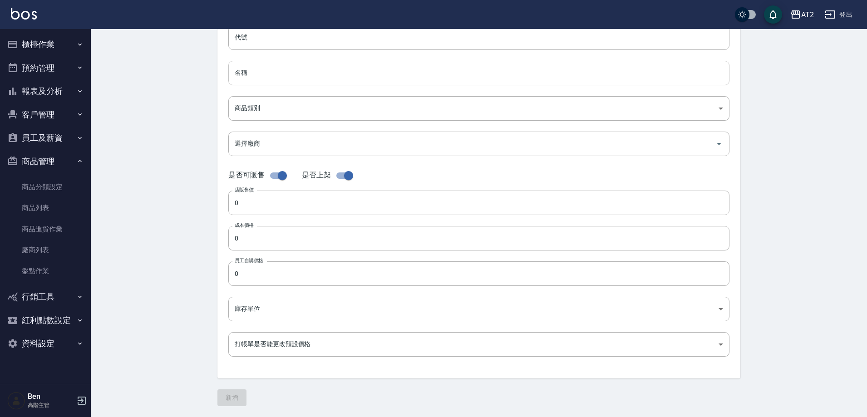
type input "2780"
type input "包"
type input "UNSET"
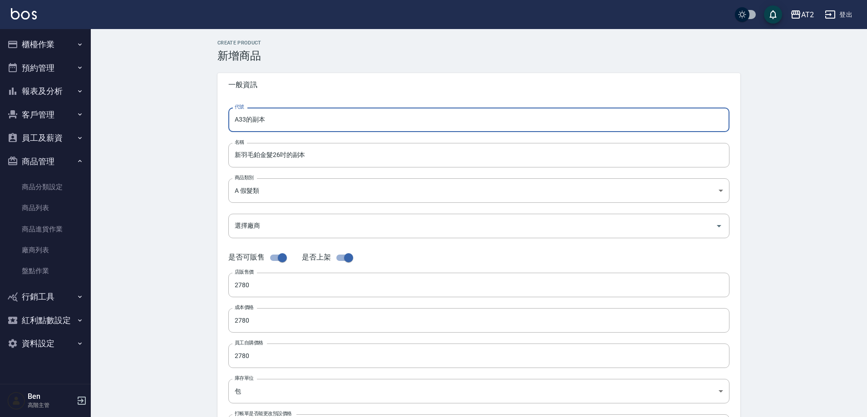
click at [211, 113] on div "CREATE PRODUCT 新增商品 一般資訊 代號 A33的副本 代號 名稱 新羽毛鉑金髮26吋的副本 名稱 商品類別 A 假髮類 8c6dd865-…" at bounding box center [479, 328] width 545 height 576
type input "N14"
click at [236, 159] on input "新羽毛鉑金髮26吋的副本" at bounding box center [478, 155] width 501 height 25
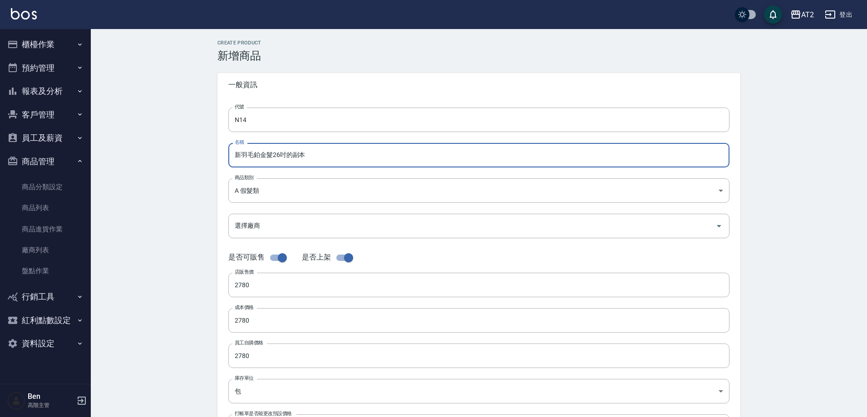
paste input "轉"
click at [312, 153] on input "轉新羽毛鉑金髮26吋的副本" at bounding box center [478, 155] width 501 height 25
type input "轉新羽毛鉑金髮26吋"
click at [268, 181] on body "AT2 登出 櫃檯作業 打帳單 帳單列表 掛單列表 座位開單 營業儀表板 現金收支登錄 高階收支登錄 材料自購登錄 每日結帳 排班表 現場電腦打卡 掃碼打卡 …" at bounding box center [433, 313] width 867 height 627
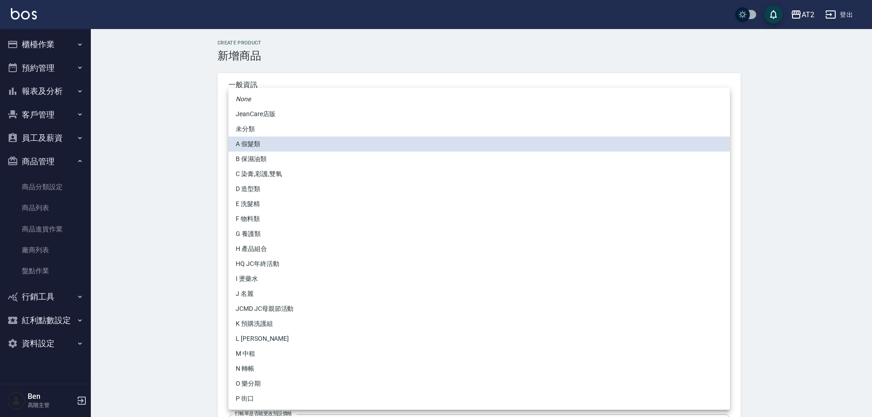
click at [260, 371] on li "N 轉帳" at bounding box center [478, 368] width 501 height 15
type input "118808c7-c395-4c07-abfa-b2f2c742c37e"
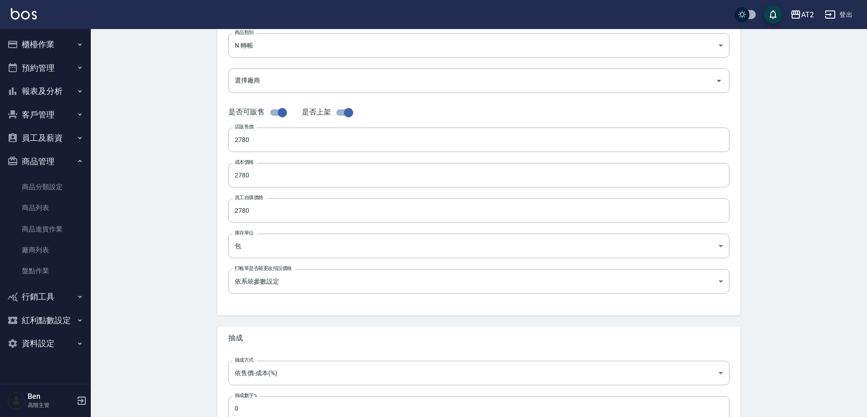
scroll to position [209, 0]
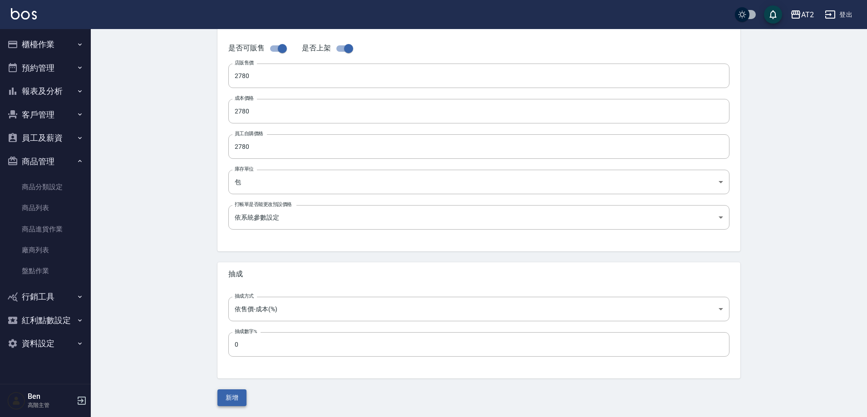
click at [232, 400] on button "新增" at bounding box center [231, 398] width 29 height 17
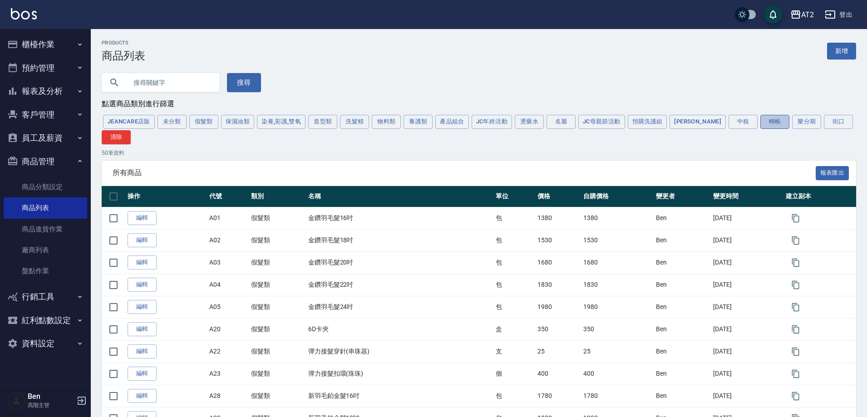
click at [761, 124] on button "轉帳" at bounding box center [775, 122] width 29 height 14
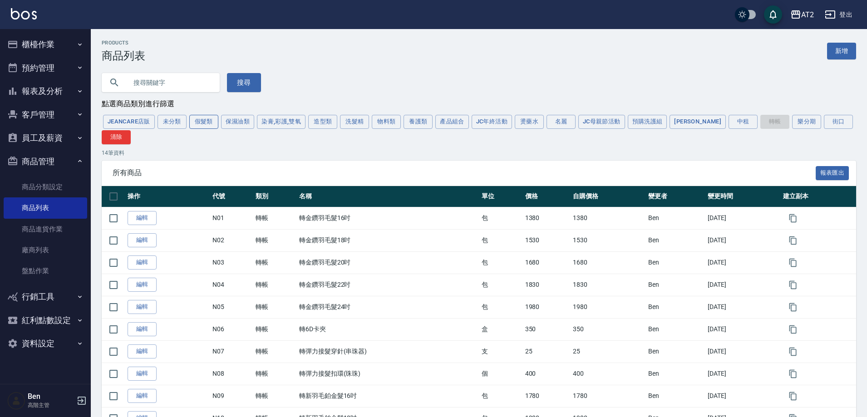
click at [205, 119] on button "假髮類" at bounding box center [203, 122] width 29 height 14
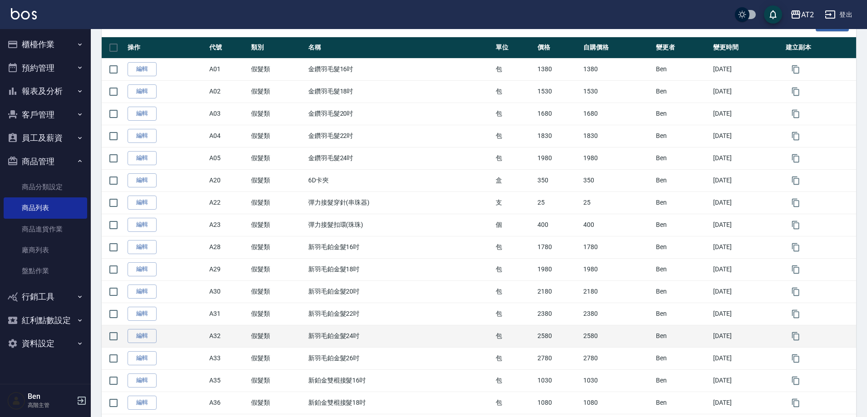
scroll to position [227, 0]
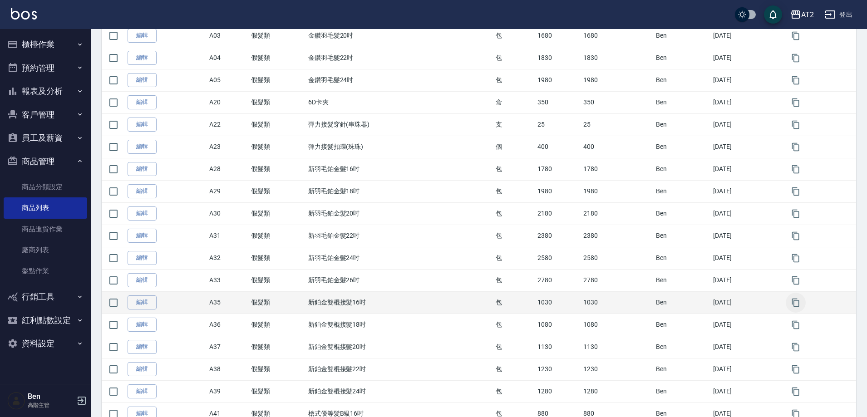
click at [796, 300] on icon "button" at bounding box center [795, 302] width 9 height 9
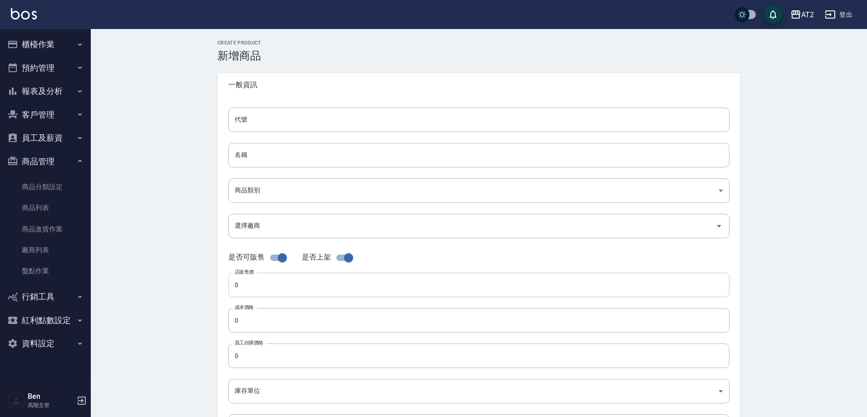
type input "A35的副本"
type input "新鉑金雙棍接髮16吋的副本"
type input "8c6dd865-00fd-49ce-9c72-9b7de5dd775a"
type input "1030"
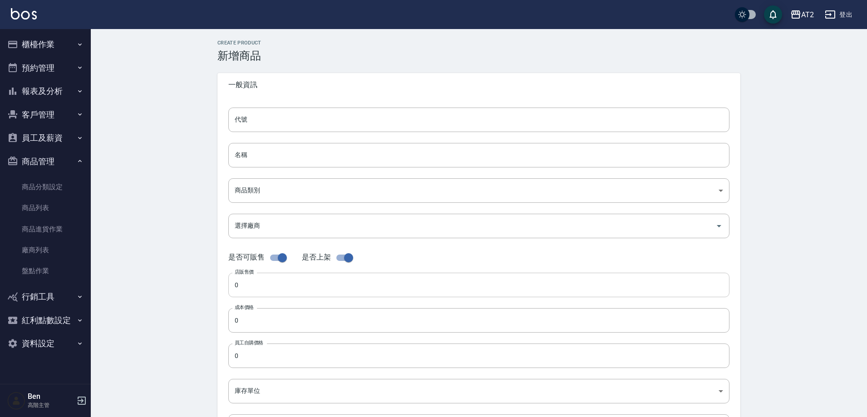
type input "1030"
type input "包"
type input "UNSET"
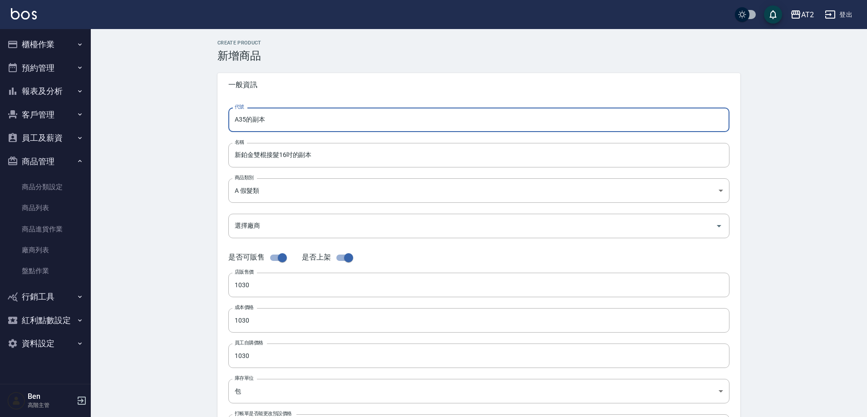
drag, startPoint x: 287, startPoint y: 121, endPoint x: 198, endPoint y: 120, distance: 88.1
click at [198, 120] on div "CREATE PRODUCT 新增商品 一般資訊 代號 A35的副本 代號 名稱 新鉑金雙棍接髮16吋的副本 名稱 商品類別 A 假髮類 8c6dd865…" at bounding box center [479, 328] width 776 height 598
type input "N15"
click at [236, 150] on input "新鉑金雙棍接髮16吋的副本" at bounding box center [478, 155] width 501 height 25
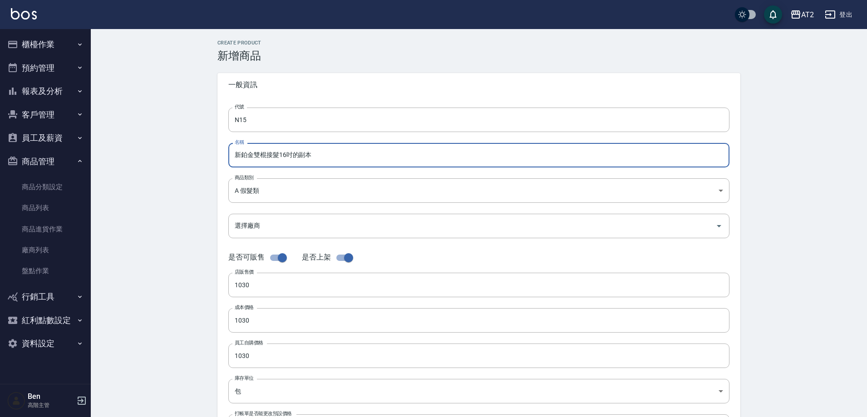
paste input "轉"
drag, startPoint x: 302, startPoint y: 154, endPoint x: 290, endPoint y: 156, distance: 12.0
click at [291, 156] on input "轉新鉑金雙棍接髮16吋的副本" at bounding box center [478, 155] width 501 height 25
click at [314, 156] on input "轉新鉑金雙棍接髮16吋的副本" at bounding box center [478, 155] width 501 height 25
drag, startPoint x: 335, startPoint y: 156, endPoint x: 307, endPoint y: 154, distance: 28.2
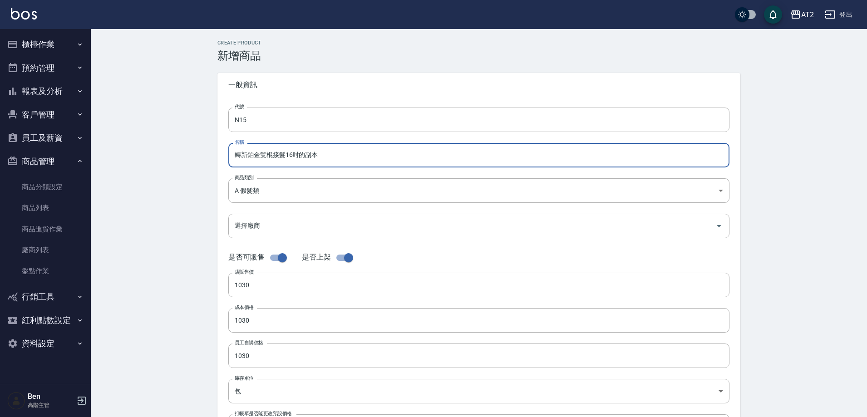
click at [307, 154] on input "轉新鉑金雙棍接髮16吋的副本" at bounding box center [478, 155] width 501 height 25
type input "轉新鉑金雙棍接髮16吋"
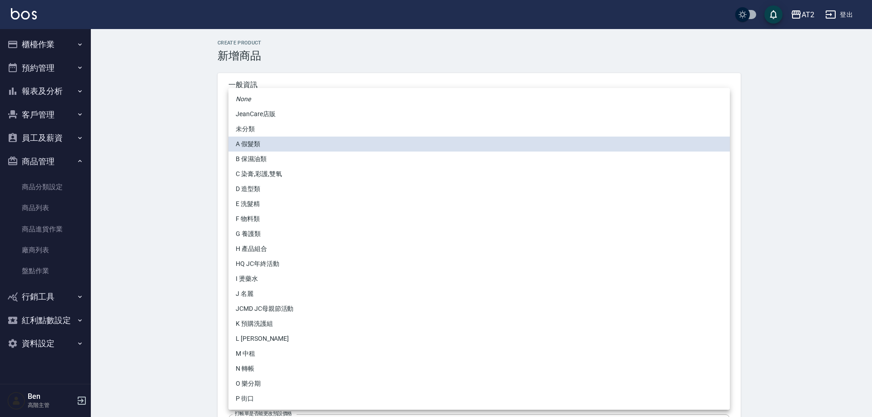
click at [287, 192] on body "AT2 登出 櫃檯作業 打帳單 帳單列表 掛單列表 座位開單 營業儀表板 現金收支登錄 高階收支登錄 材料自購登錄 每日結帳 排班表 現場電腦打卡 掃碼打卡 …" at bounding box center [436, 313] width 872 height 627
click at [253, 367] on li "N 轉帳" at bounding box center [478, 368] width 501 height 15
type input "118808c7-c395-4c07-abfa-b2f2c742c37e"
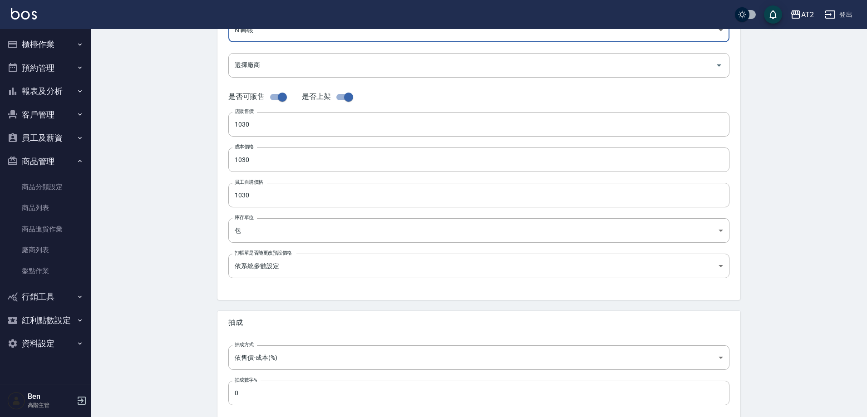
scroll to position [209, 0]
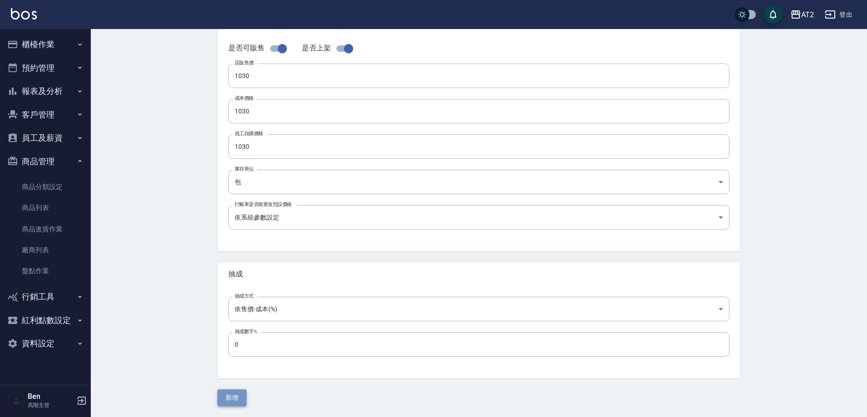
click at [229, 402] on button "新增" at bounding box center [231, 398] width 29 height 17
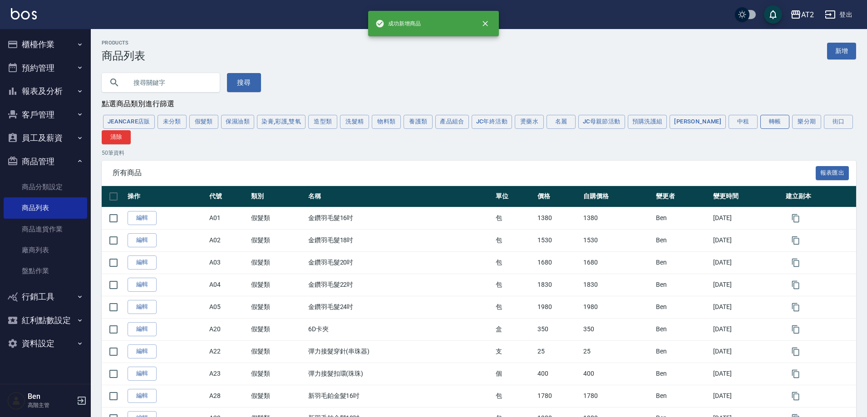
click at [761, 127] on button "轉帳" at bounding box center [775, 122] width 29 height 14
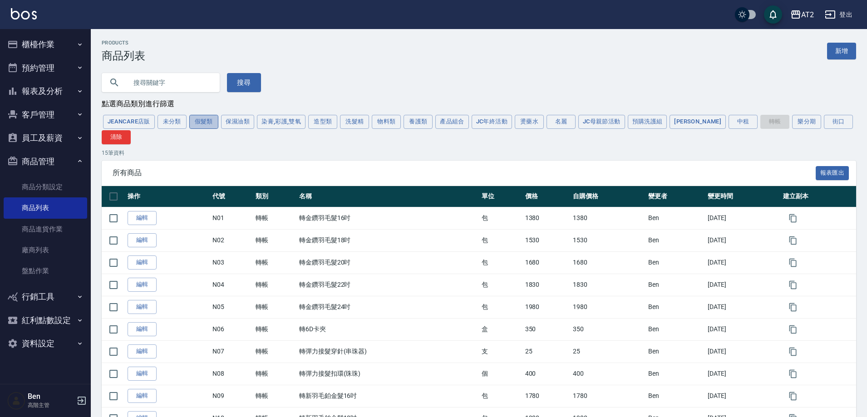
click at [206, 121] on button "假髮類" at bounding box center [203, 122] width 29 height 14
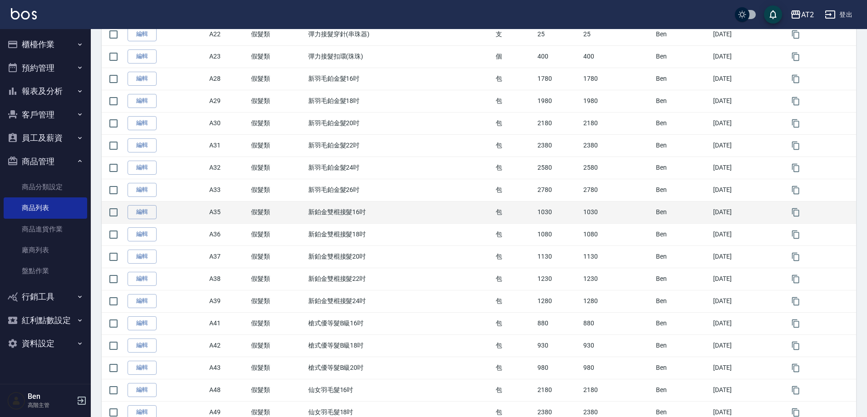
scroll to position [318, 0]
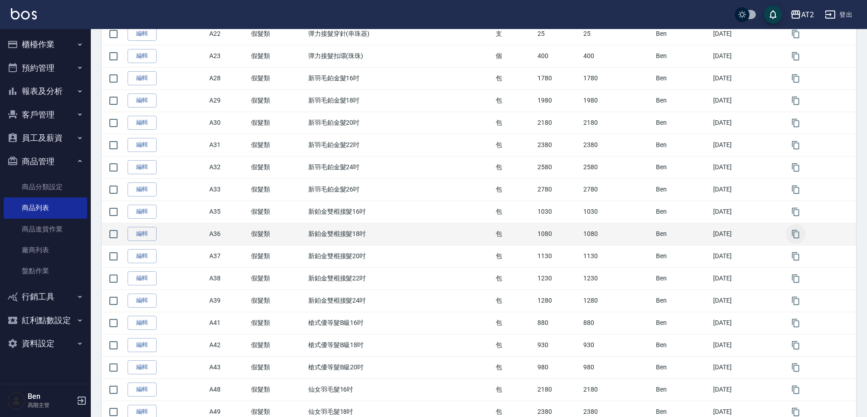
click at [800, 236] on icon "button" at bounding box center [795, 234] width 9 height 9
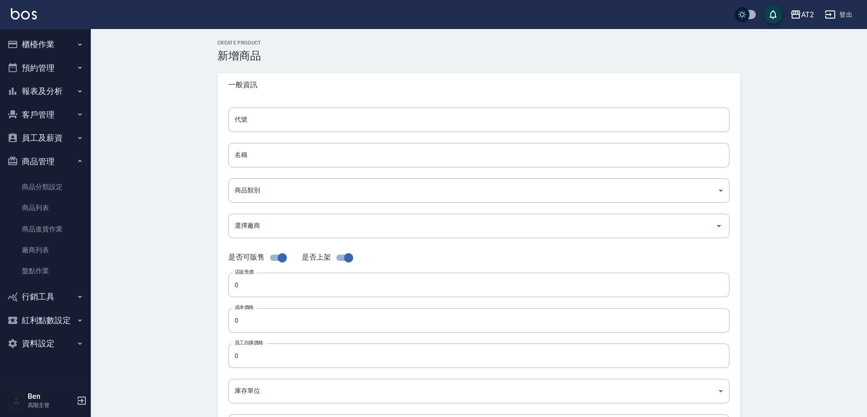
type input "A36的副本"
type input "新鉑金雙棍接髮18吋的副本"
type input "8c6dd865-00fd-49ce-9c72-9b7de5dd775a"
type input "1080"
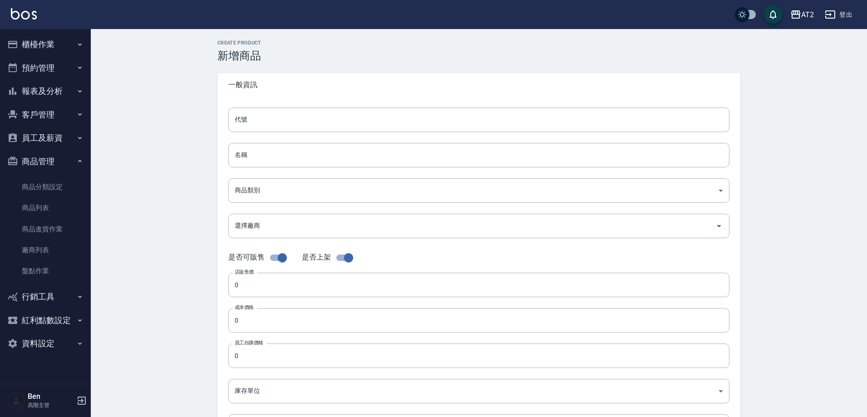
type input "1080"
type input "包"
type input "UNSET"
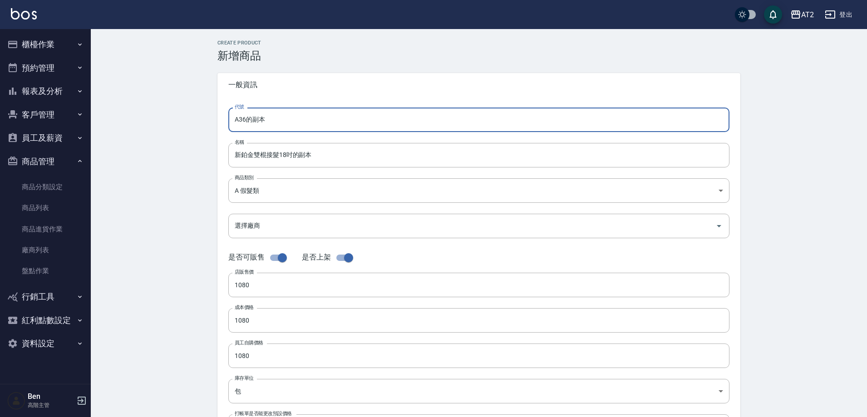
drag, startPoint x: 272, startPoint y: 127, endPoint x: 163, endPoint y: 125, distance: 108.5
click at [163, 125] on div "CREATE PRODUCT 新增商品 一般資訊 代號 A36的副本 代號 名稱 新鉑金雙棍接髮18吋的副本 名稱 商品類別 A 假髮類 8c6dd865…" at bounding box center [479, 328] width 776 height 598
type input "N16"
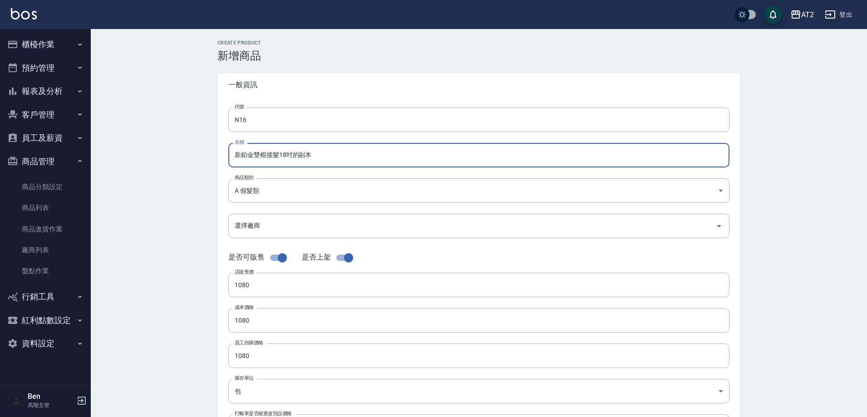
click at [233, 157] on input "新鉑金雙棍接髮18吋的副本" at bounding box center [478, 155] width 501 height 25
paste input "轉"
click at [321, 155] on input "轉新鉑金雙棍接髮18吋的副本" at bounding box center [478, 155] width 501 height 25
type input "轉新鉑金雙棍接髮18吋"
click at [294, 198] on body "AT2 登出 櫃檯作業 打帳單 帳單列表 掛單列表 座位開單 營業儀表板 現金收支登錄 高階收支登錄 材料自購登錄 每日結帳 排班表 現場電腦打卡 掃碼打卡 …" at bounding box center [433, 313] width 867 height 627
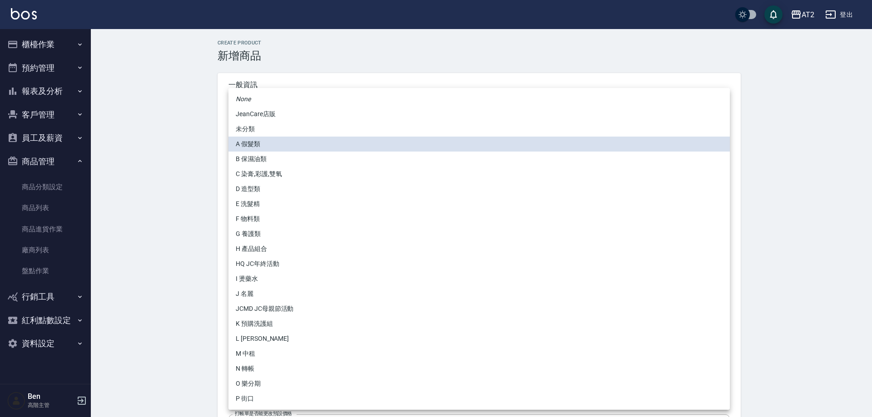
click at [274, 366] on li "N 轉帳" at bounding box center [478, 368] width 501 height 15
type input "118808c7-c395-4c07-abfa-b2f2c742c37e"
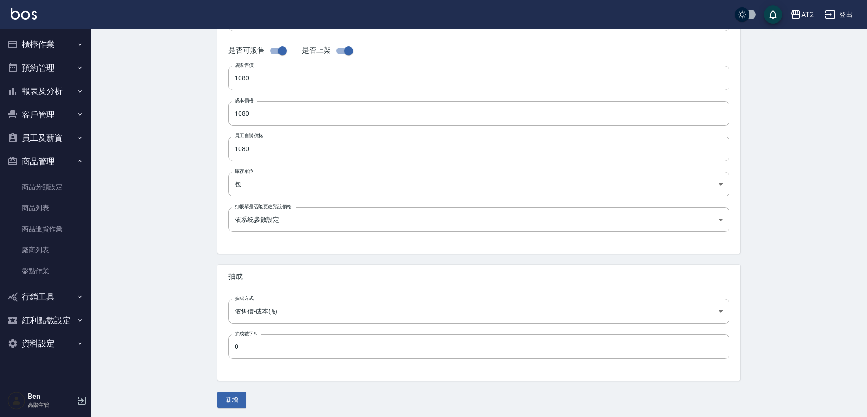
scroll to position [209, 0]
click at [235, 406] on div "CREATE PRODUCT 新增商品 一般資訊 代號 N16 代號 名稱 轉新鉑金雙棍接髮18吋 名稱 商品類別 N 轉帳 118808c7-c395-…" at bounding box center [479, 119] width 776 height 598
click at [236, 400] on button "新增" at bounding box center [231, 398] width 29 height 17
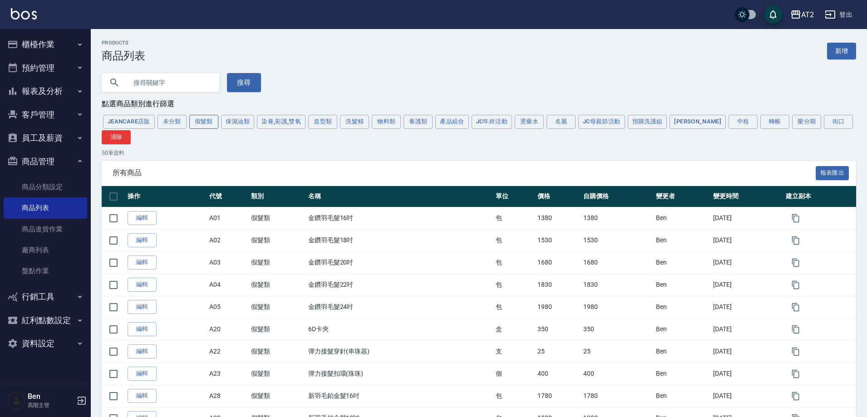
click at [205, 117] on button "假髮類" at bounding box center [203, 122] width 29 height 14
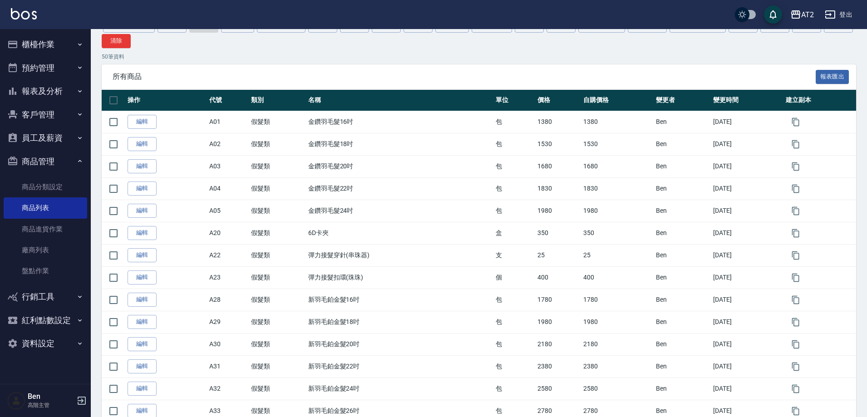
scroll to position [45, 0]
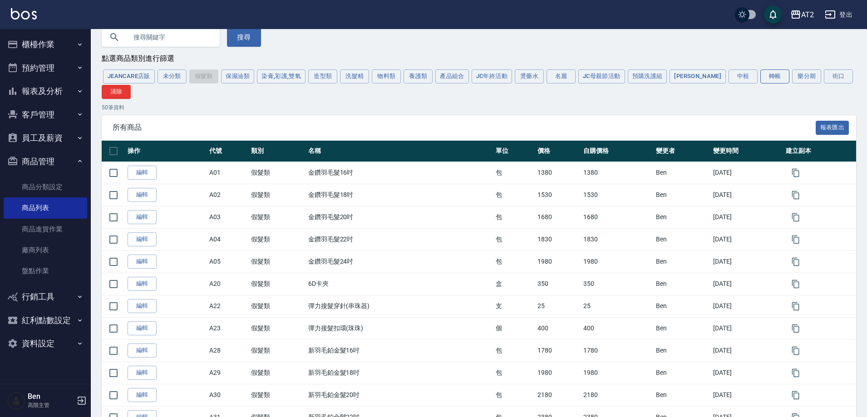
click at [761, 74] on button "轉帳" at bounding box center [775, 76] width 29 height 14
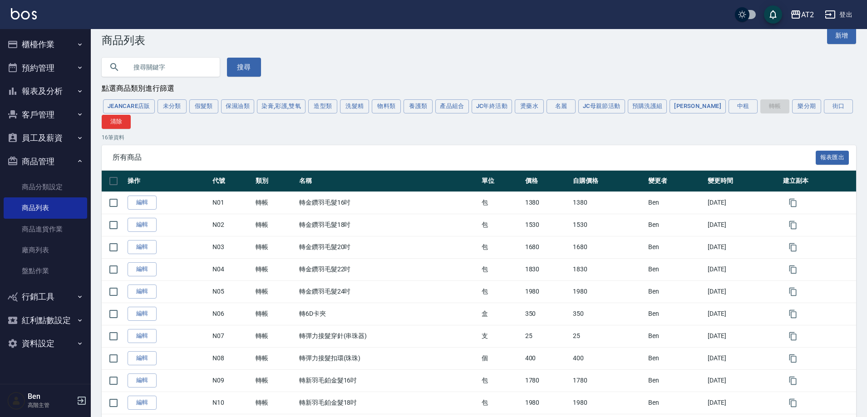
scroll to position [0, 0]
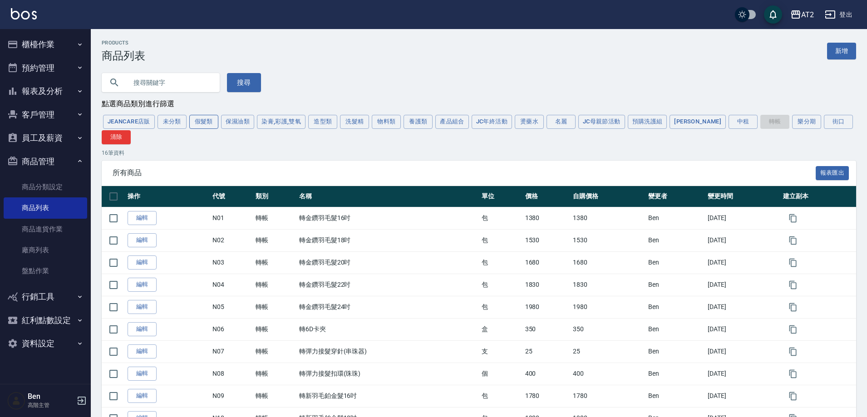
click at [202, 122] on button "假髮類" at bounding box center [203, 122] width 29 height 14
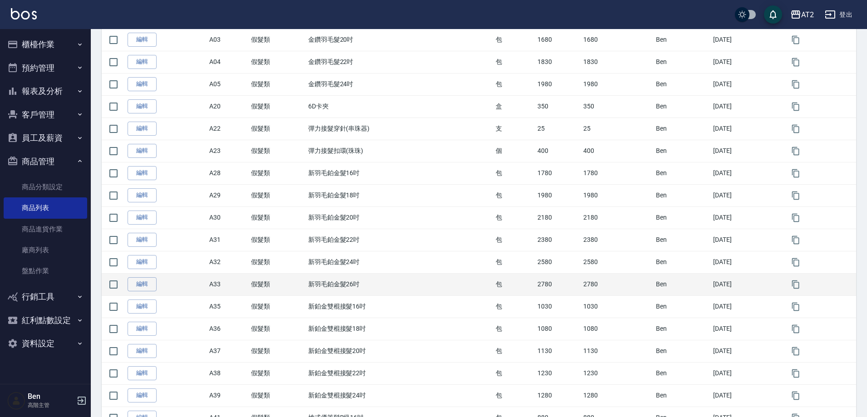
scroll to position [272, 0]
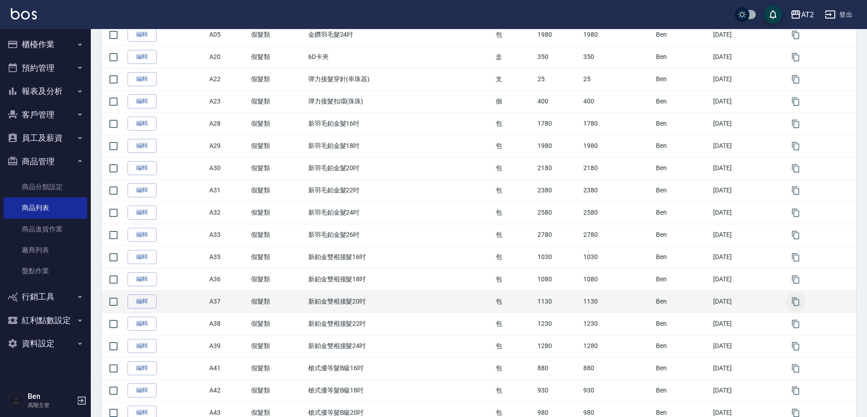
click at [790, 307] on button "button" at bounding box center [796, 302] width 20 height 20
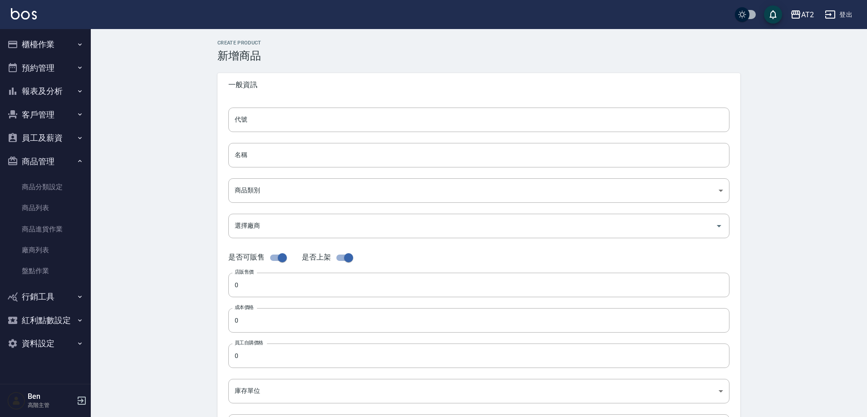
type input "A37的副本"
type input "新鉑金雙棍接髮20吋的副本"
type input "8c6dd865-00fd-49ce-9c72-9b7de5dd775a"
type input "1130"
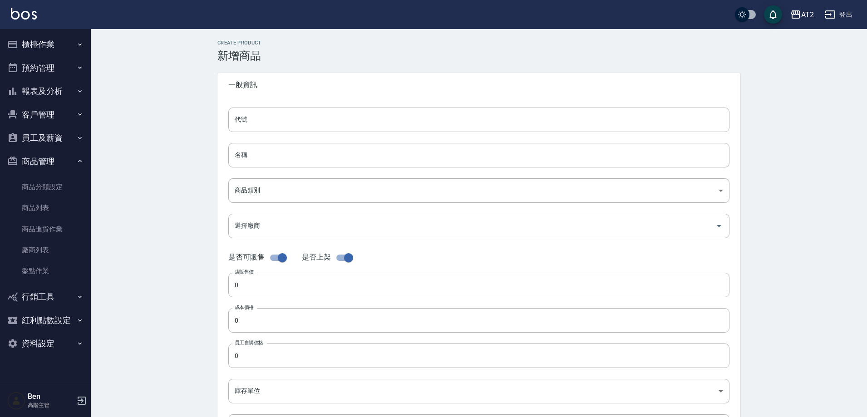
type input "1130"
type input "包"
type input "UNSET"
drag, startPoint x: 216, startPoint y: 109, endPoint x: 208, endPoint y: 109, distance: 8.6
click at [208, 109] on div "CREATE PRODUCT 新增商品 一般資訊 代號 A37的副本 代號 名稱 新鉑金雙棍接髮20吋的副本 名稱 商品類別 A 假髮類 8c6dd865…" at bounding box center [479, 328] width 545 height 576
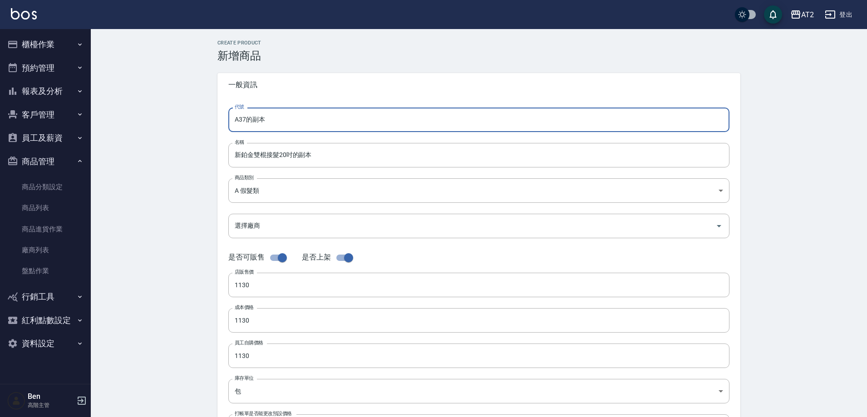
drag, startPoint x: 245, startPoint y: 121, endPoint x: 179, endPoint y: 121, distance: 65.8
click at [184, 121] on div "CREATE PRODUCT 新增商品 一般資訊 代號 A37的副本 代號 名稱 新鉑金雙棍接髮20吋的副本 名稱 商品類別 A 假髮類 8c6dd865…" at bounding box center [479, 328] width 776 height 598
type input "N17"
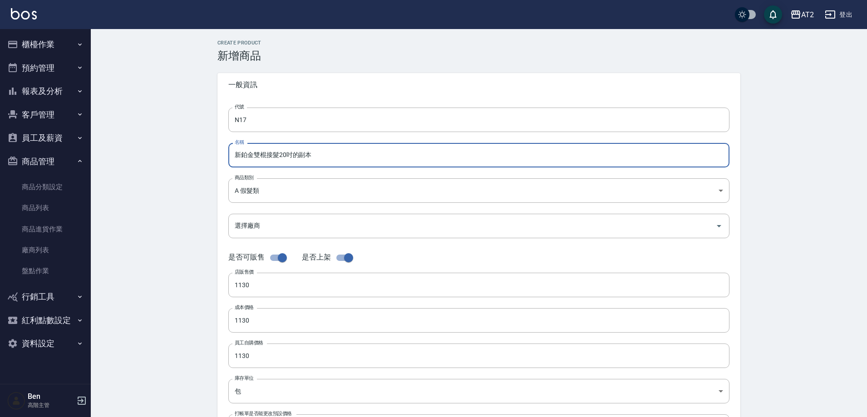
click at [238, 151] on input "新鉑金雙棍接髮20吋的副本" at bounding box center [478, 155] width 501 height 25
paste input "轉"
drag, startPoint x: 323, startPoint y: 154, endPoint x: 301, endPoint y: 155, distance: 22.7
click at [301, 157] on input "轉新鉑金雙棍接髮20吋的副本" at bounding box center [478, 155] width 501 height 25
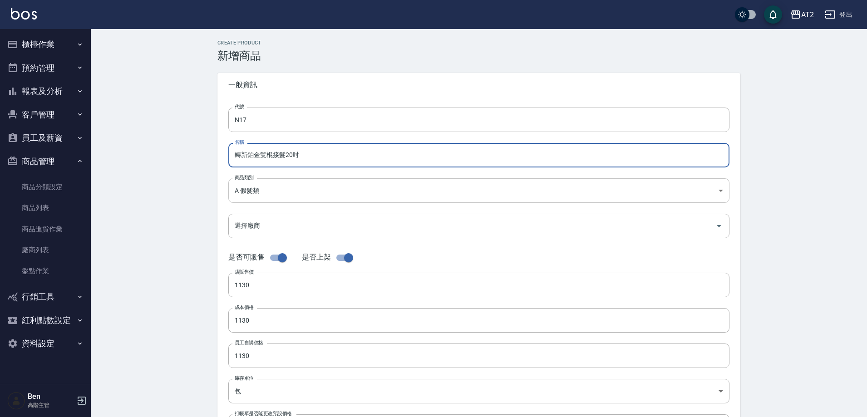
type input "轉新鉑金雙棍接髮20吋"
click at [258, 187] on body "AT2 登出 櫃檯作業 打帳單 帳單列表 掛單列表 座位開單 營業儀表板 現金收支登錄 高階收支登錄 材料自購登錄 每日結帳 排班表 現場電腦打卡 掃碼打卡 …" at bounding box center [436, 313] width 872 height 627
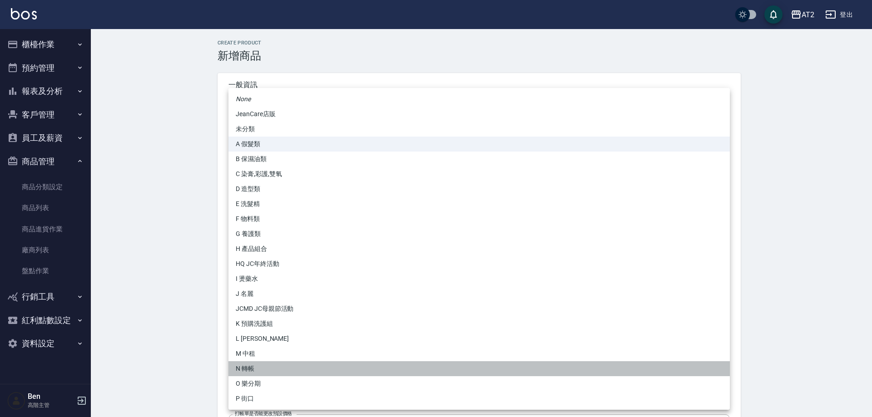
click at [272, 365] on li "N 轉帳" at bounding box center [478, 368] width 501 height 15
type input "118808c7-c395-4c07-abfa-b2f2c742c37e"
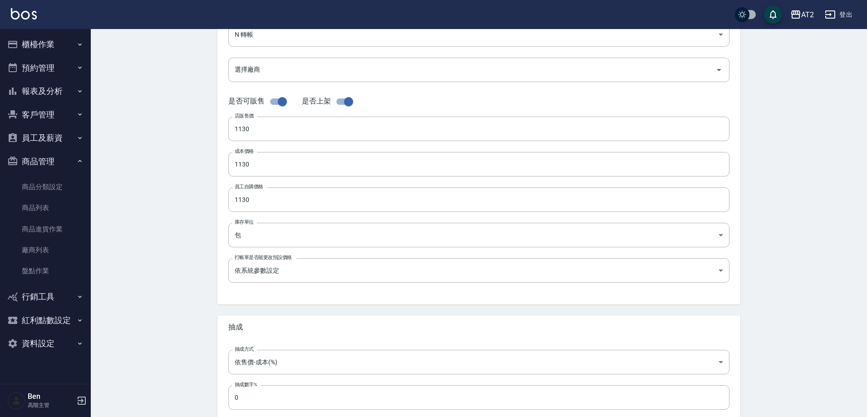
scroll to position [209, 0]
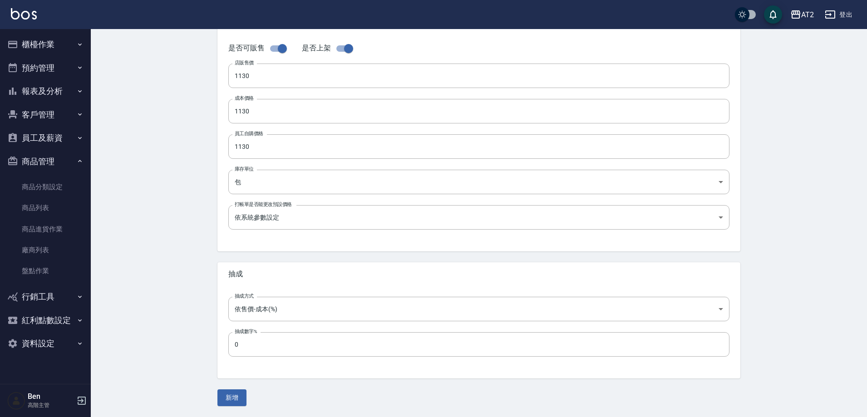
click at [232, 387] on div "CREATE PRODUCT 新增商品 一般資訊 代號 N17 代號 名稱 轉新鉑金雙棍接髮20吋 名稱 商品類別 N 轉帳 118808c7-c395-…" at bounding box center [479, 119] width 545 height 576
click at [231, 391] on button "新增" at bounding box center [231, 398] width 29 height 17
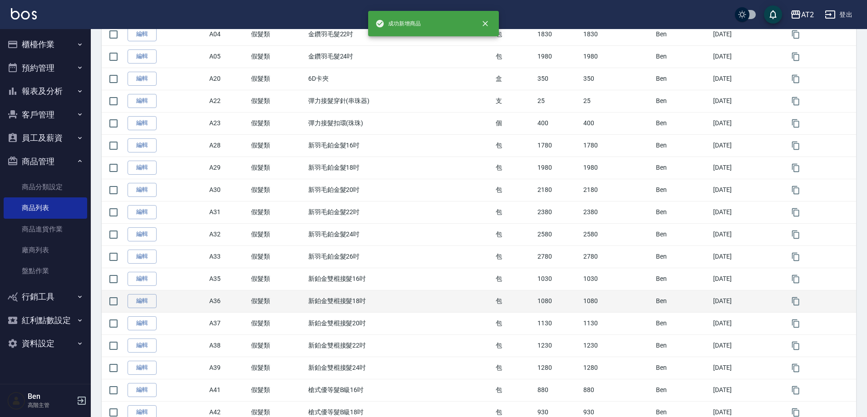
scroll to position [272, 0]
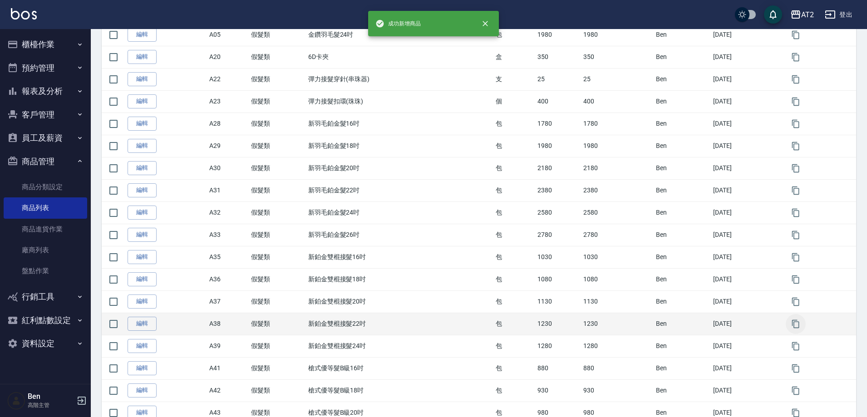
click at [800, 326] on icon "button" at bounding box center [795, 324] width 7 height 8
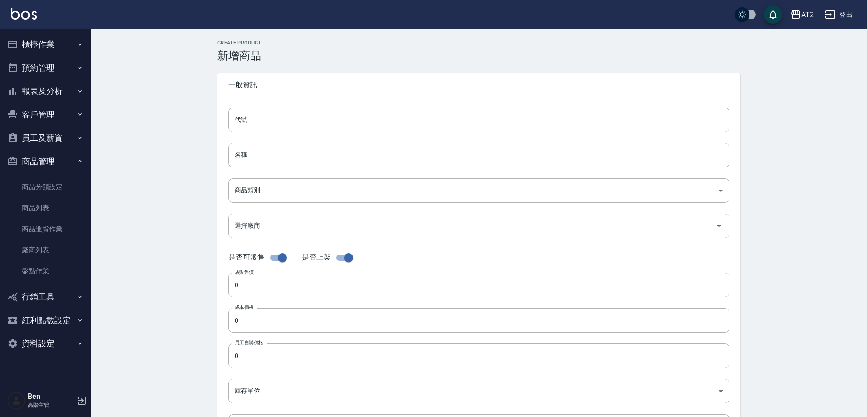
type input "A38的副本"
type input "新鉑金雙棍接髮22吋的副本"
type input "8c6dd865-00fd-49ce-9c72-9b7de5dd775a"
type input "1230"
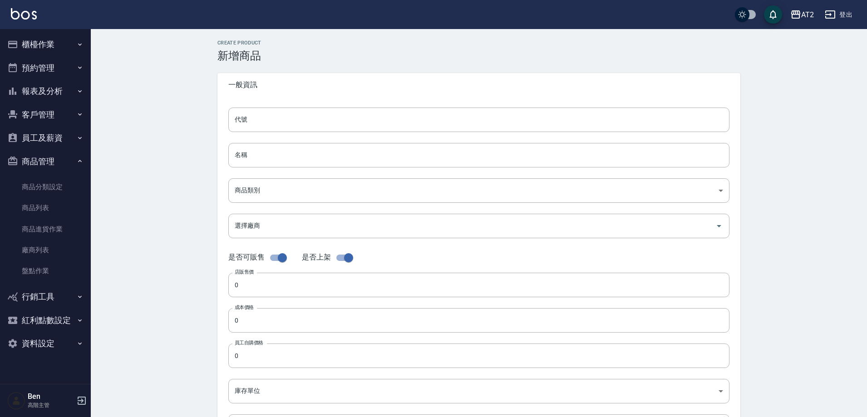
type input "1230"
type input "包"
type input "UNSET"
click at [235, 155] on input "新鉑金雙棍接髮22吋的副本" at bounding box center [478, 155] width 501 height 25
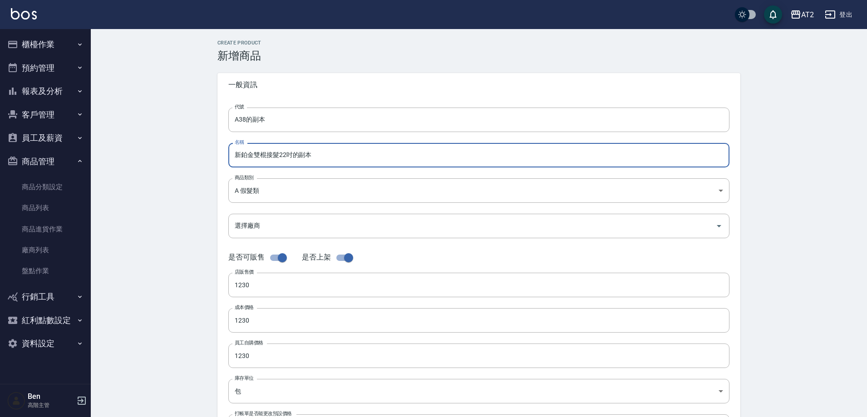
paste input "轉"
drag, startPoint x: 329, startPoint y: 153, endPoint x: 304, endPoint y: 157, distance: 24.9
click at [304, 157] on input "轉新鉑金雙棍接髮22吋的副本" at bounding box center [478, 155] width 501 height 25
type input "轉新鉑金雙棍接髮22吋"
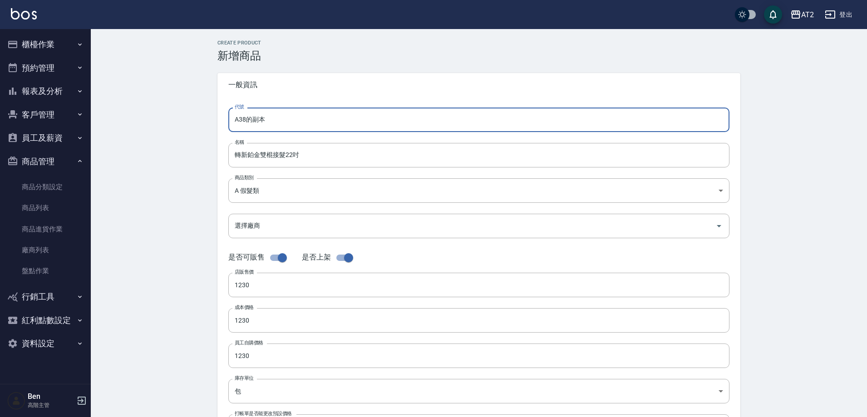
drag, startPoint x: 269, startPoint y: 120, endPoint x: 297, endPoint y: 121, distance: 27.7
click at [297, 121] on input "A38的副本" at bounding box center [478, 120] width 501 height 25
type input "A"
type input "N18"
click at [263, 189] on body "AT2 登出 櫃檯作業 打帳單 帳單列表 掛單列表 座位開單 營業儀表板 現金收支登錄 高階收支登錄 材料自購登錄 每日結帳 排班表 現場電腦打卡 掃碼打卡 …" at bounding box center [433, 313] width 867 height 627
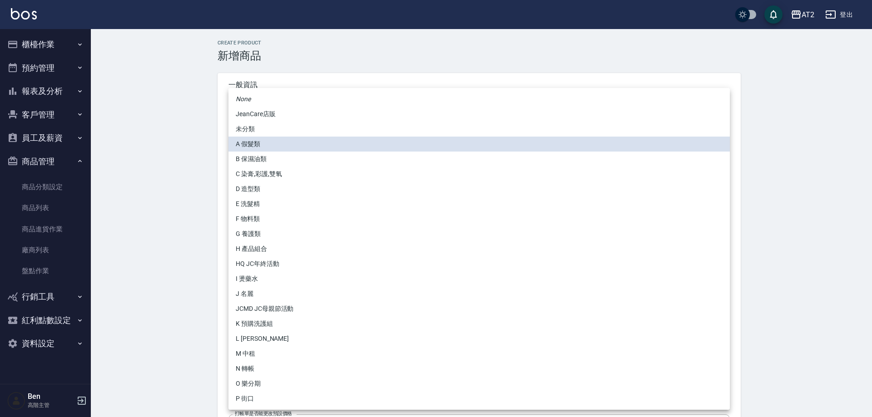
click at [267, 367] on li "N 轉帳" at bounding box center [478, 368] width 501 height 15
type input "118808c7-c395-4c07-abfa-b2f2c742c37e"
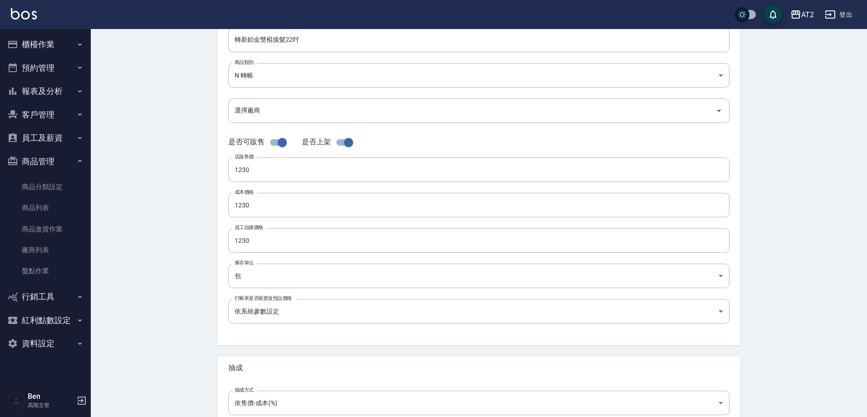
scroll to position [209, 0]
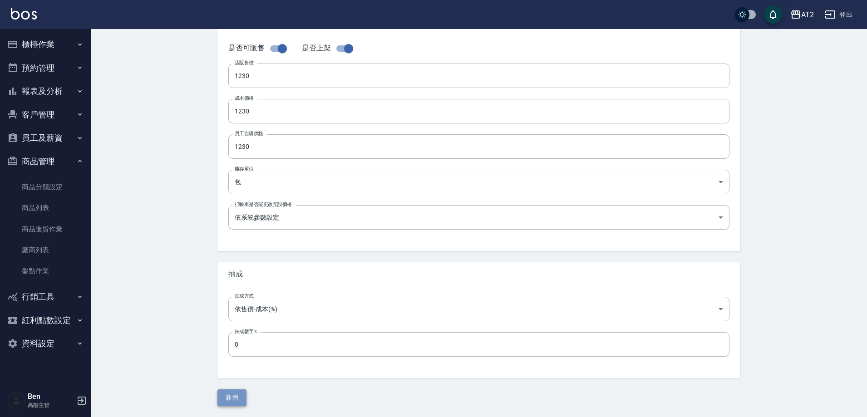
click at [235, 396] on button "新增" at bounding box center [231, 398] width 29 height 17
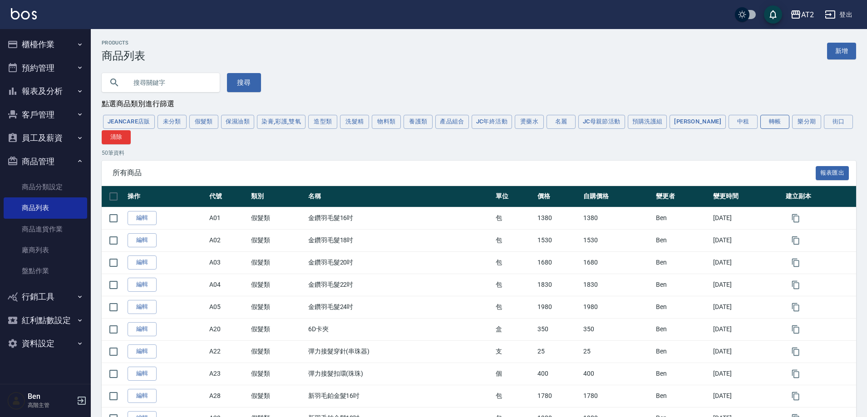
click at [761, 122] on button "轉帳" at bounding box center [775, 122] width 29 height 14
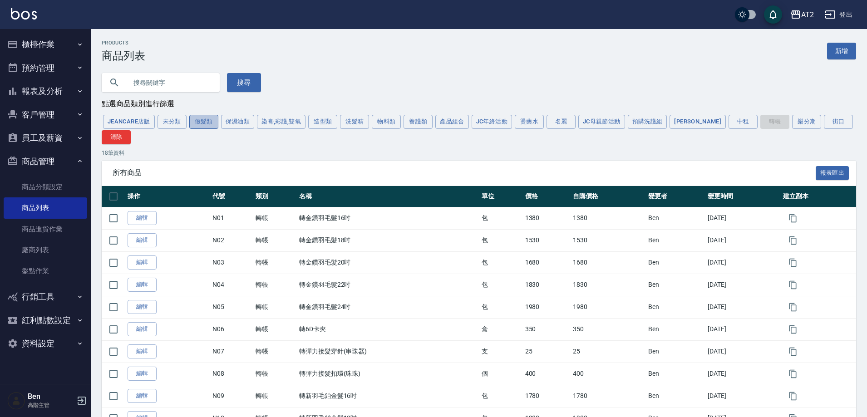
click at [198, 118] on button "假髮類" at bounding box center [203, 122] width 29 height 14
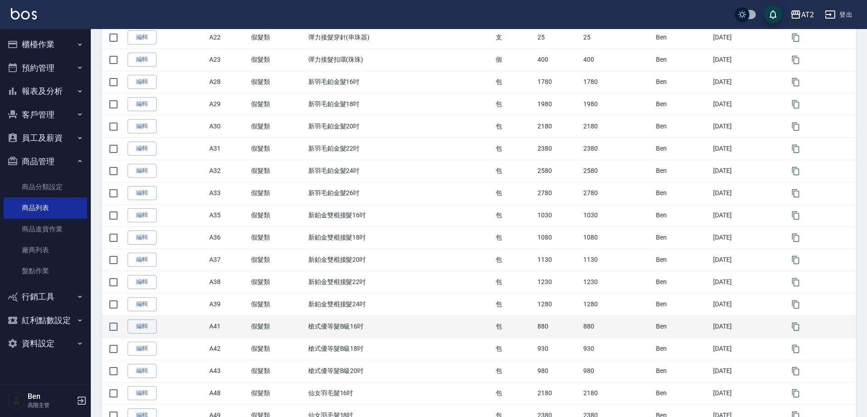
scroll to position [318, 0]
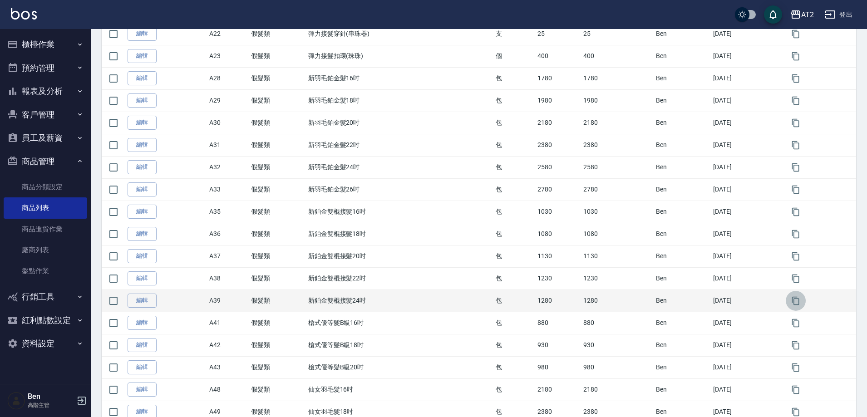
click at [800, 303] on icon "button" at bounding box center [795, 300] width 7 height 8
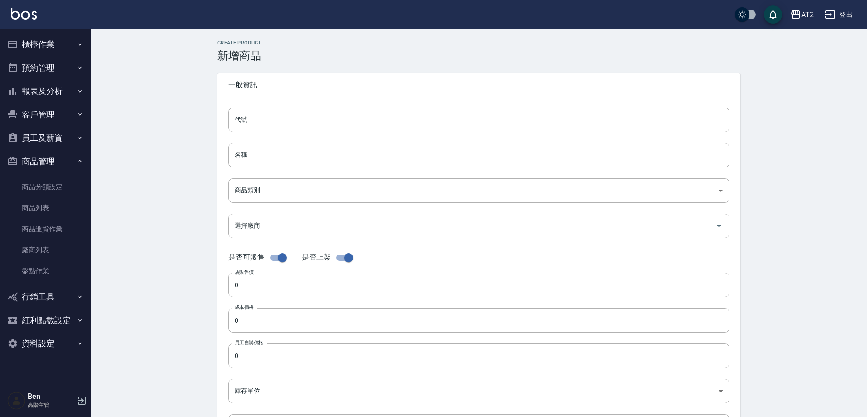
type input "A39的副本"
type input "新鉑金雙棍接髮24吋的副本"
type input "8c6dd865-00fd-49ce-9c72-9b7de5dd775a"
type input "1280"
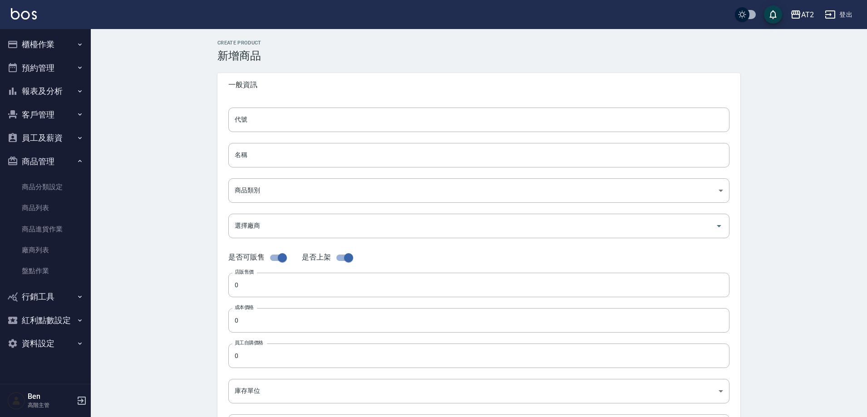
type input "1280"
type input "包"
type input "UNSET"
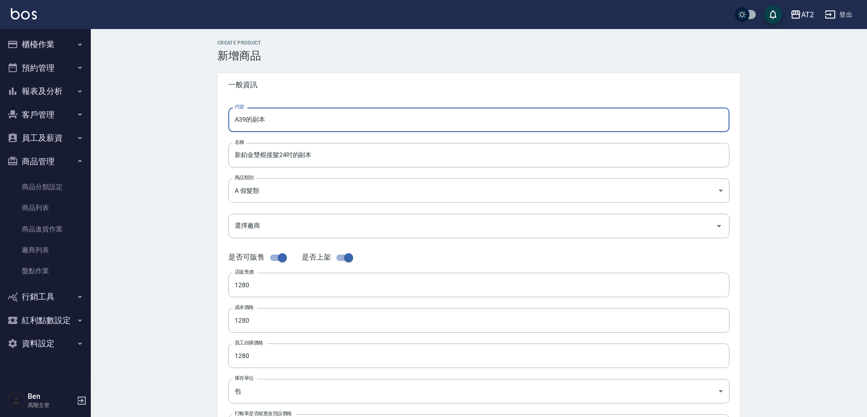
drag, startPoint x: 266, startPoint y: 123, endPoint x: 196, endPoint y: 121, distance: 69.9
click at [198, 121] on div "CREATE PRODUCT 新增商品 一般資訊 代號 A39的副本 代號 名稱 新鉑金雙棍接髮24吋的副本 名稱 商品類別 A 假髮類 8c6dd865…" at bounding box center [479, 328] width 776 height 598
type input "N19"
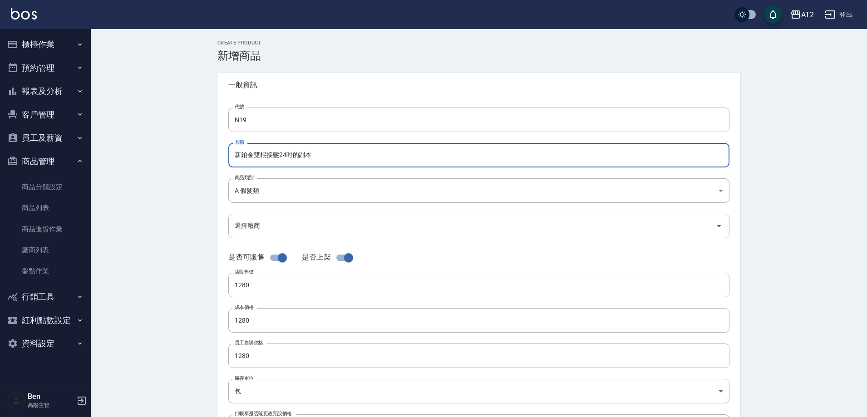
click at [236, 154] on input "新鉑金雙棍接髮24吋的副本" at bounding box center [478, 155] width 501 height 25
paste input "轉"
click at [299, 154] on input "轉新鉑金雙棍接髮24吋的副本" at bounding box center [478, 155] width 501 height 25
type input "轉新鉑金雙棍接髮24吋="
click at [308, 183] on body "AT2 登出 櫃檯作業 打帳單 帳單列表 掛單列表 座位開單 營業儀表板 現金收支登錄 高階收支登錄 材料自購登錄 每日結帳 排班表 現場電腦打卡 掃碼打卡 …" at bounding box center [436, 313] width 872 height 627
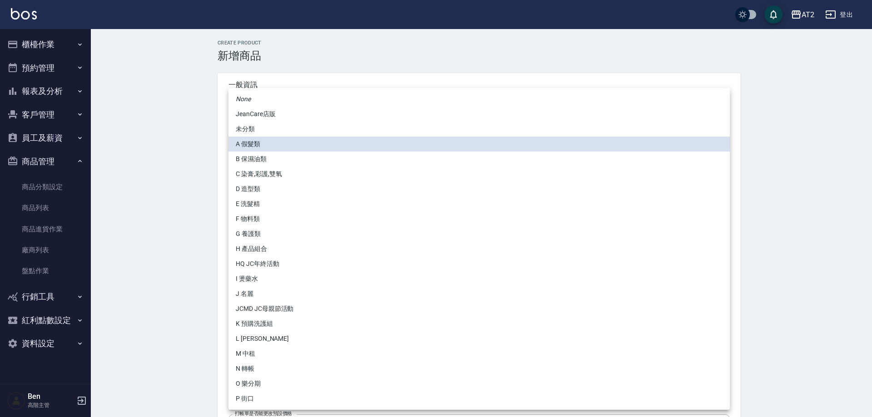
click at [259, 369] on li "N 轉帳" at bounding box center [478, 368] width 501 height 15
type input "118808c7-c395-4c07-abfa-b2f2c742c37e"
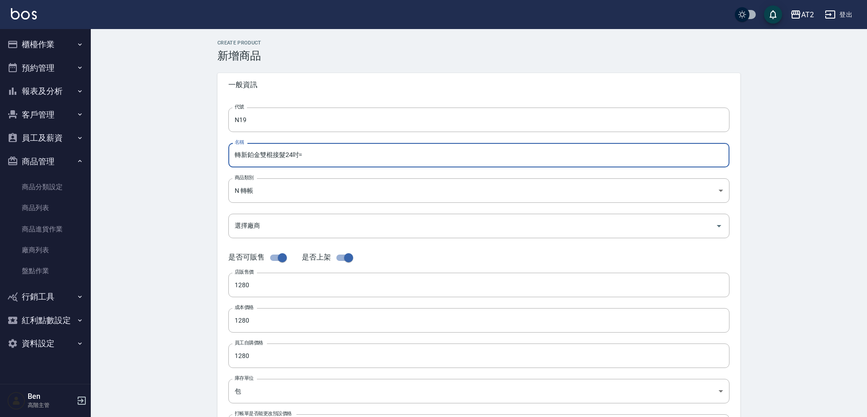
click at [313, 157] on input "轉新鉑金雙棍接髮24吋=" at bounding box center [478, 155] width 501 height 25
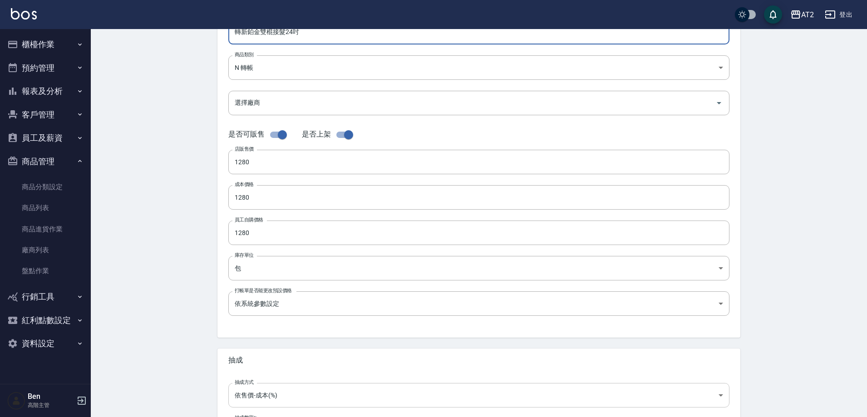
scroll to position [209, 0]
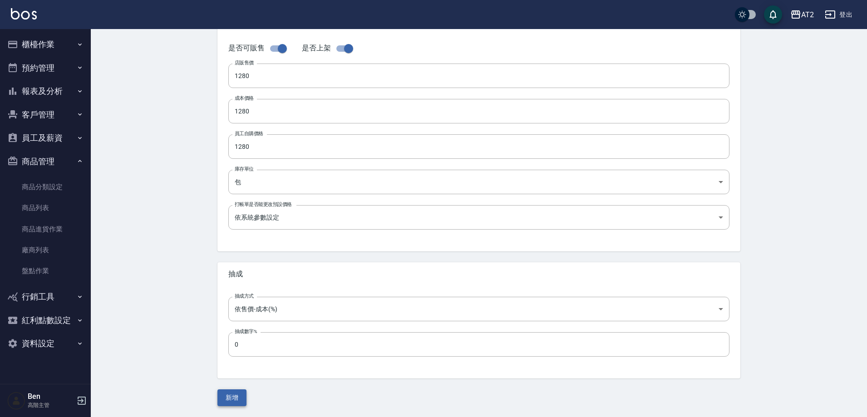
type input "轉新鉑金雙棍接髮24吋"
click at [222, 394] on button "新增" at bounding box center [231, 398] width 29 height 17
